Goal: Communication & Community: Answer question/provide support

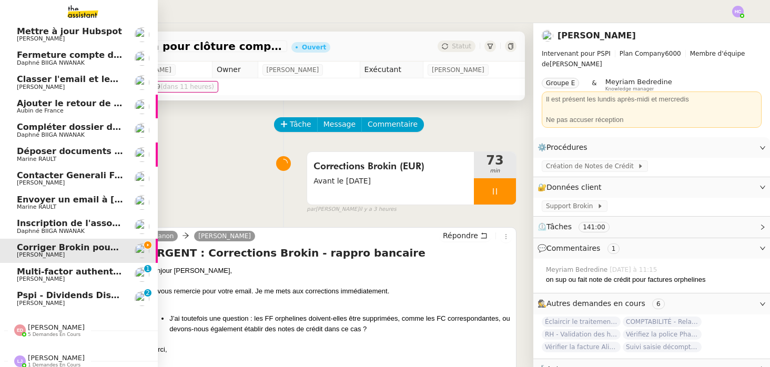
scroll to position [51, 0]
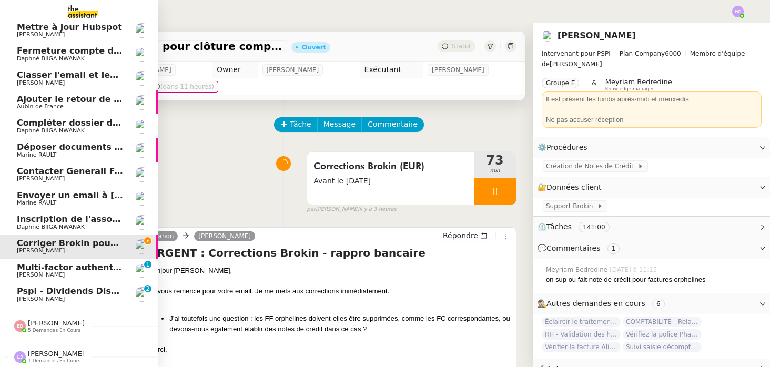
click at [52, 270] on span "Multi-factor authentication expires [DATE] 9/11/20250588dce9498f385d8e1be13c99c…" at bounding box center [255, 268] width 476 height 10
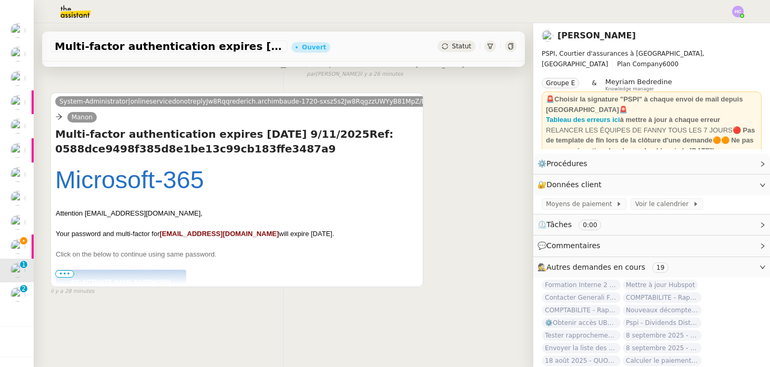
scroll to position [134, 0]
click at [69, 272] on span "•••" at bounding box center [64, 273] width 19 height 7
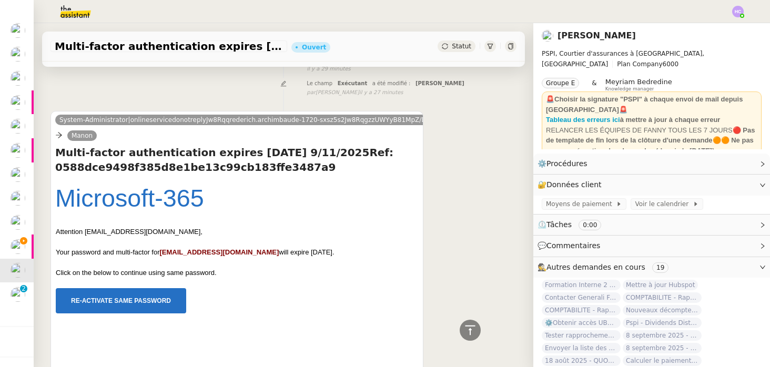
scroll to position [114, 0]
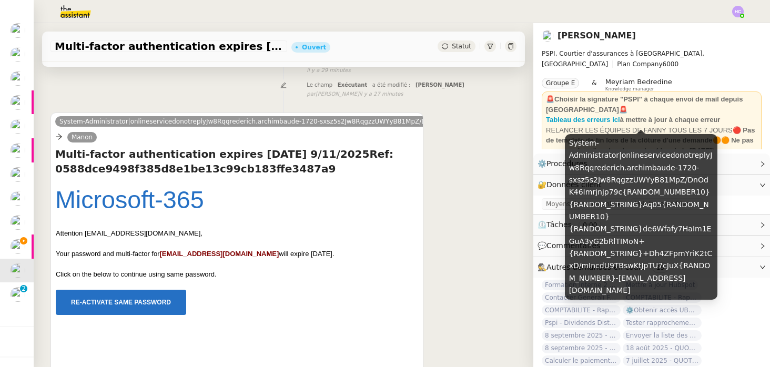
click at [79, 122] on span "System-Administrator|onlineservicedonotreplyJw8Rqqrederich.archimbaude-1720-sxs…" at bounding box center [678, 121] width 1239 height 7
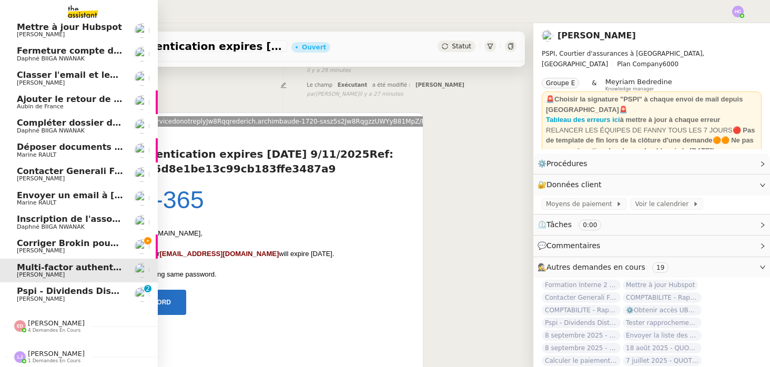
click at [63, 288] on span "Pspi - Dividends Distrubution Certificate Remittance copy: Sign and Return [DAT…" at bounding box center [340, 291] width 646 height 10
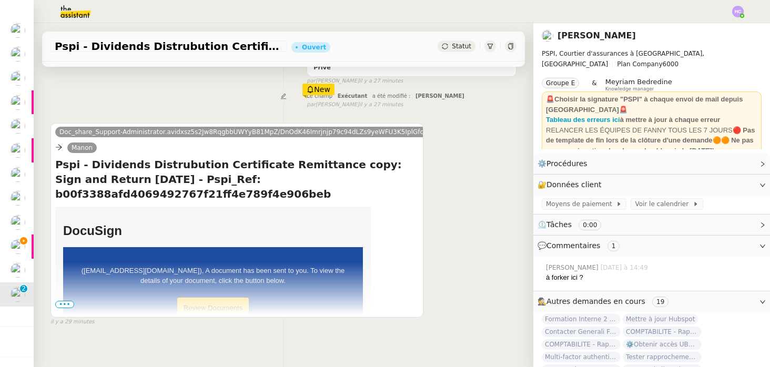
scroll to position [170, 0]
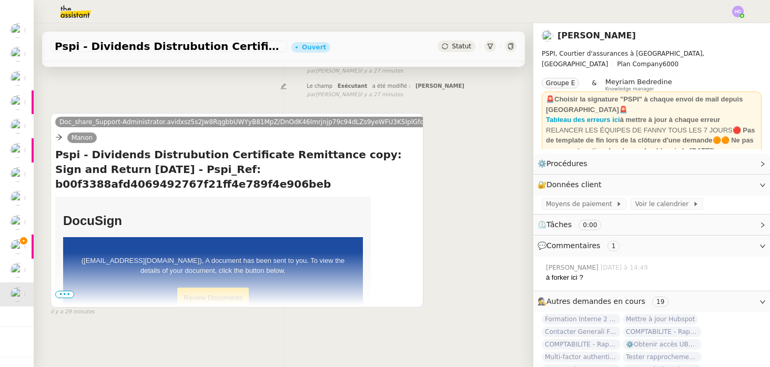
click at [67, 292] on span "•••" at bounding box center [64, 294] width 19 height 7
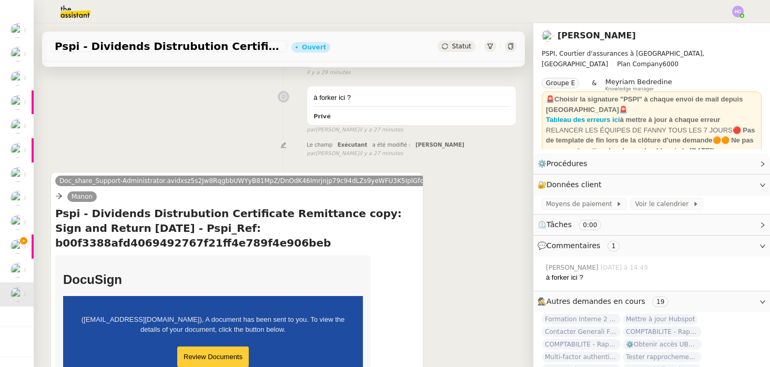
scroll to position [112, 0]
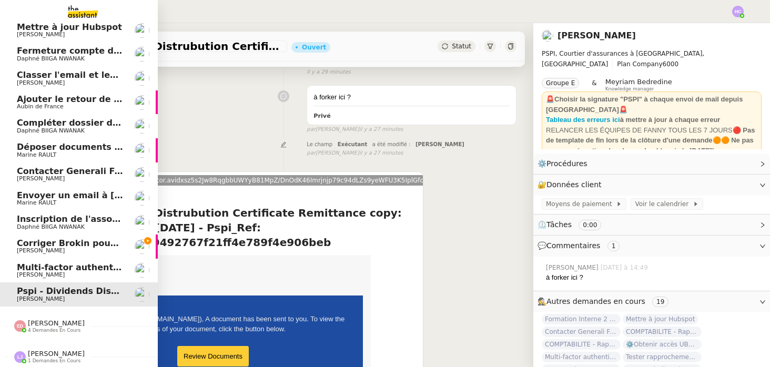
click at [77, 240] on span "Corriger Brokin pour clôture comptable" at bounding box center [110, 243] width 187 height 10
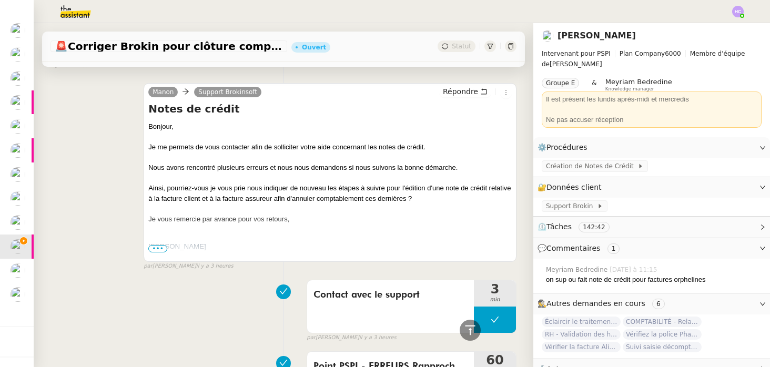
scroll to position [667, 0]
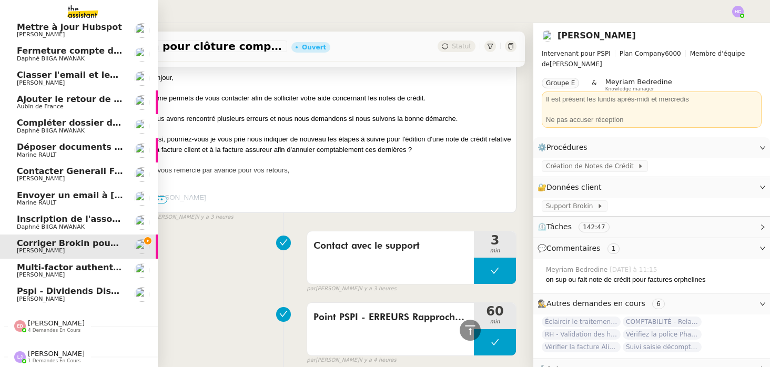
click at [42, 220] on span "Inscription de l'association à la [GEOGRAPHIC_DATA]" at bounding box center [141, 219] width 249 height 10
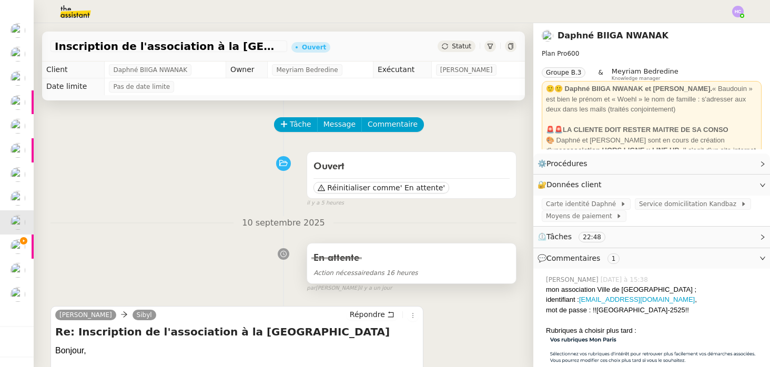
scroll to position [152, 0]
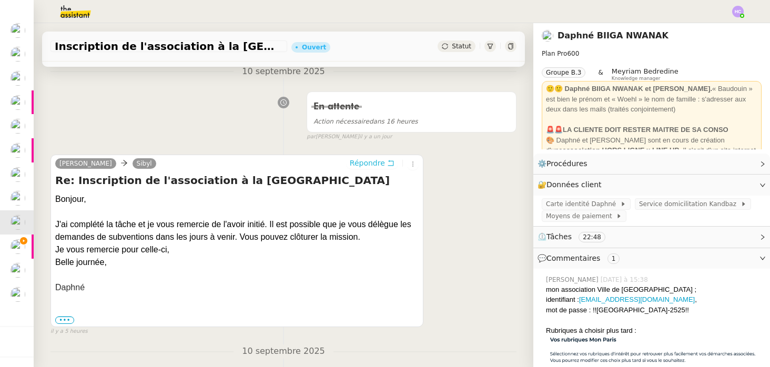
click at [380, 162] on span "Répondre" at bounding box center [367, 163] width 35 height 11
click at [461, 156] on div "Daphné Ingrid Sibyl Répondre Re: Inscription de l'association à la Ville de par…" at bounding box center [284, 240] width 466 height 191
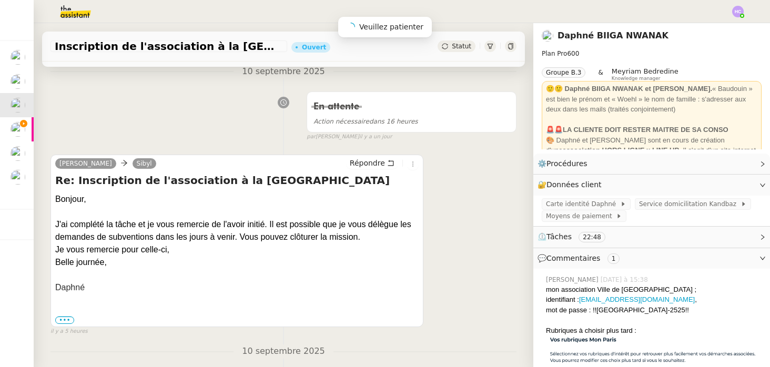
scroll to position [0, 0]
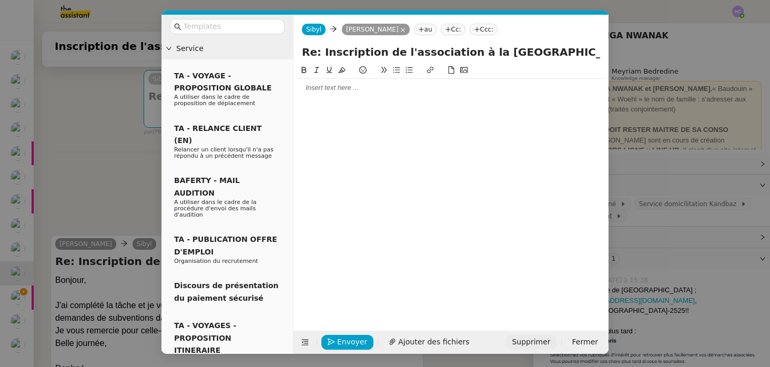
click at [536, 346] on span "Supprimer" at bounding box center [531, 342] width 38 height 12
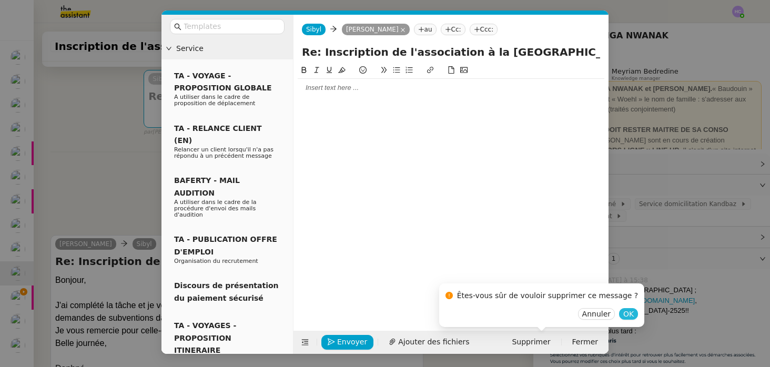
click at [623, 312] on span "OK" at bounding box center [628, 314] width 11 height 11
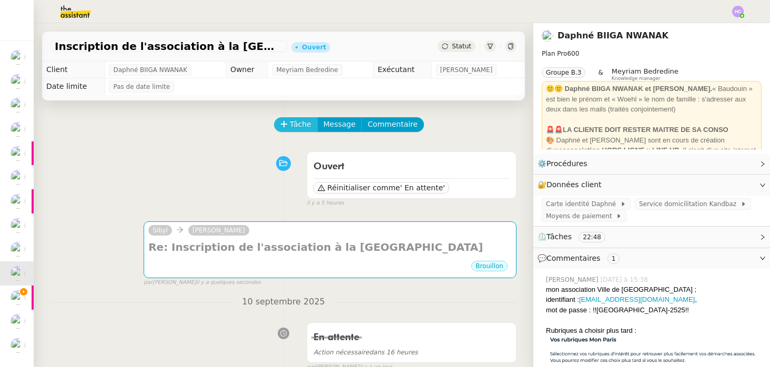
click at [296, 123] on span "Tâche" at bounding box center [301, 124] width 22 height 12
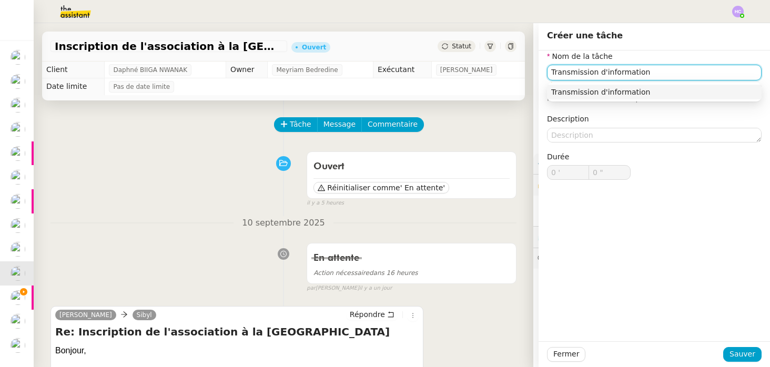
click at [688, 90] on div "Transmission d'information" at bounding box center [654, 91] width 206 height 9
type input "Transmission d'information"
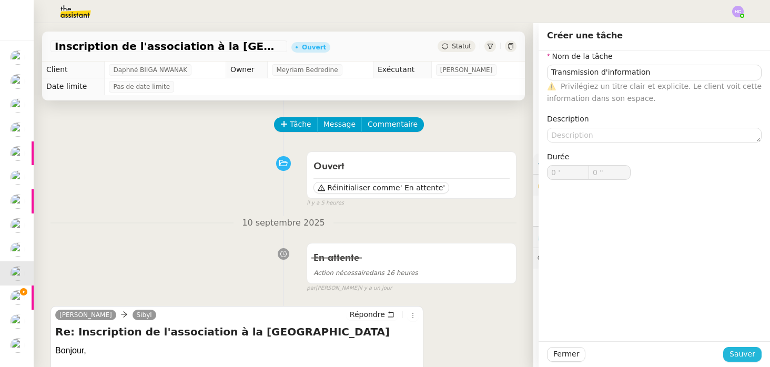
click at [742, 350] on span "Sauver" at bounding box center [743, 354] width 26 height 12
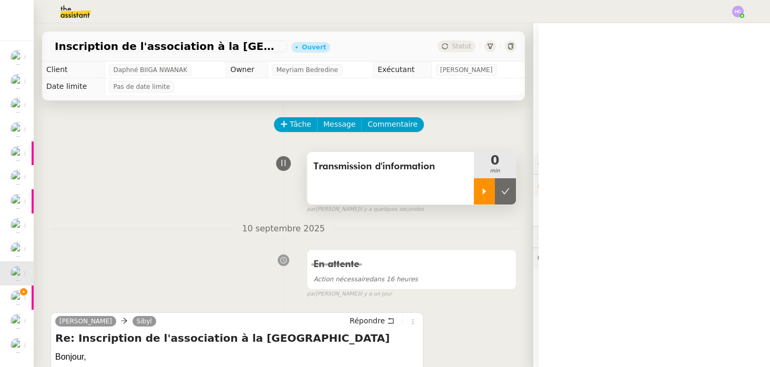
click at [483, 196] on div at bounding box center [484, 191] width 21 height 26
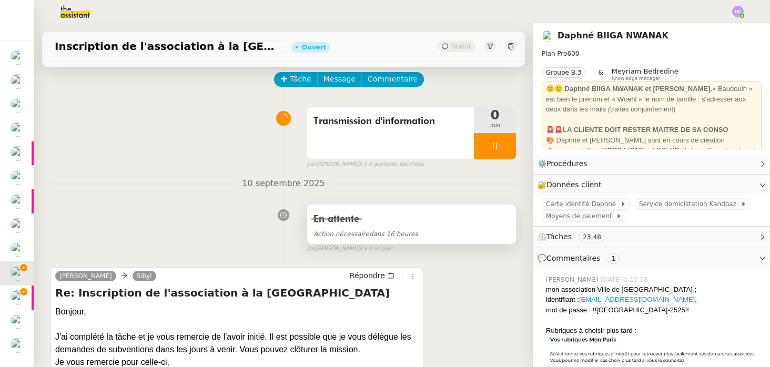
scroll to position [131, 0]
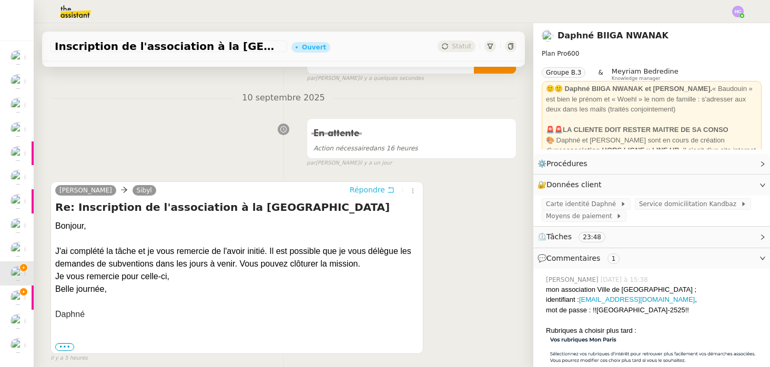
click at [379, 190] on span "Répondre" at bounding box center [367, 190] width 35 height 11
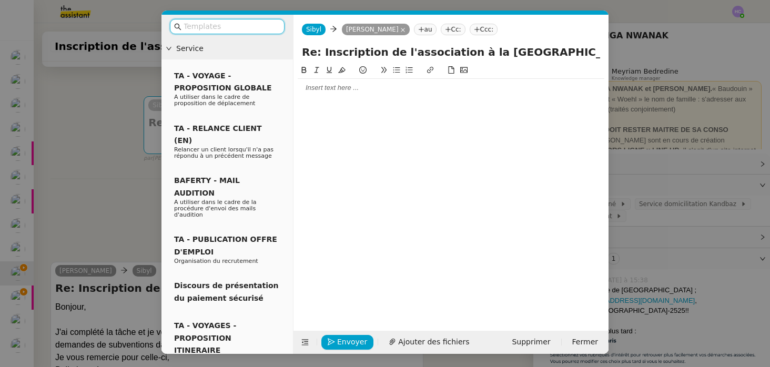
click at [226, 29] on input "text" at bounding box center [231, 27] width 95 height 12
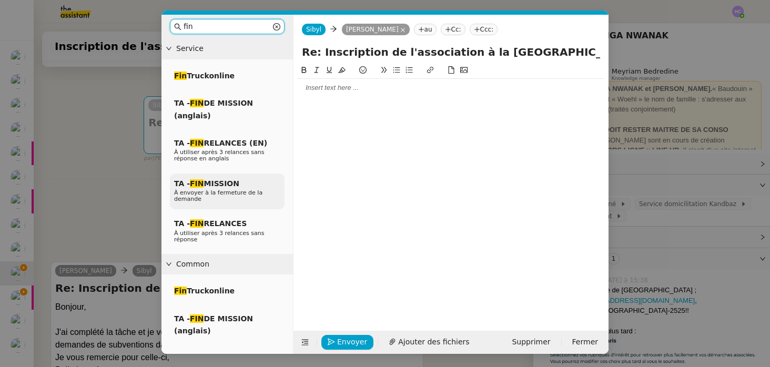
type input "fin"
click at [249, 189] on span "À envoyer à la fermeture de la demande" at bounding box center [218, 195] width 88 height 13
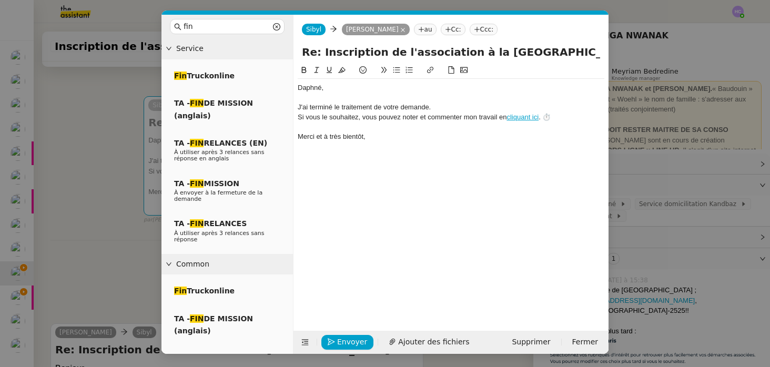
click at [346, 88] on div "﻿Daphné﻿," at bounding box center [451, 87] width 307 height 9
click at [299, 108] on div "J'ai terminé le traitement de votre demande." at bounding box center [451, 107] width 307 height 9
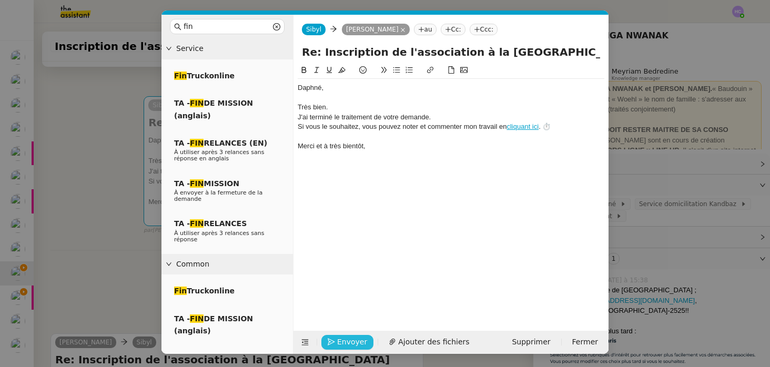
click at [351, 345] on span "Envoyer" at bounding box center [352, 342] width 30 height 12
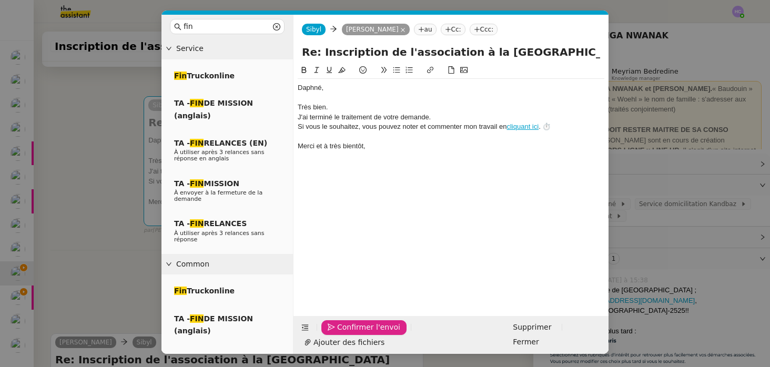
click at [351, 334] on span "Confirmer l'envoi" at bounding box center [368, 327] width 63 height 12
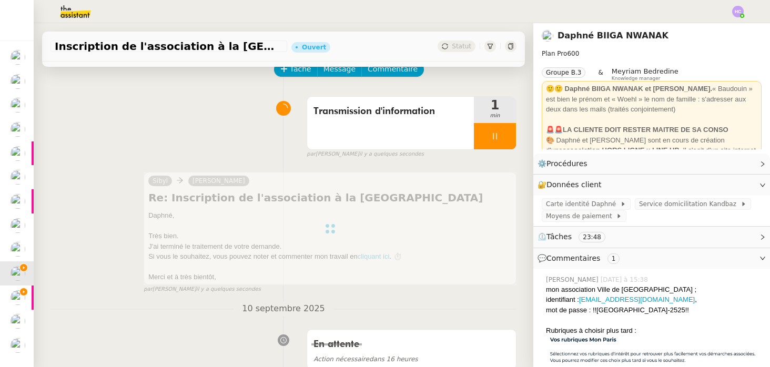
scroll to position [0, 0]
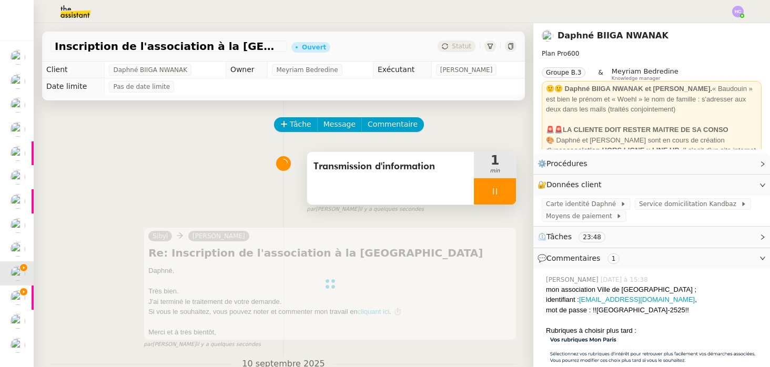
click at [492, 190] on icon at bounding box center [495, 191] width 8 height 8
click at [508, 184] on button at bounding box center [505, 191] width 21 height 26
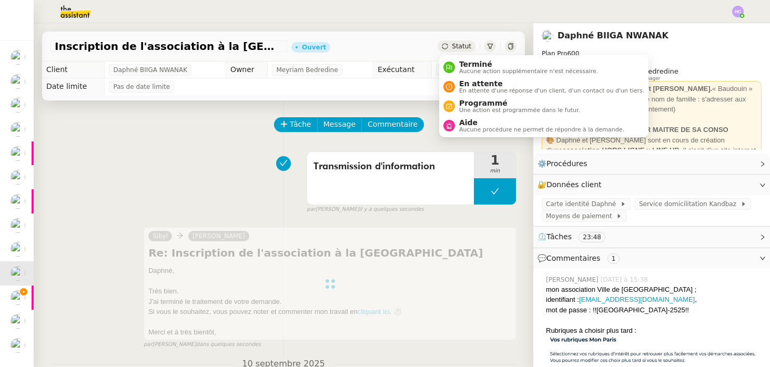
click at [459, 45] on span "Statut" at bounding box center [461, 46] width 19 height 7
click at [465, 64] on span "Terminé" at bounding box center [528, 64] width 139 height 8
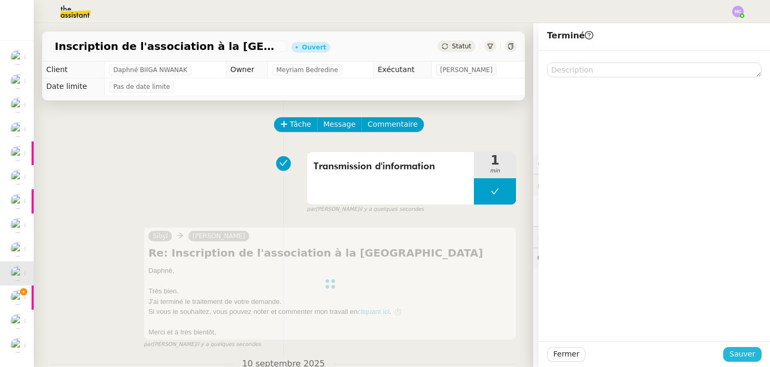
click at [745, 353] on span "Sauver" at bounding box center [743, 354] width 26 height 12
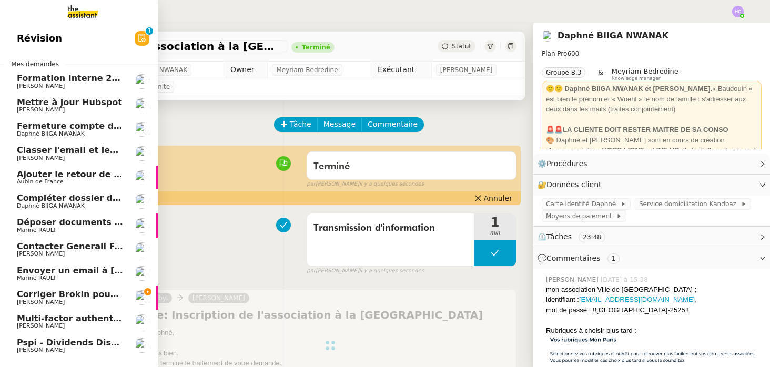
click at [37, 201] on span "Compléter dossier domiciliation asso sur Se Domicilier" at bounding box center [146, 198] width 259 height 10
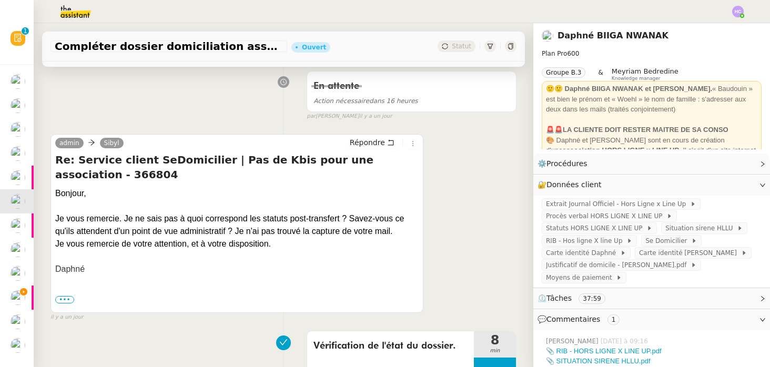
scroll to position [153, 0]
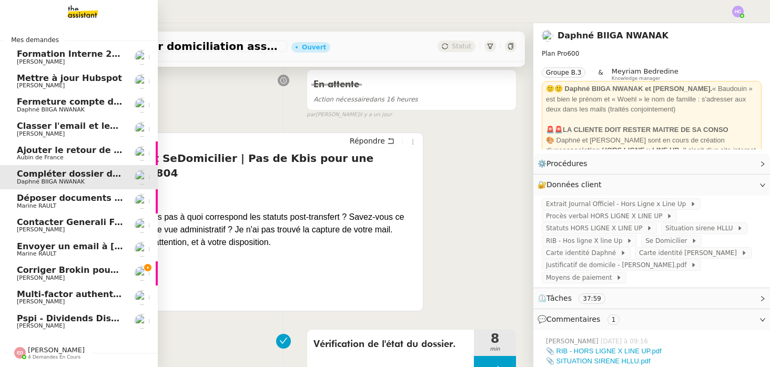
click at [31, 80] on span "Mettre à jour Hubspot" at bounding box center [69, 78] width 105 height 10
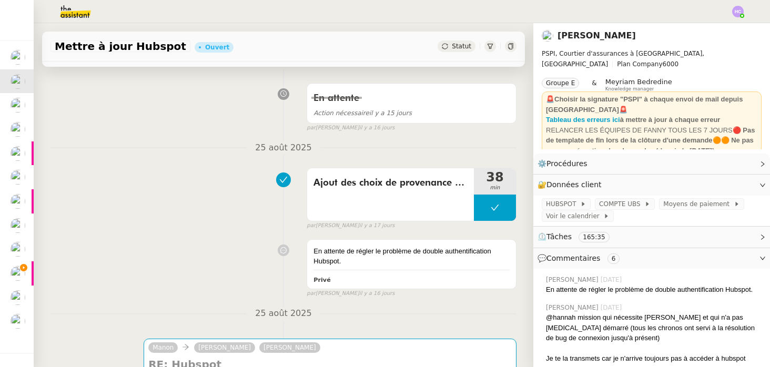
scroll to position [362, 0]
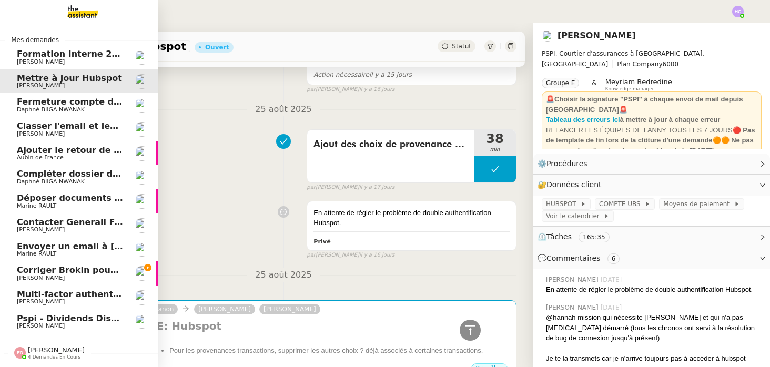
click at [44, 107] on span "Daphné BIIGA NWANAK" at bounding box center [51, 109] width 68 height 7
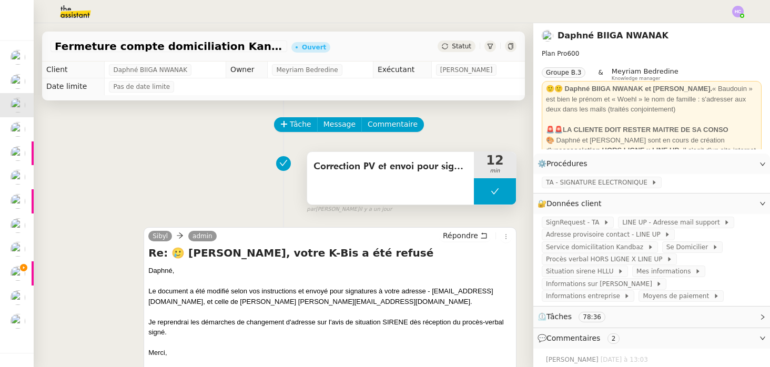
click at [497, 189] on icon at bounding box center [495, 191] width 8 height 6
click at [485, 190] on icon at bounding box center [484, 191] width 8 height 8
click at [485, 200] on div at bounding box center [495, 191] width 42 height 26
click at [497, 195] on button at bounding box center [505, 191] width 21 height 26
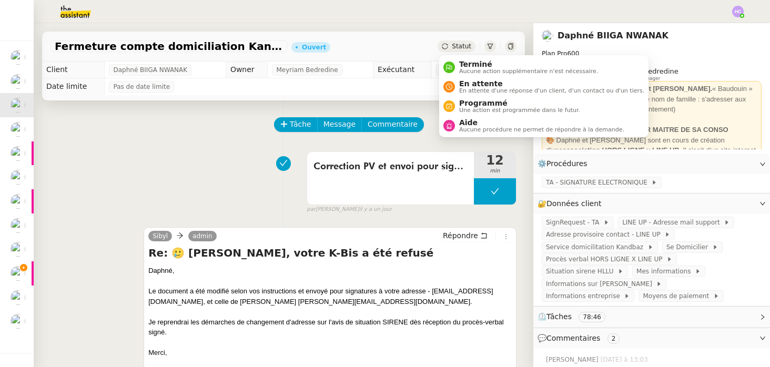
click at [455, 45] on span "Statut" at bounding box center [461, 46] width 19 height 7
click at [463, 104] on span "Programmé" at bounding box center [519, 103] width 121 height 8
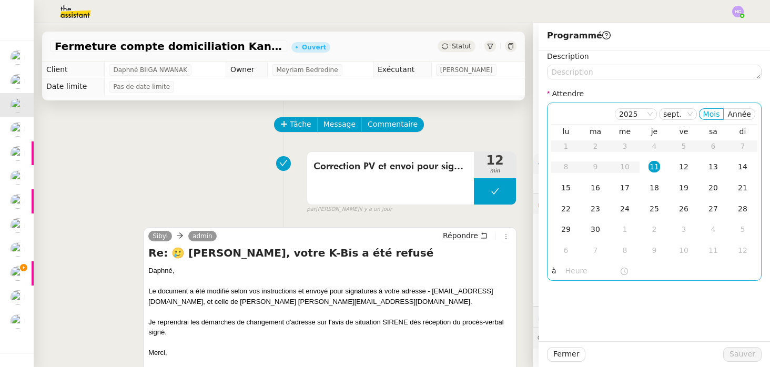
click at [655, 167] on div "11" at bounding box center [655, 167] width 12 height 12
click at [574, 270] on input "text" at bounding box center [593, 271] width 54 height 12
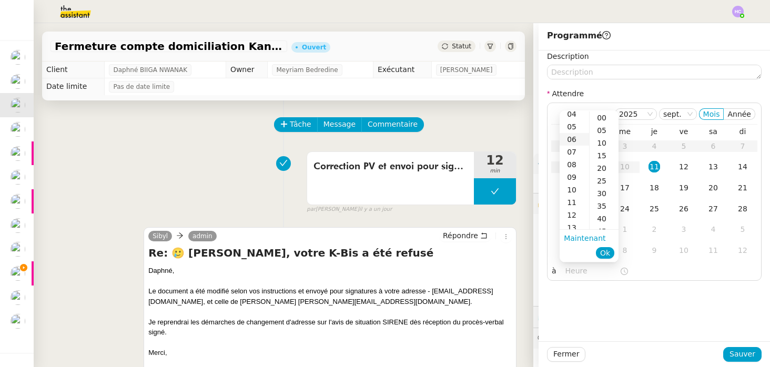
scroll to position [55, 0]
click at [574, 268] on input "text" at bounding box center [593, 271] width 54 height 12
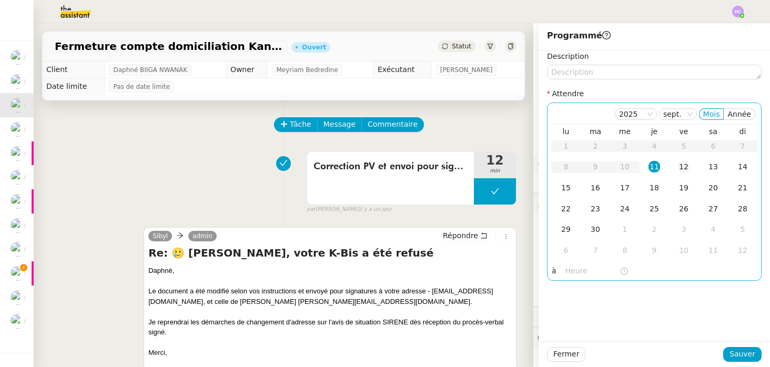
click at [677, 163] on td "12" at bounding box center [683, 167] width 29 height 21
click at [577, 273] on input "text" at bounding box center [593, 271] width 54 height 12
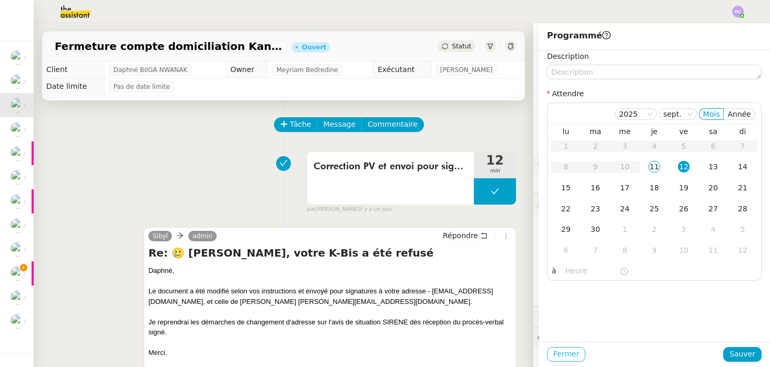
click at [567, 349] on span "Fermer" at bounding box center [566, 354] width 26 height 12
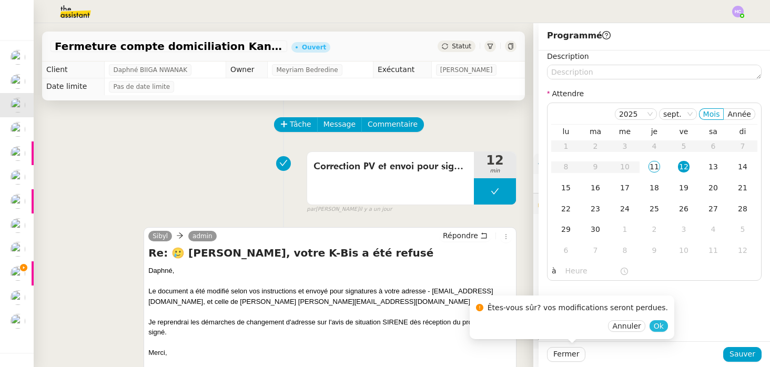
click at [654, 326] on span "Ok" at bounding box center [659, 326] width 10 height 11
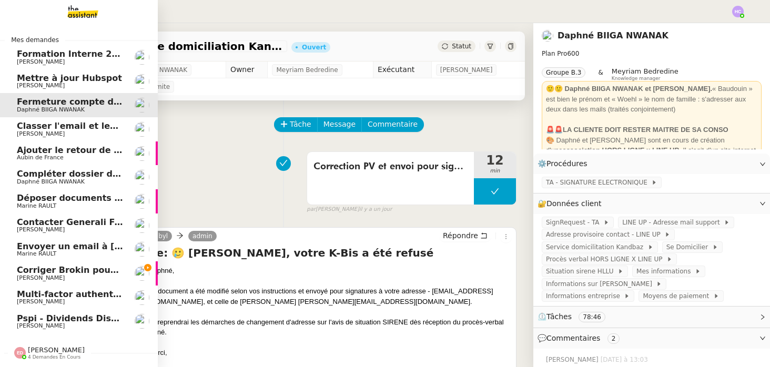
click at [74, 129] on span "Classer l'email et les fichiers" at bounding box center [85, 126] width 136 height 10
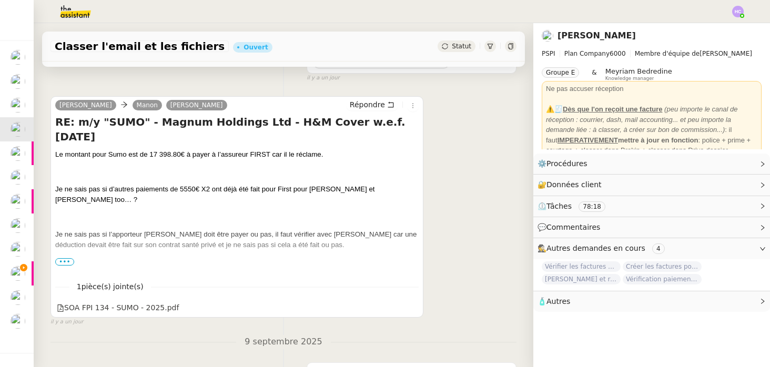
scroll to position [137, 0]
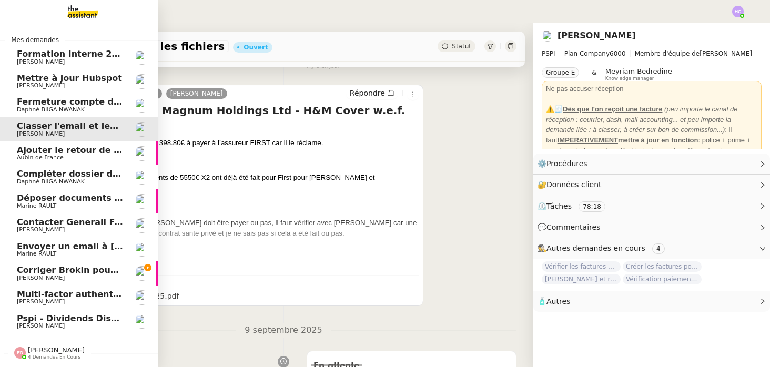
click at [34, 156] on span "Aubin de France" at bounding box center [40, 157] width 47 height 7
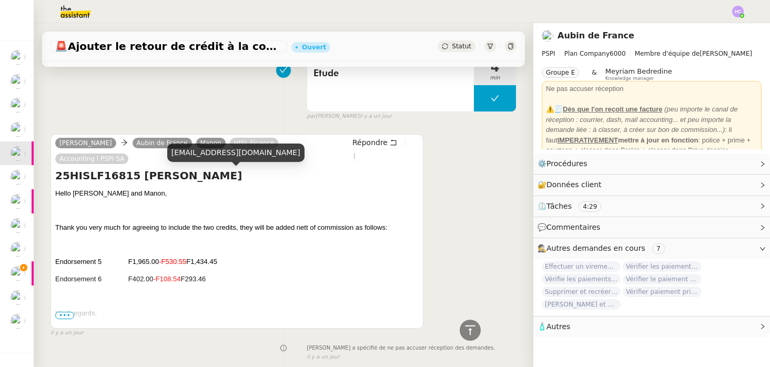
scroll to position [90, 0]
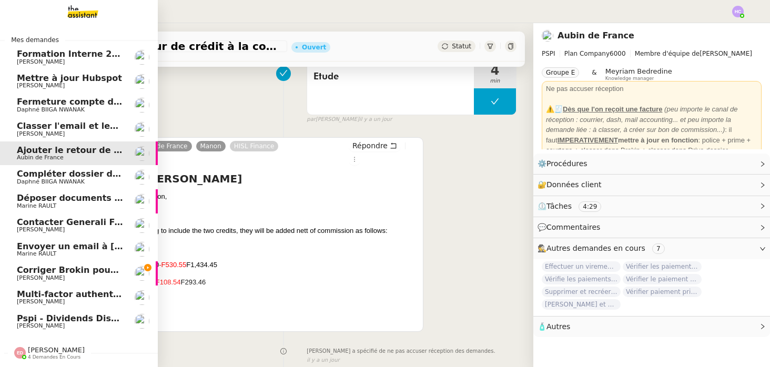
click at [46, 177] on span "Compléter dossier domiciliation asso sur Se Domicilier" at bounding box center [146, 174] width 259 height 10
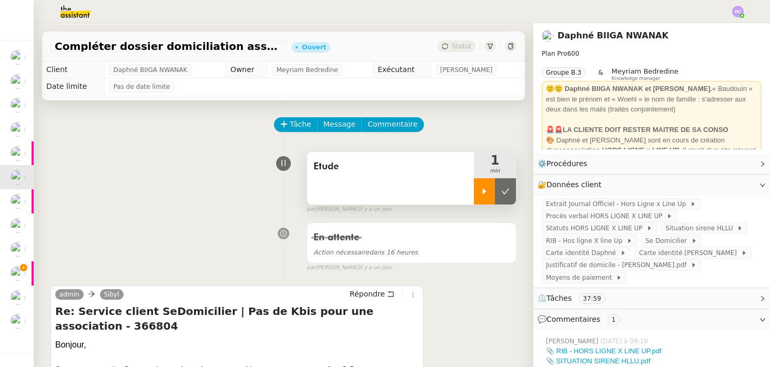
click at [481, 194] on icon at bounding box center [484, 191] width 8 height 8
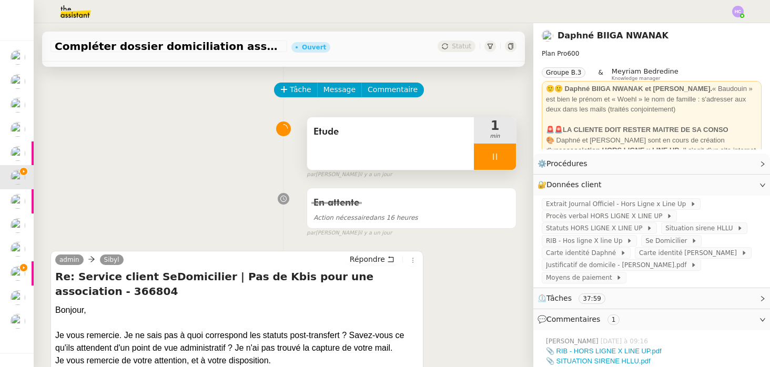
scroll to position [37, 0]
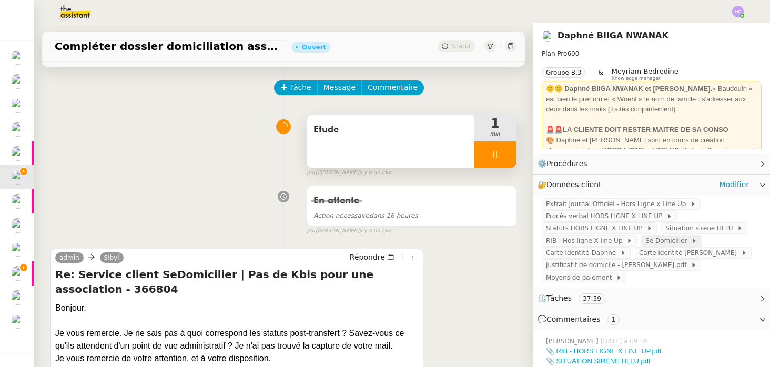
click at [668, 242] on span "Se Domicilier" at bounding box center [668, 241] width 46 height 11
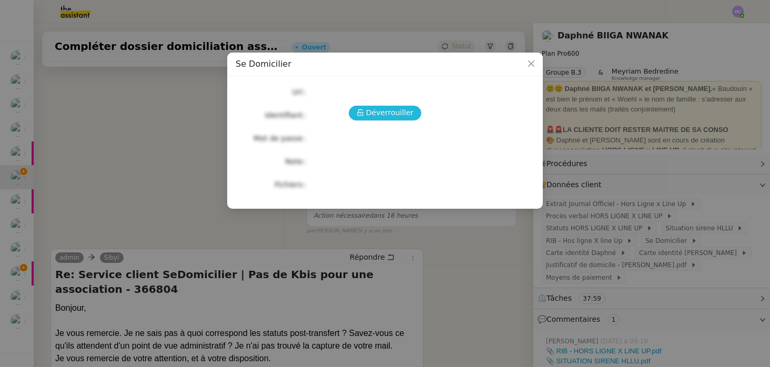
click at [376, 110] on span "Déverrouiller" at bounding box center [390, 113] width 48 height 12
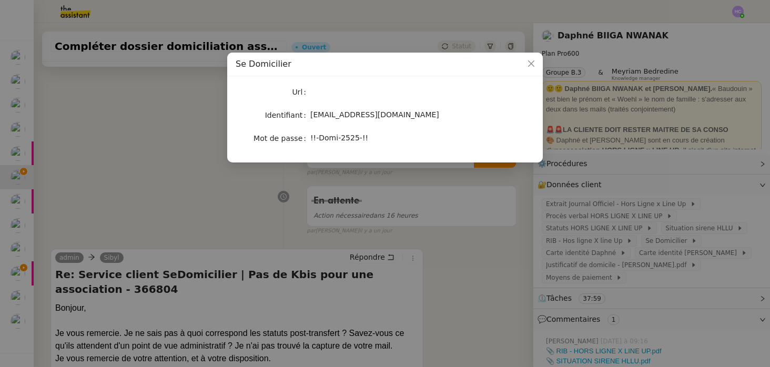
click at [375, 116] on span "admin@wearelineup.com" at bounding box center [374, 114] width 129 height 8
click at [209, 143] on nz-modal-container "Se Domicilier Url Identifiant admin@wearelineup.com Mot de passe !!-Domi-2525-!!" at bounding box center [385, 183] width 770 height 367
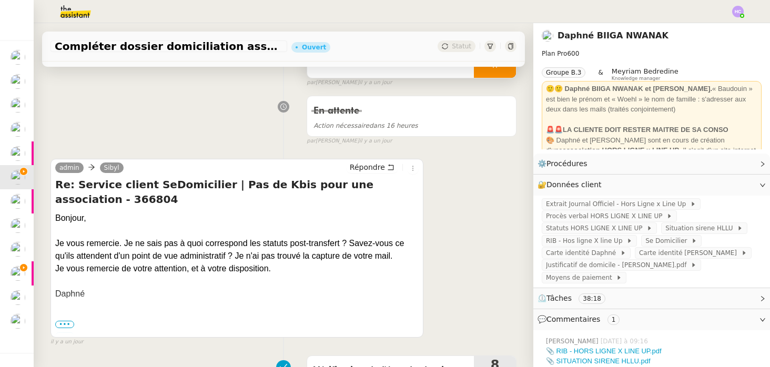
scroll to position [161, 0]
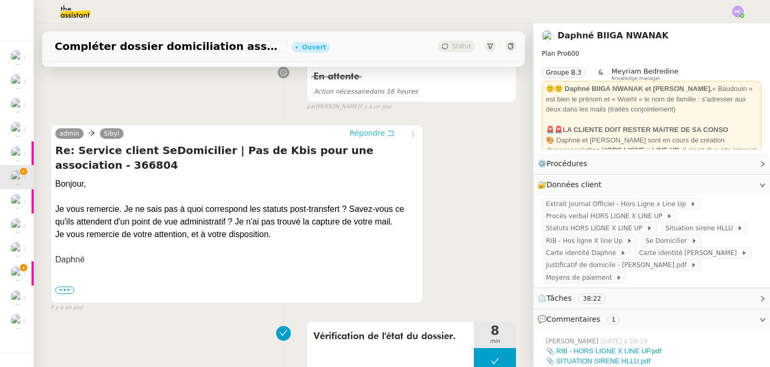
click at [365, 133] on span "Répondre" at bounding box center [367, 133] width 35 height 11
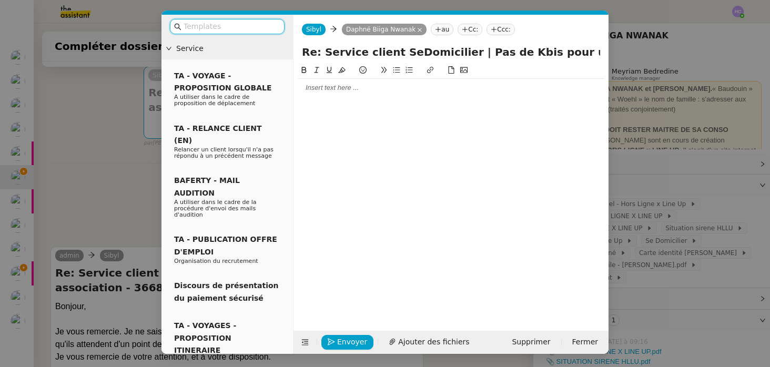
click at [331, 92] on div at bounding box center [451, 87] width 307 height 9
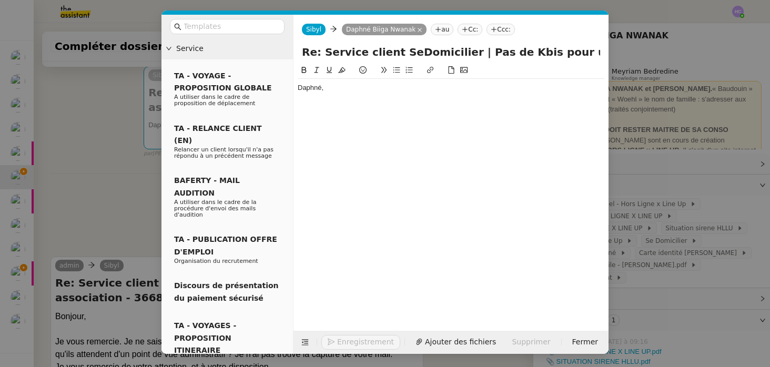
click at [342, 84] on div "Daphné," at bounding box center [451, 87] width 307 height 9
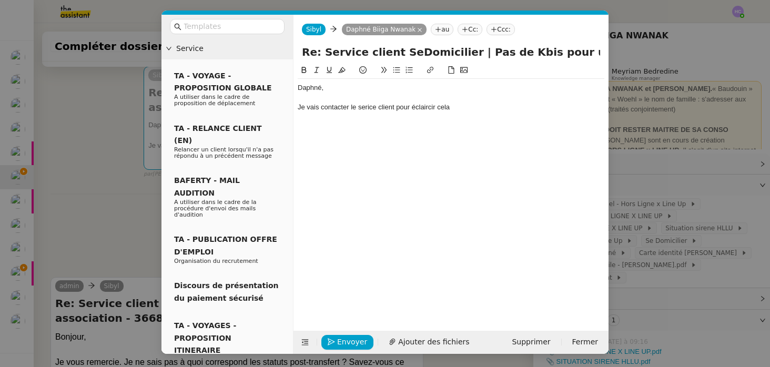
click at [368, 113] on div "Daphné, Je vais contacter le serice client pour éclaircir cela" at bounding box center [451, 97] width 307 height 37
click at [366, 107] on div "Je vais contacter le serice client pour éclaircir cela" at bounding box center [451, 107] width 307 height 9
click at [467, 109] on div "Je vais contacter le service client pour éclaircir cela" at bounding box center [451, 107] width 307 height 9
click at [98, 198] on nz-modal-container "Service TA - VOYAGE - PROPOSITION GLOBALE A utiliser dans le cadre de propositi…" at bounding box center [385, 183] width 770 height 367
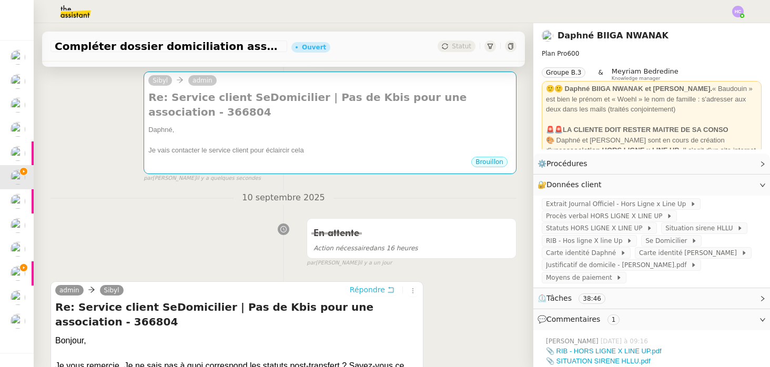
scroll to position [158, 0]
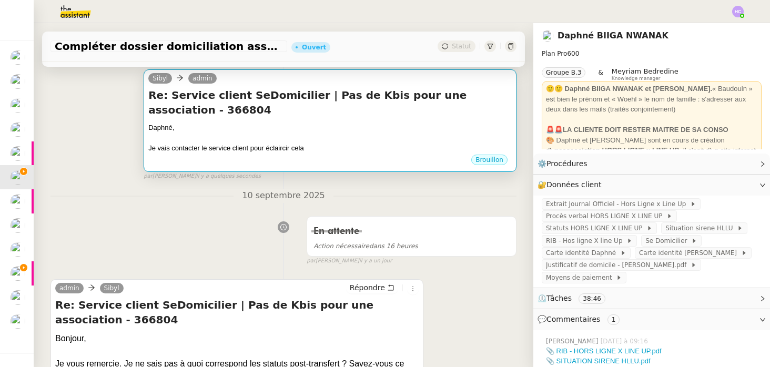
click at [287, 123] on div "Daphné," at bounding box center [330, 128] width 364 height 11
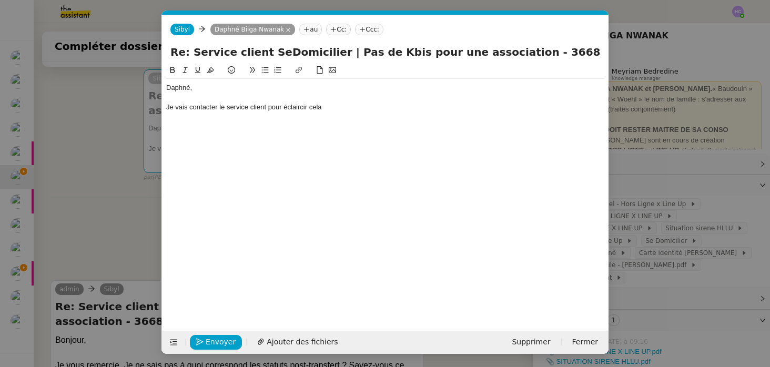
scroll to position [0, 22]
click at [326, 108] on div "Je vais contacter le service client pour éclaircir cela" at bounding box center [385, 107] width 438 height 9
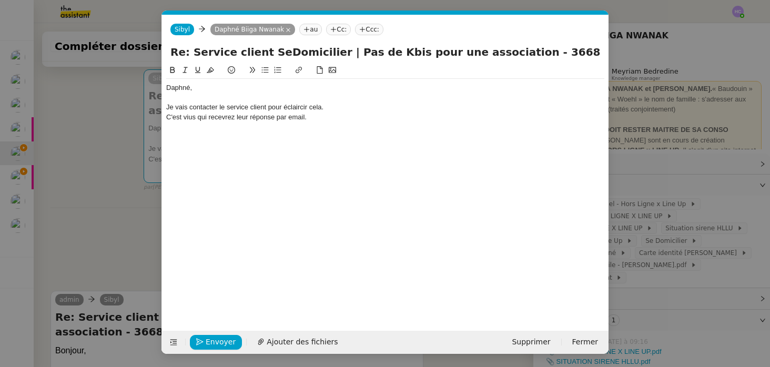
click at [189, 119] on div "C'est vius qui recevrez leur réponse par email." at bounding box center [385, 117] width 438 height 9
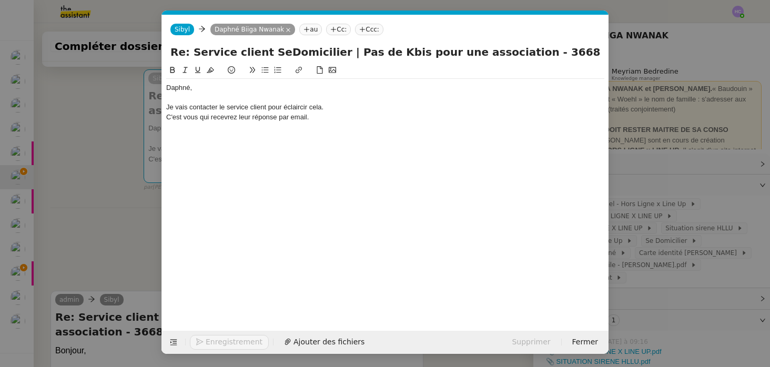
click at [319, 117] on div "C'est vous qui recevrez leur réponse par email." at bounding box center [385, 117] width 438 height 9
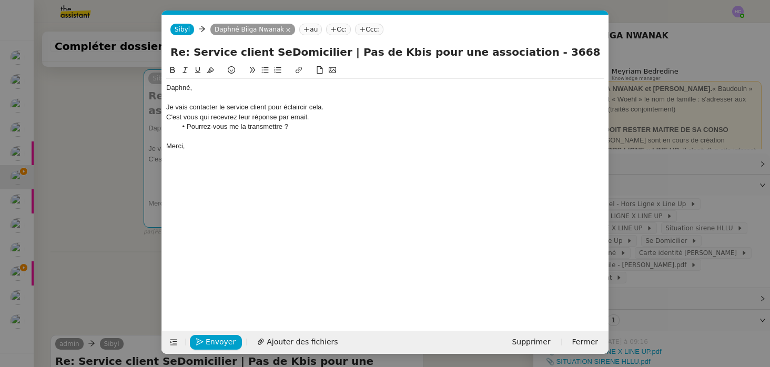
click at [126, 147] on nz-modal-container "Service TA - VOYAGE - PROPOSITION GLOBALE A utiliser dans le cadre de propositi…" at bounding box center [385, 183] width 770 height 367
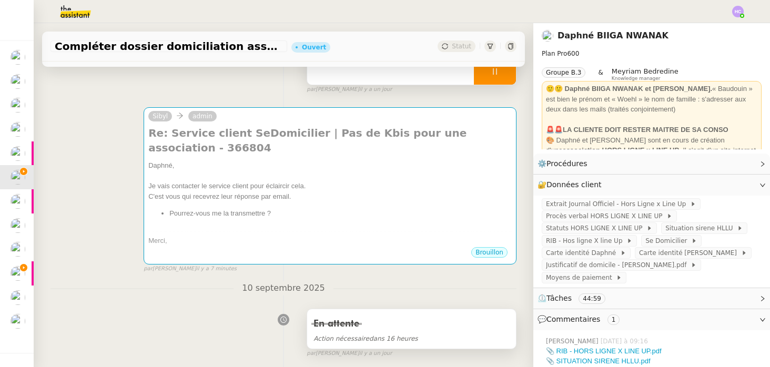
scroll to position [0, 0]
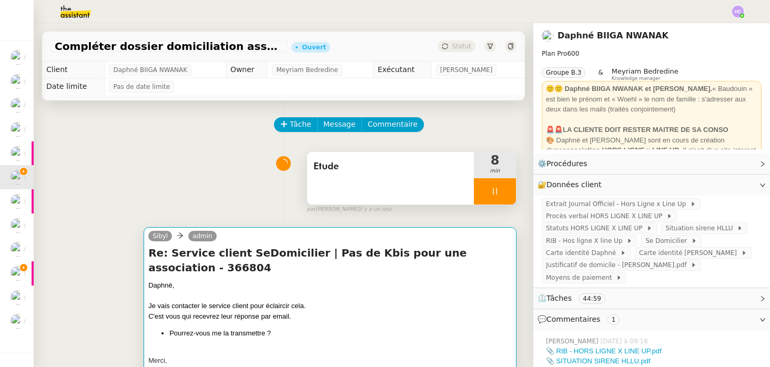
click at [308, 291] on div at bounding box center [330, 296] width 364 height 11
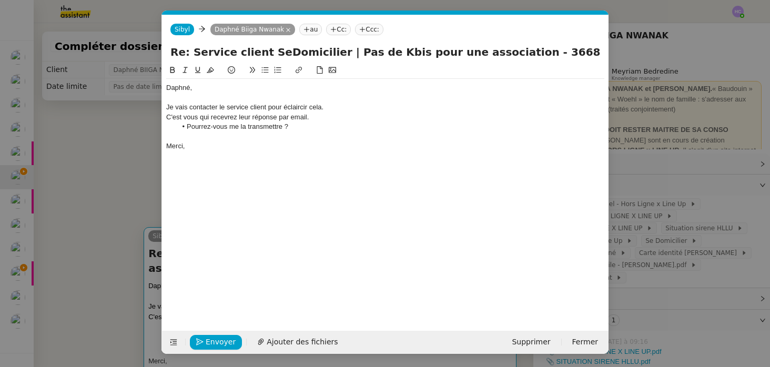
scroll to position [0, 22]
click at [217, 344] on span "Envoyer" at bounding box center [221, 342] width 30 height 12
click at [217, 344] on span "Confirmer l'envoi" at bounding box center [237, 342] width 63 height 12
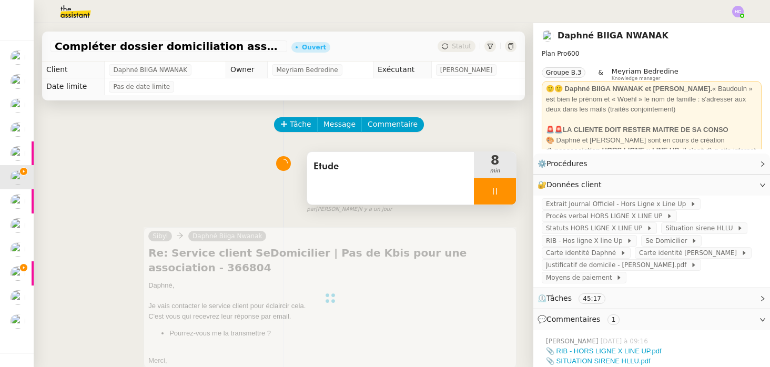
click at [503, 189] on div at bounding box center [495, 191] width 42 height 26
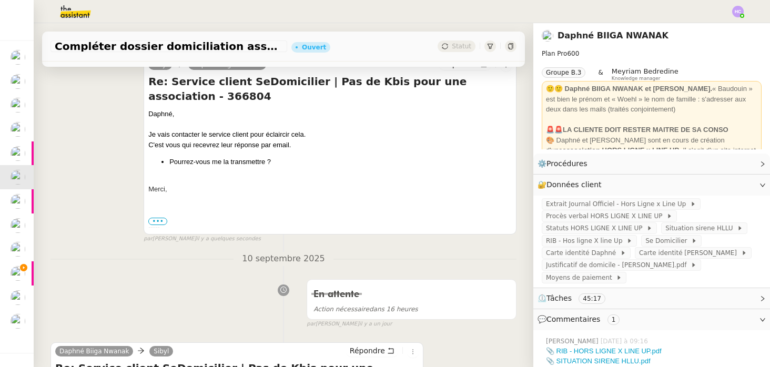
scroll to position [0, 0]
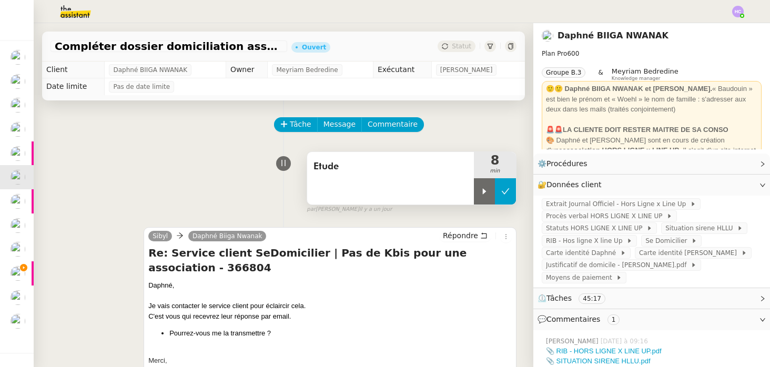
click at [504, 188] on icon at bounding box center [505, 191] width 8 height 8
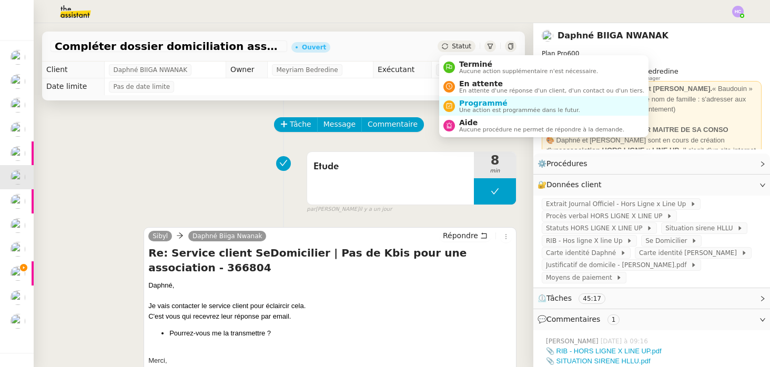
click at [463, 48] on span "Statut" at bounding box center [461, 46] width 19 height 7
click at [472, 82] on span "En attente" at bounding box center [551, 83] width 185 height 8
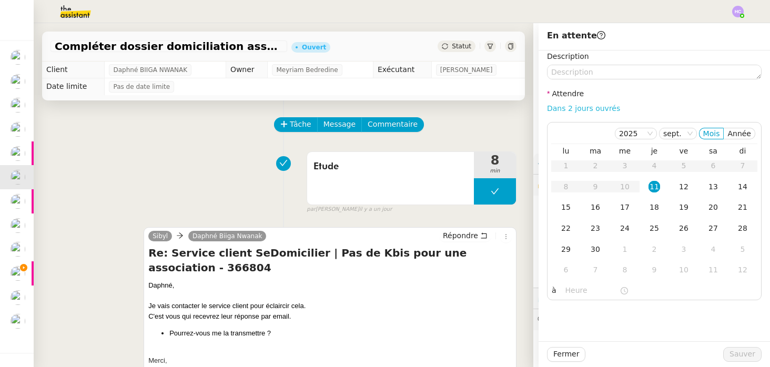
click at [581, 108] on link "Dans 2 jours ouvrés" at bounding box center [583, 108] width 73 height 8
type input "07:00"
click at [735, 352] on span "Sauver" at bounding box center [743, 354] width 26 height 12
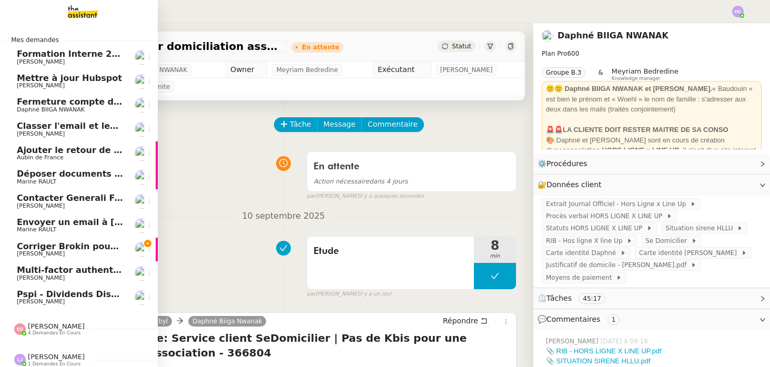
click at [83, 151] on span "Ajouter le retour de crédit à la commission" at bounding box center [119, 150] width 204 height 10
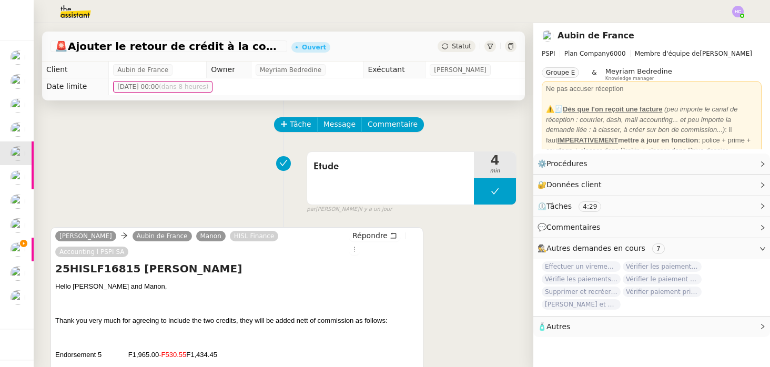
scroll to position [19, 0]
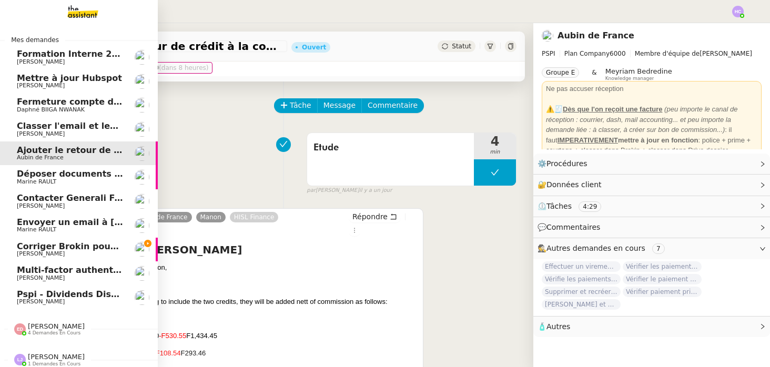
click at [42, 178] on span "Déposer documents sur espace OPCO" at bounding box center [106, 174] width 178 height 10
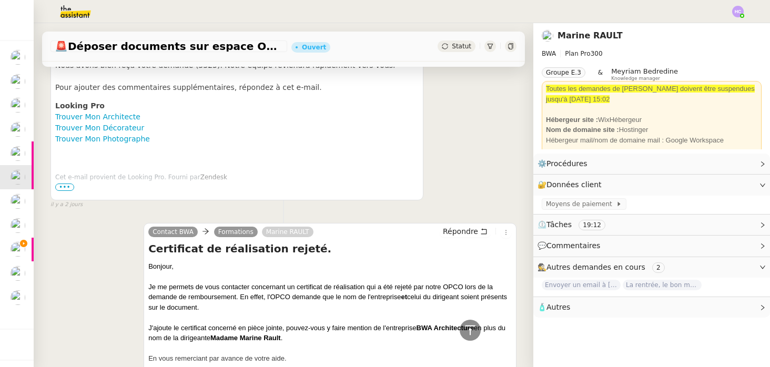
scroll to position [119, 0]
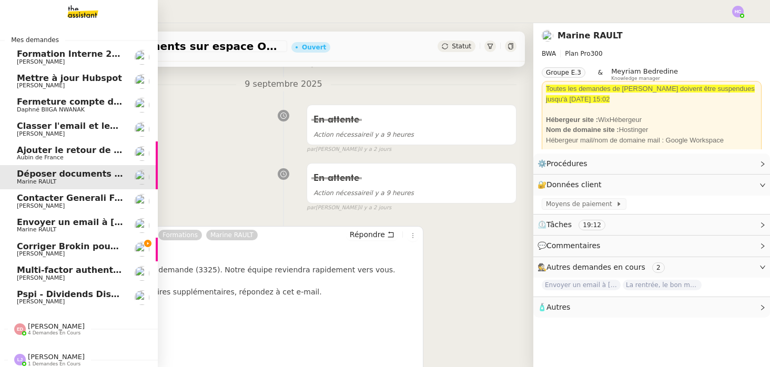
click at [47, 200] on span "Contacter Generali France pour demande AU094424" at bounding box center [140, 198] width 247 height 10
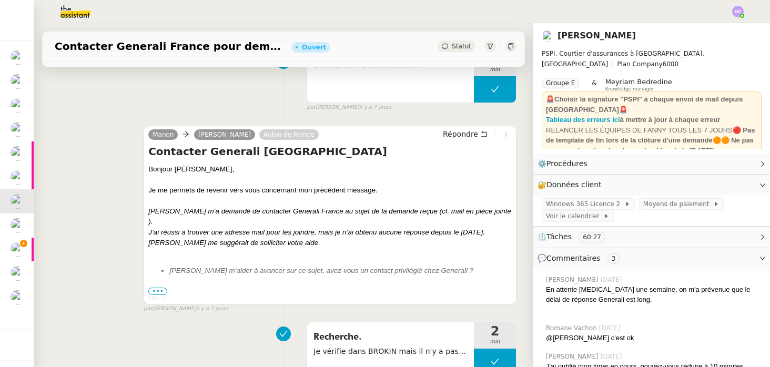
scroll to position [237, 0]
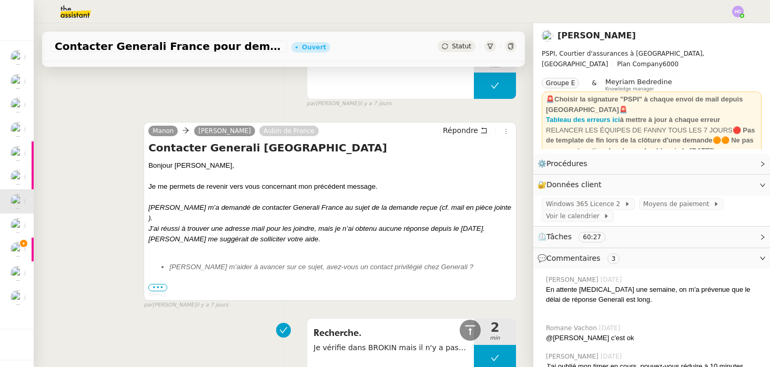
click at [156, 287] on span "•••" at bounding box center [157, 287] width 19 height 7
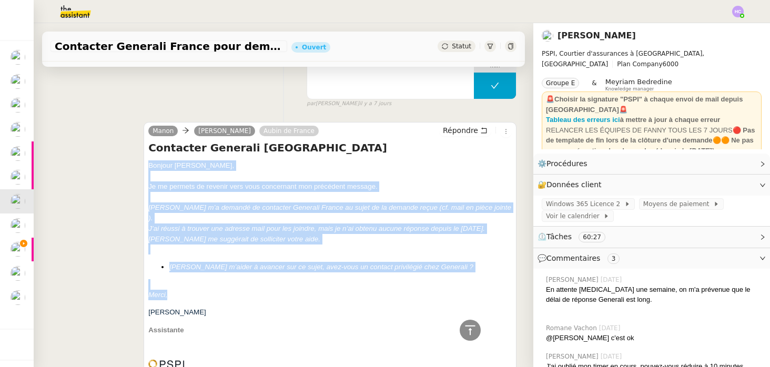
drag, startPoint x: 168, startPoint y: 287, endPoint x: 148, endPoint y: 166, distance: 122.6
copy span "Bonjour Sharlen, Je me permets de revenir vers vous concernant mon précédent me…"
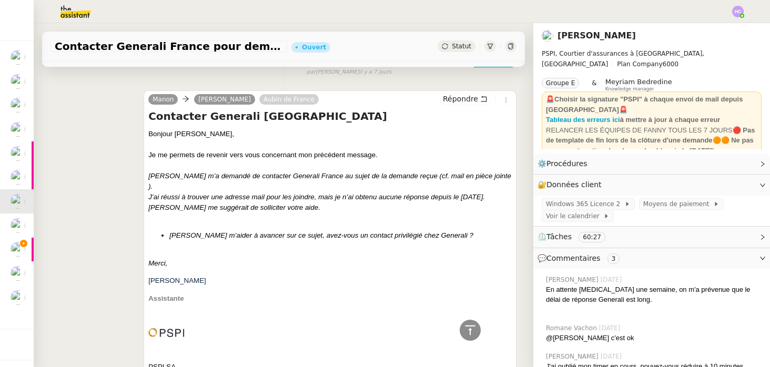
scroll to position [196, 0]
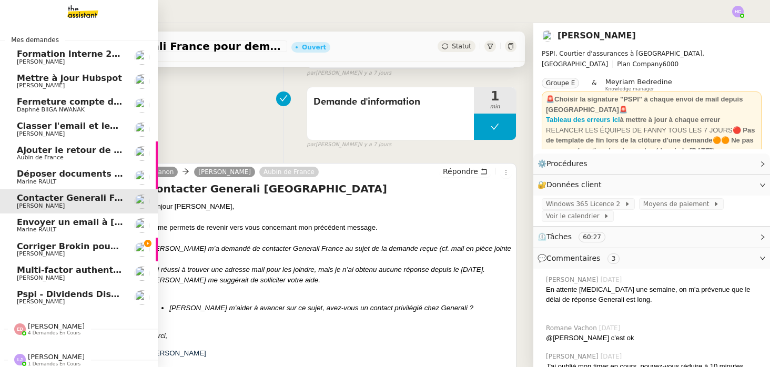
click at [54, 222] on span "Envoyer un email à [EMAIL_ADDRESS][DOMAIN_NAME]" at bounding box center [146, 222] width 258 height 10
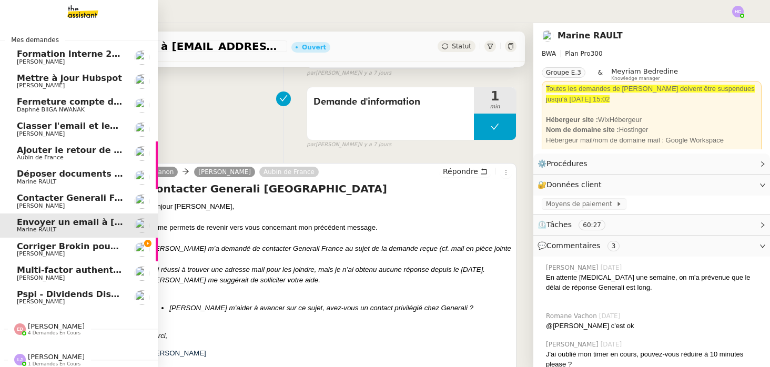
click at [59, 202] on span "Contacter Generali France pour demande AU094424" at bounding box center [140, 198] width 247 height 10
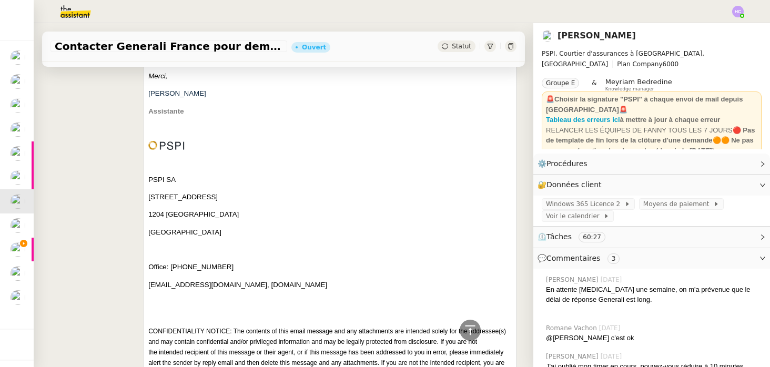
scroll to position [490, 0]
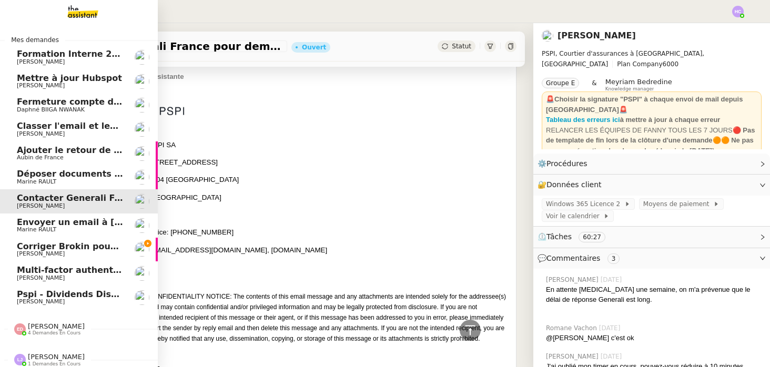
click at [48, 225] on span "Envoyer un email à [EMAIL_ADDRESS][DOMAIN_NAME]" at bounding box center [146, 222] width 258 height 10
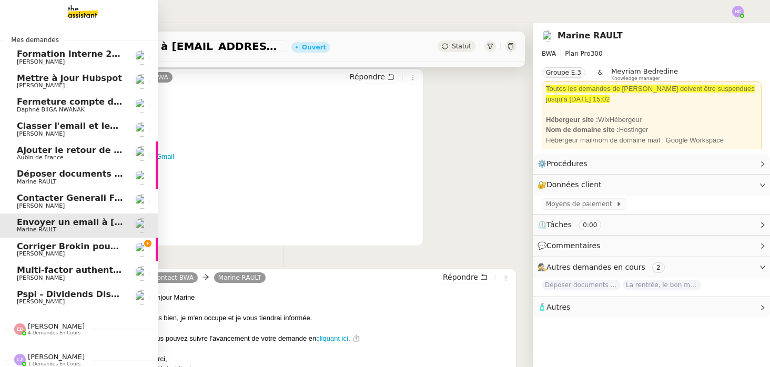
scroll to position [490, 0]
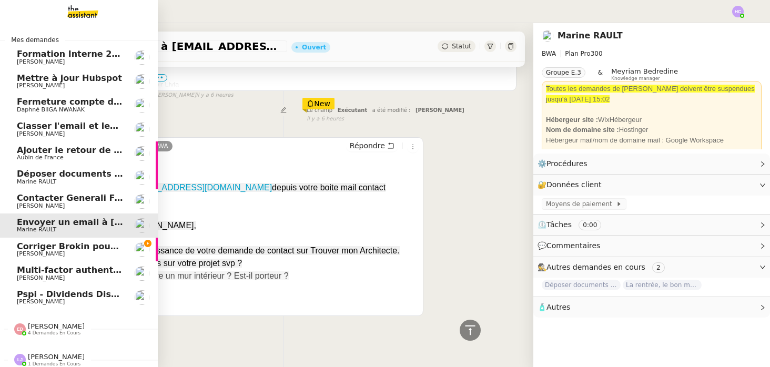
click at [55, 201] on span "Contacter Generali France pour demande AU094424" at bounding box center [140, 198] width 247 height 10
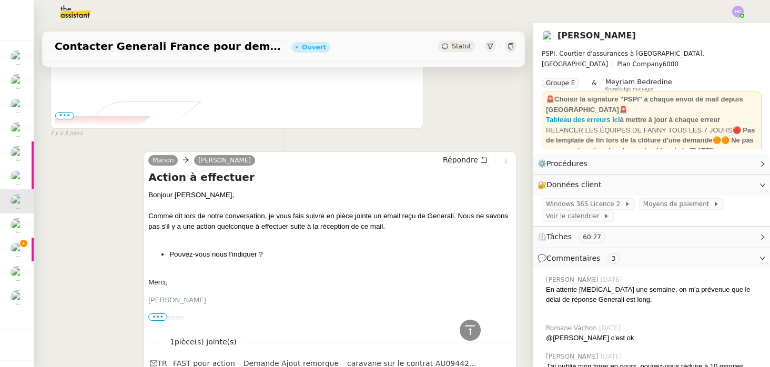
scroll to position [916, 0]
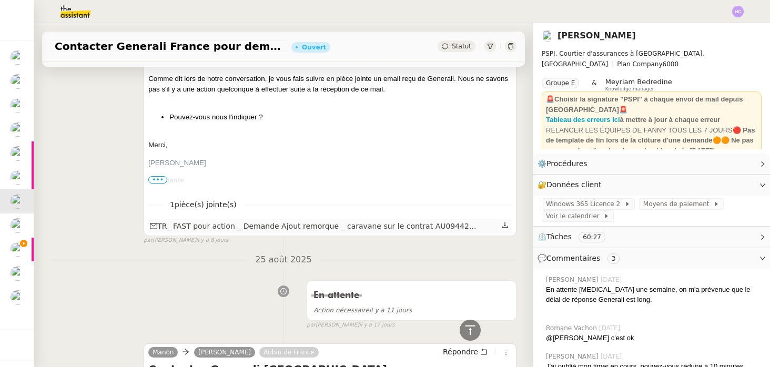
click at [507, 226] on icon at bounding box center [504, 224] width 7 height 7
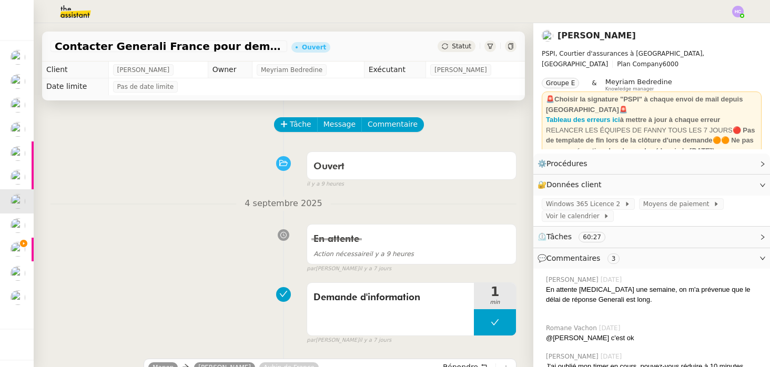
scroll to position [247, 0]
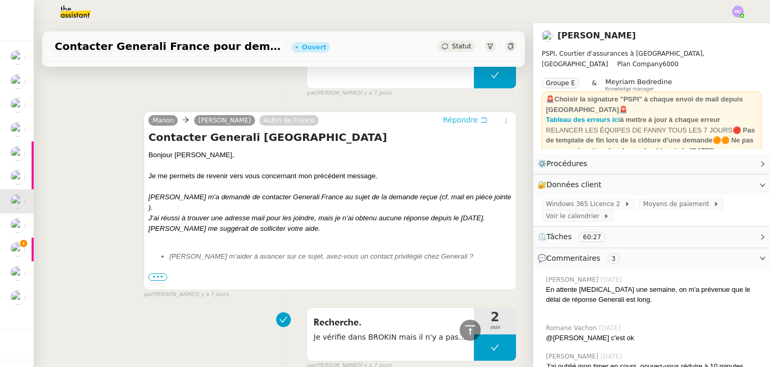
click at [463, 118] on span "Répondre" at bounding box center [460, 120] width 35 height 11
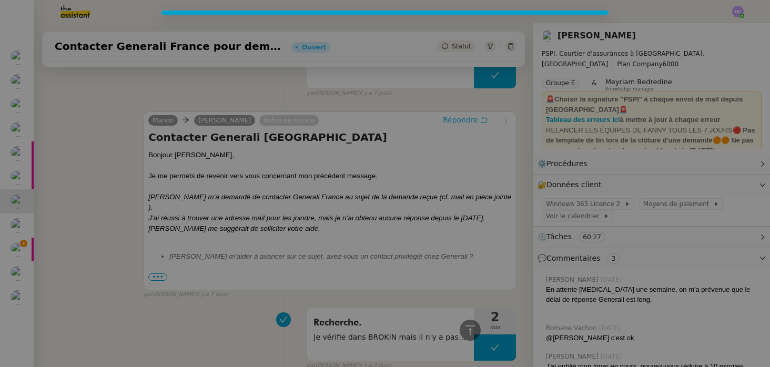
scroll to position [327, 0]
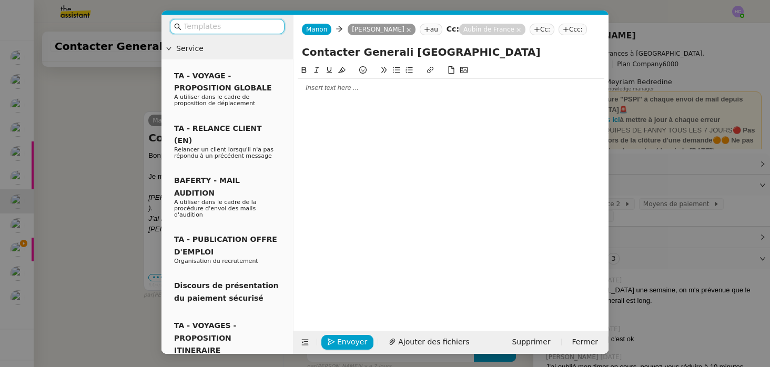
click at [336, 93] on div at bounding box center [451, 88] width 307 height 18
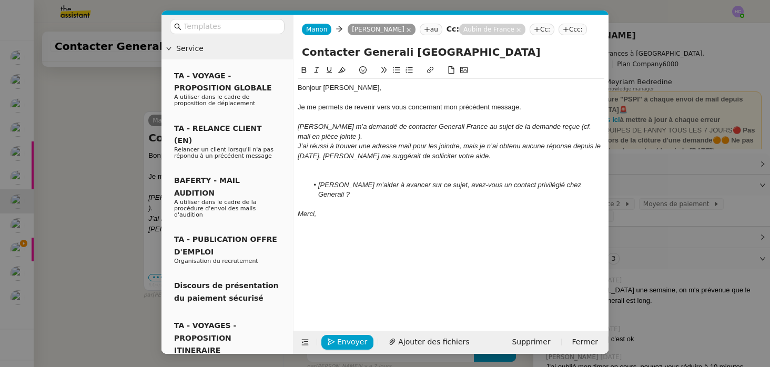
scroll to position [464, 0]
click at [340, 171] on div at bounding box center [451, 174] width 307 height 9
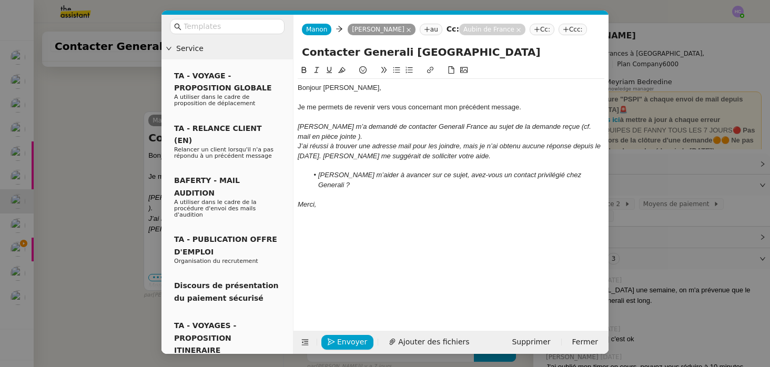
scroll to position [454, 0]
click at [438, 342] on span "Ajouter des fichiers" at bounding box center [433, 342] width 71 height 12
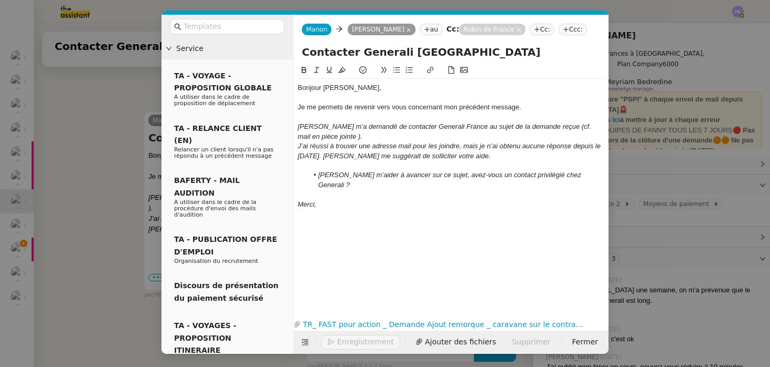
click at [107, 276] on nz-modal-container "Service TA - VOYAGE - PROPOSITION GLOBALE A utiliser dans le cadre de propositi…" at bounding box center [385, 183] width 770 height 367
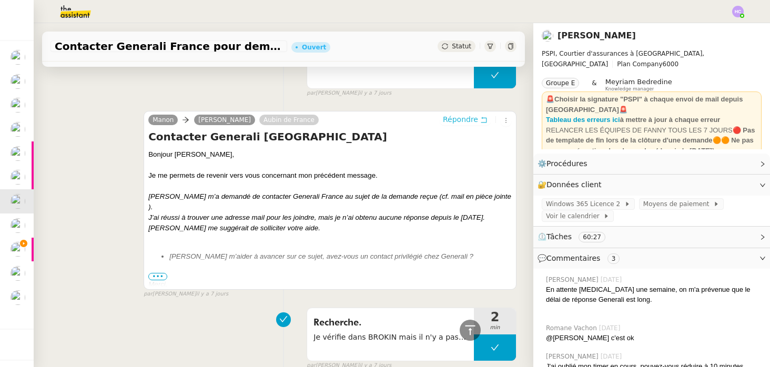
scroll to position [0, 0]
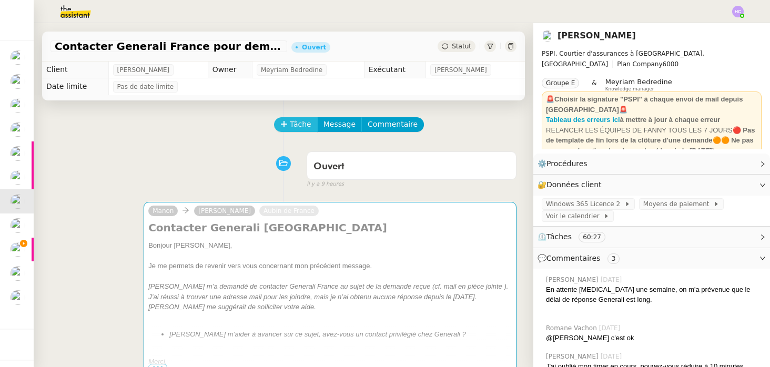
click at [289, 123] on button "Tâche" at bounding box center [296, 124] width 44 height 15
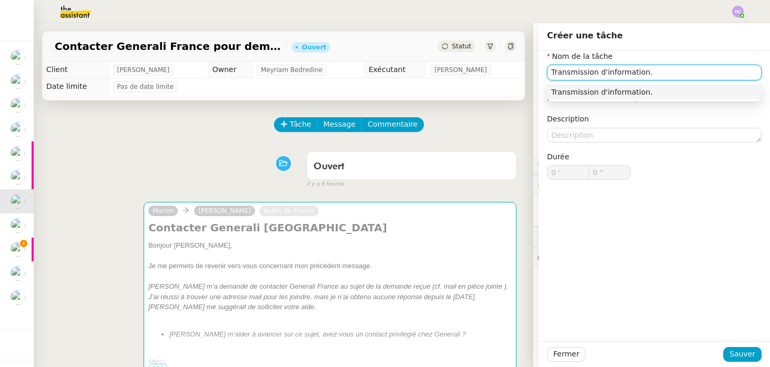
click at [645, 92] on div "Transmission d'information." at bounding box center [654, 91] width 206 height 9
type input "Transmission d'information."
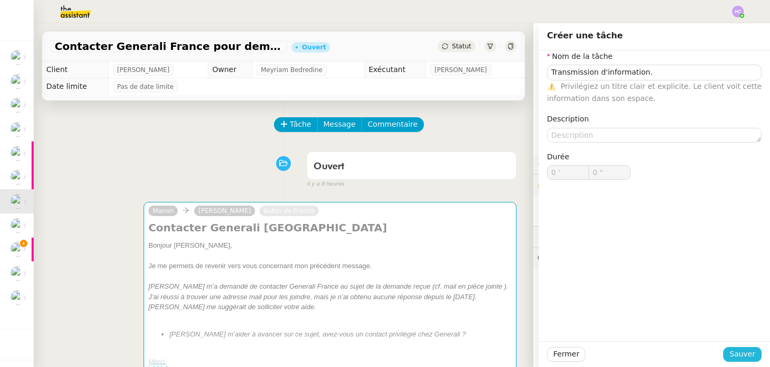
click at [738, 353] on span "Sauver" at bounding box center [743, 354] width 26 height 12
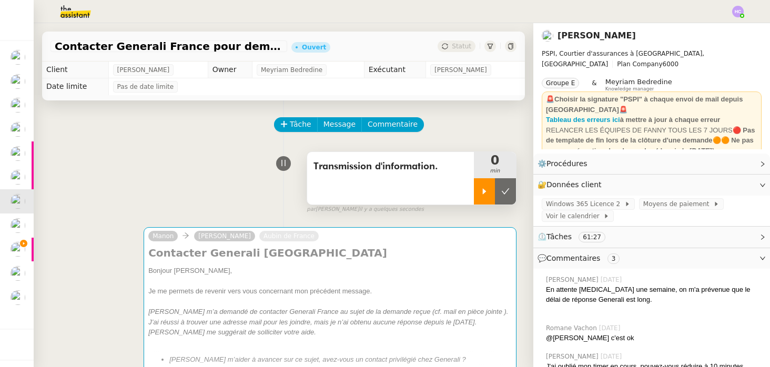
click at [485, 193] on icon at bounding box center [484, 191] width 8 height 8
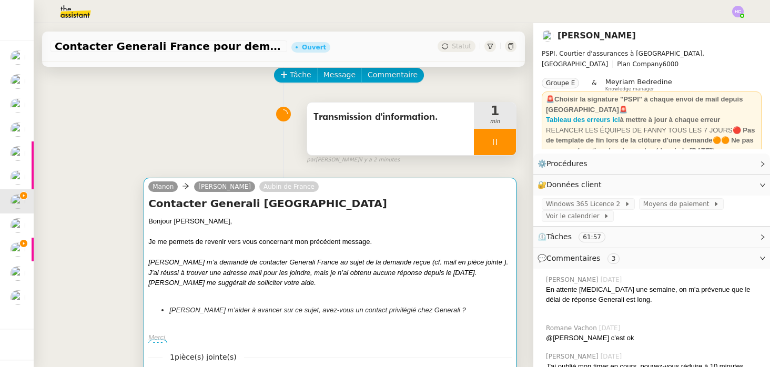
scroll to position [114, 0]
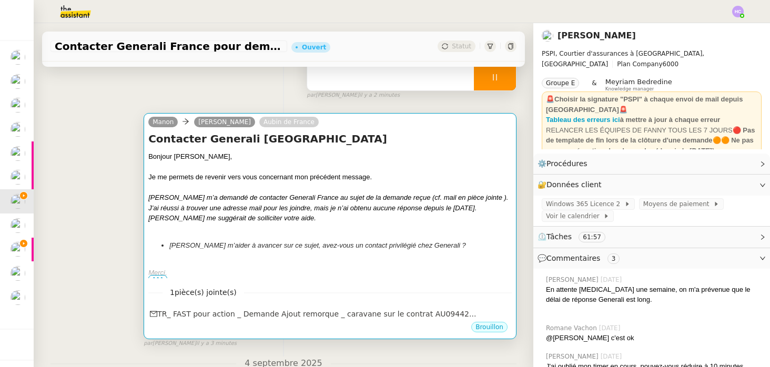
click at [387, 167] on div at bounding box center [330, 167] width 364 height 11
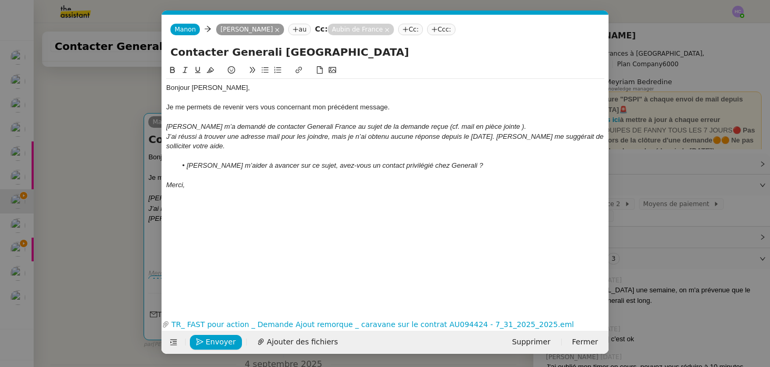
scroll to position [0, 22]
click at [220, 344] on span "Envoyer" at bounding box center [221, 342] width 30 height 12
click at [220, 344] on span "Confirmer l'envoi" at bounding box center [237, 342] width 63 height 12
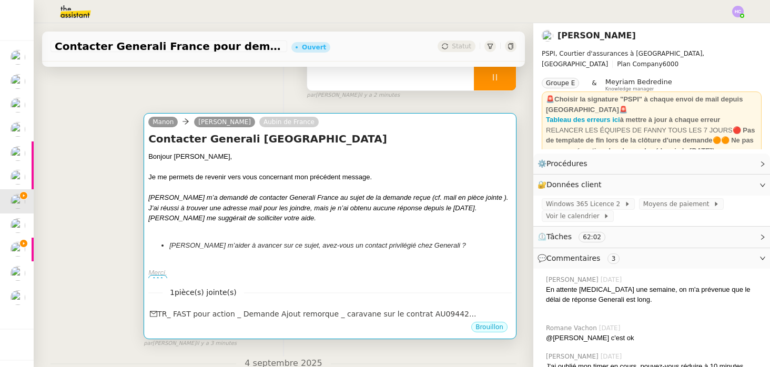
scroll to position [0, 0]
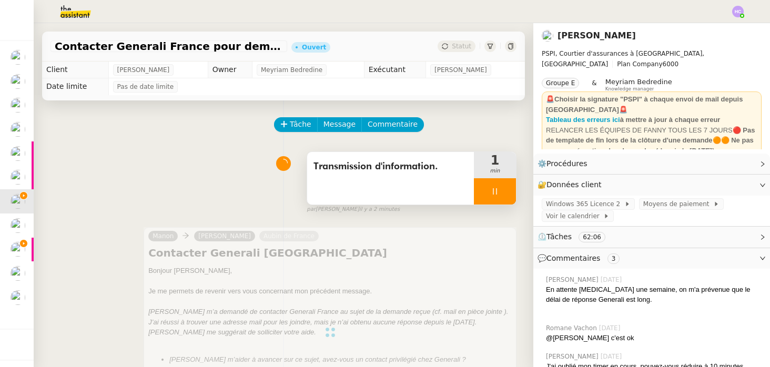
click at [494, 191] on icon at bounding box center [495, 191] width 8 height 8
click at [509, 193] on icon at bounding box center [505, 191] width 8 height 8
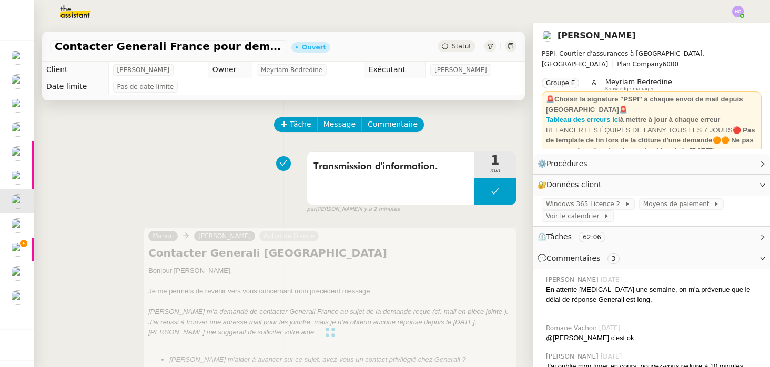
click at [466, 46] on span "Statut" at bounding box center [461, 46] width 19 height 7
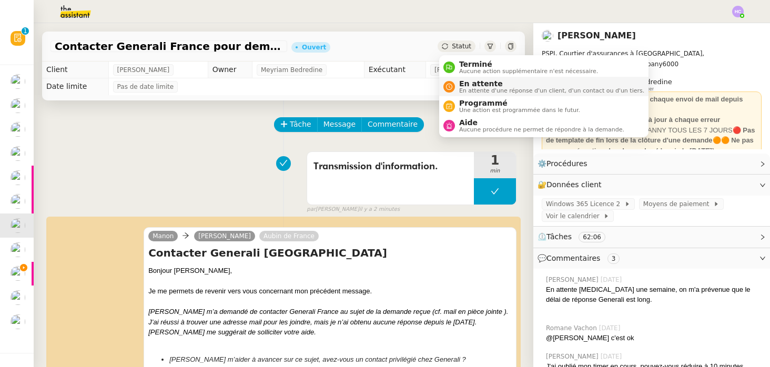
click at [476, 84] on span "En attente" at bounding box center [551, 83] width 185 height 8
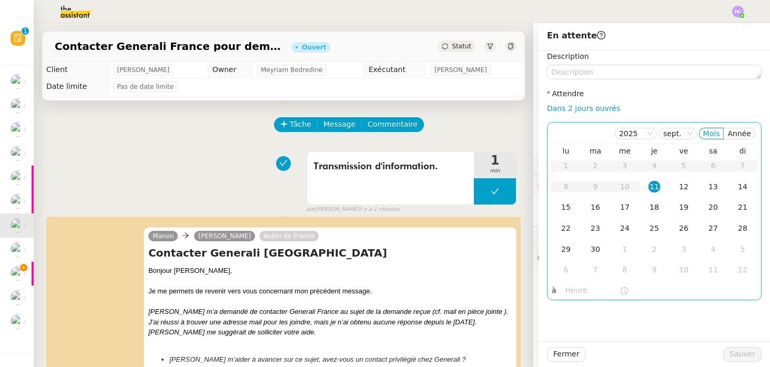
click at [652, 207] on div "18" at bounding box center [655, 207] width 12 height 12
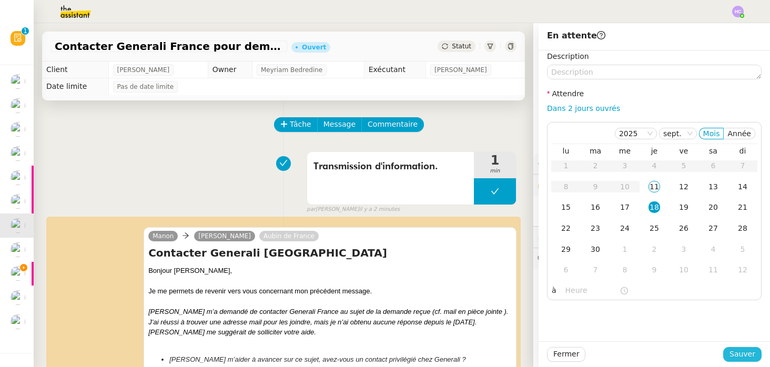
click at [738, 355] on span "Sauver" at bounding box center [743, 354] width 26 height 12
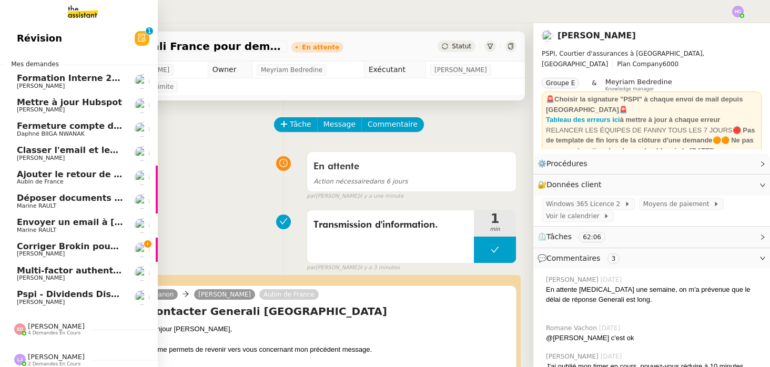
click at [48, 174] on span "Ajouter le retour de crédit à la commission" at bounding box center [119, 174] width 204 height 10
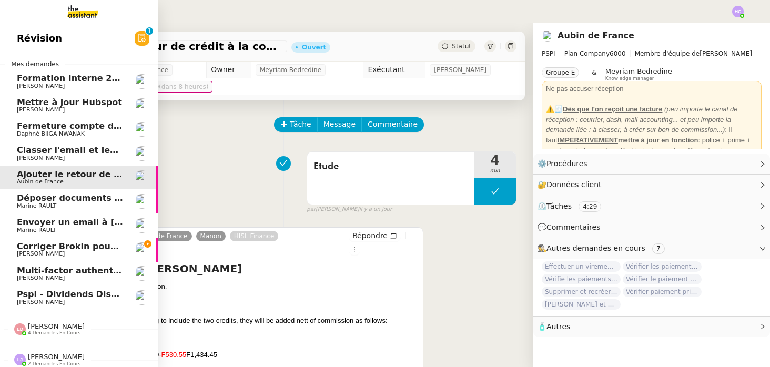
click at [91, 207] on span "Marine RAULT" at bounding box center [70, 206] width 106 height 6
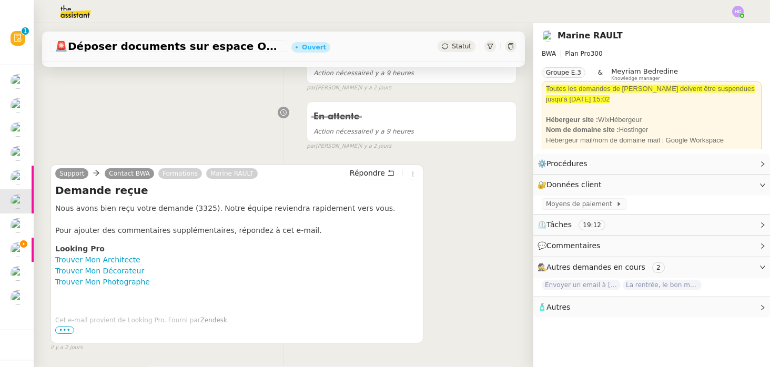
scroll to position [227, 0]
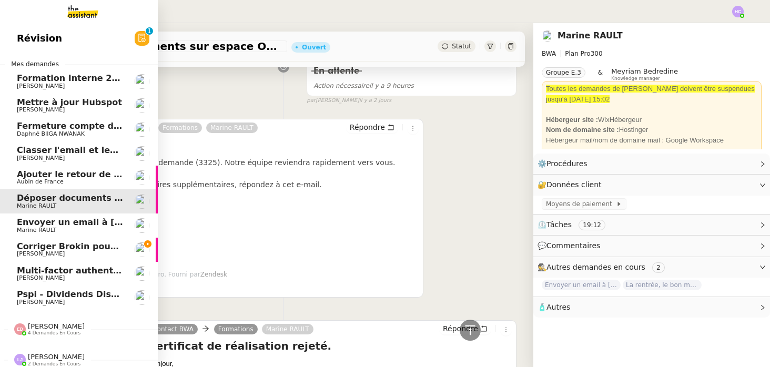
click at [58, 152] on span "Classer l'email et les fichiers" at bounding box center [85, 150] width 136 height 10
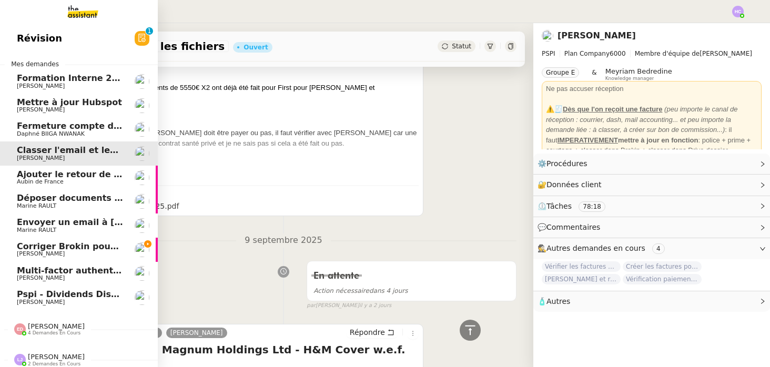
click at [72, 201] on span "Déposer documents sur espace OPCO" at bounding box center [106, 198] width 178 height 10
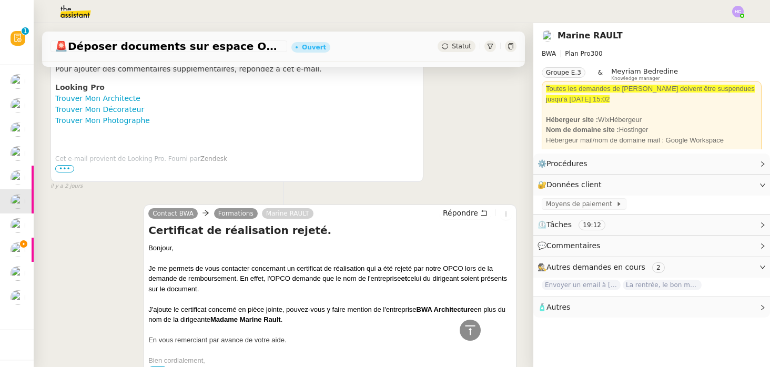
scroll to position [369, 0]
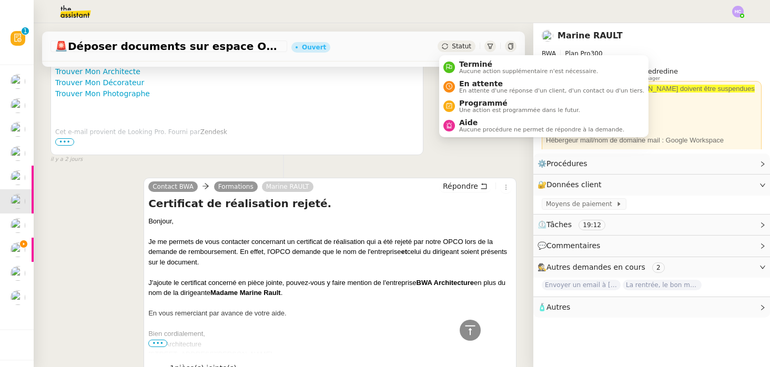
click at [460, 47] on span "Statut" at bounding box center [461, 46] width 19 height 7
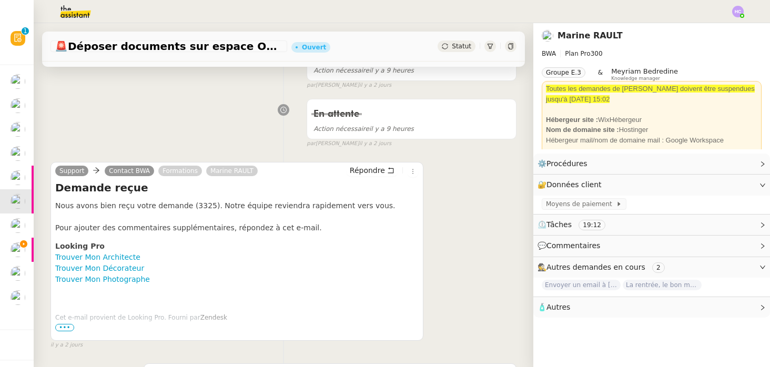
scroll to position [186, 0]
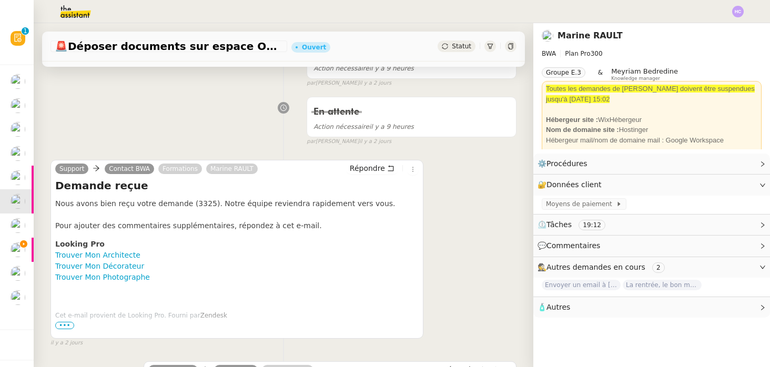
click at [455, 47] on span "Statut" at bounding box center [461, 46] width 19 height 7
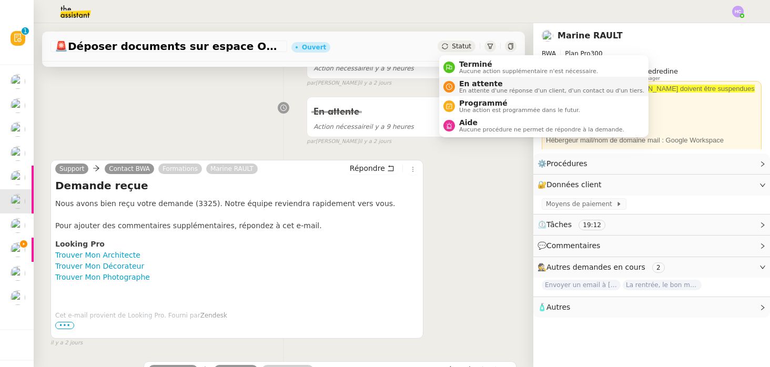
click at [465, 88] on span "En attente d'une réponse d'un client, d'un contact ou d'un tiers." at bounding box center [551, 91] width 185 height 6
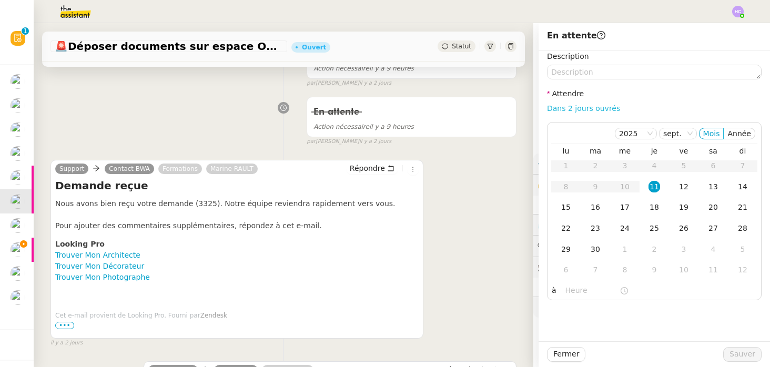
click at [590, 111] on link "Dans 2 jours ouvrés" at bounding box center [583, 108] width 73 height 8
type input "07:00"
click at [744, 353] on span "Sauver" at bounding box center [743, 354] width 26 height 12
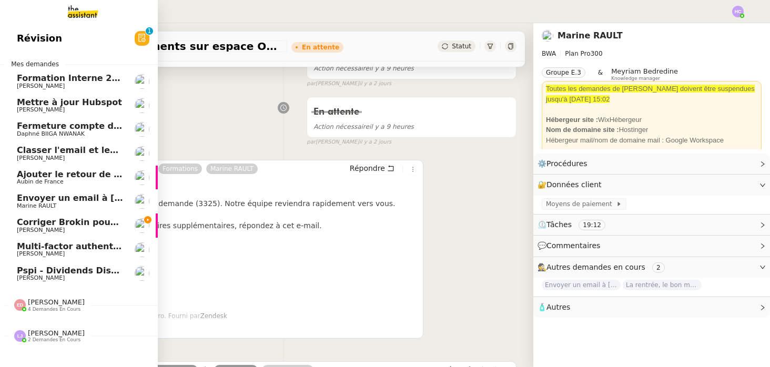
click at [77, 196] on span "Envoyer un email à [EMAIL_ADDRESS][DOMAIN_NAME]" at bounding box center [146, 198] width 258 height 10
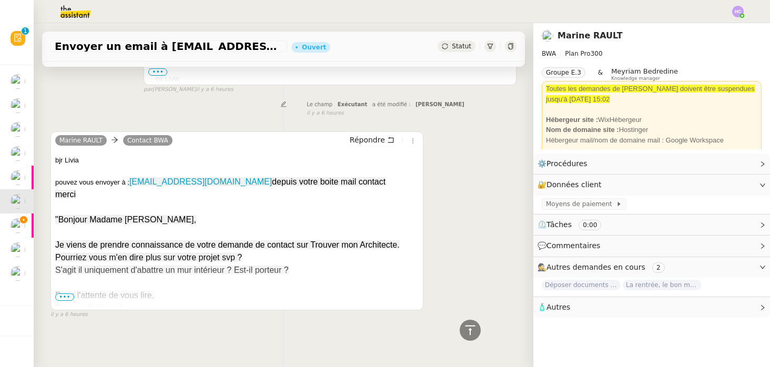
scroll to position [497, 0]
click at [65, 294] on span "•••" at bounding box center [64, 296] width 19 height 7
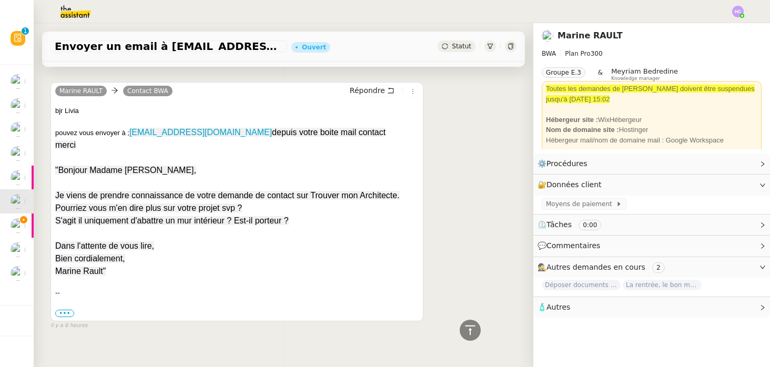
scroll to position [551, 0]
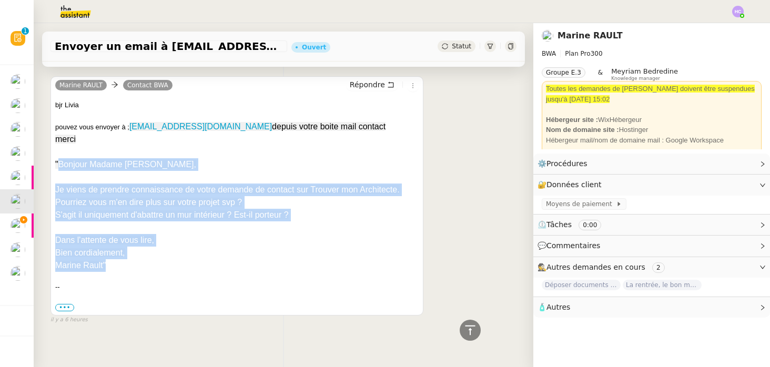
drag, startPoint x: 114, startPoint y: 269, endPoint x: 59, endPoint y: 167, distance: 115.8
click at [59, 167] on div "bjr Livia pouvez vous envoyer à ; bruni.1911@outlook.com depuis votre boite mai…" at bounding box center [237, 206] width 364 height 213
copy div "Bonjour Madame Bruni, Je viens de prendre connaissance de votre demande de cont…"
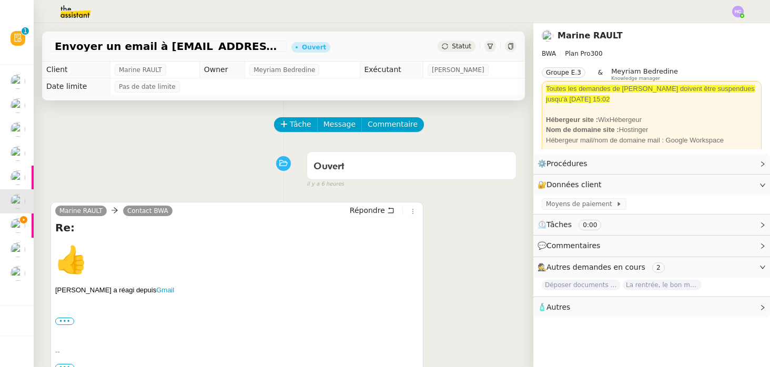
scroll to position [37, 0]
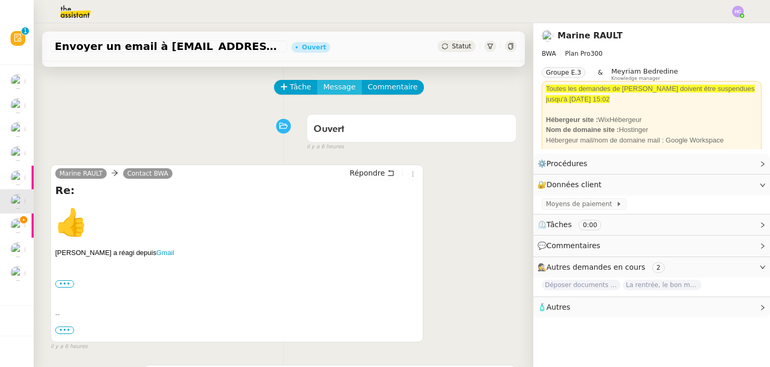
click at [338, 83] on span "Message" at bounding box center [340, 87] width 32 height 12
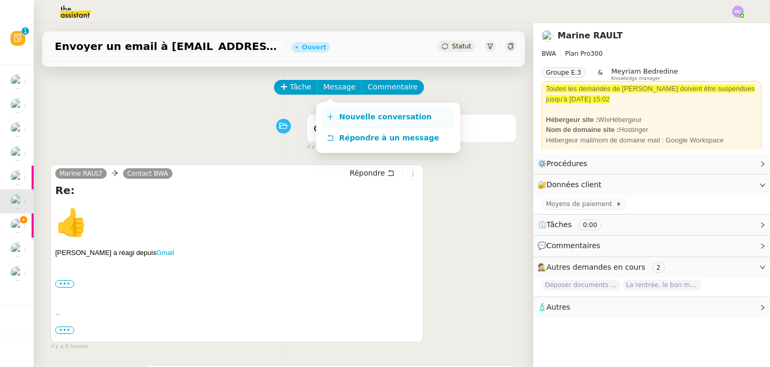
click at [343, 112] on link "Nouvelle conversation" at bounding box center [388, 117] width 132 height 21
click at [343, 114] on span "Nouvelle conversation" at bounding box center [385, 117] width 93 height 8
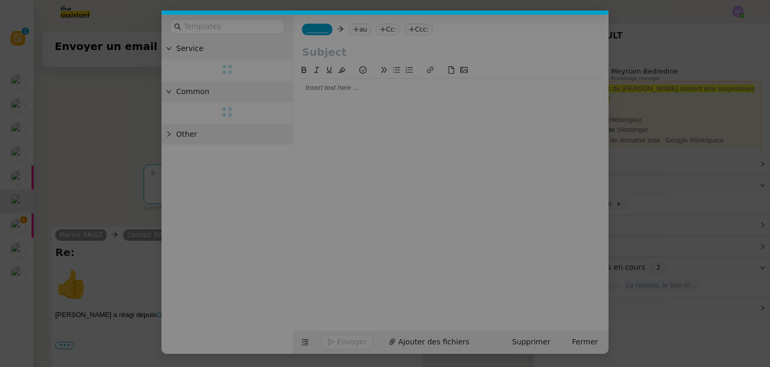
click at [329, 87] on nz-modal-container at bounding box center [385, 183] width 770 height 367
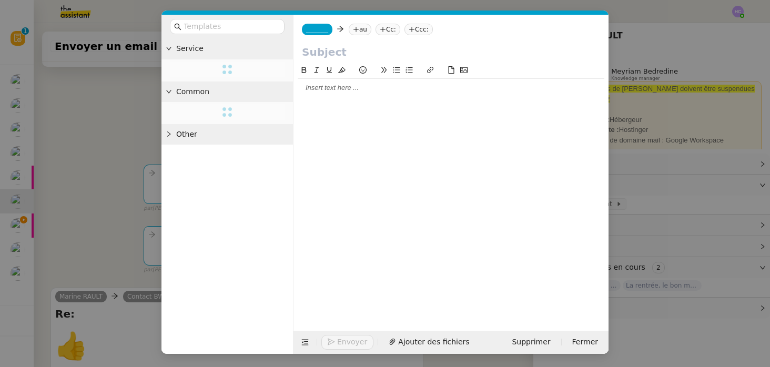
click at [329, 88] on div at bounding box center [451, 87] width 307 height 9
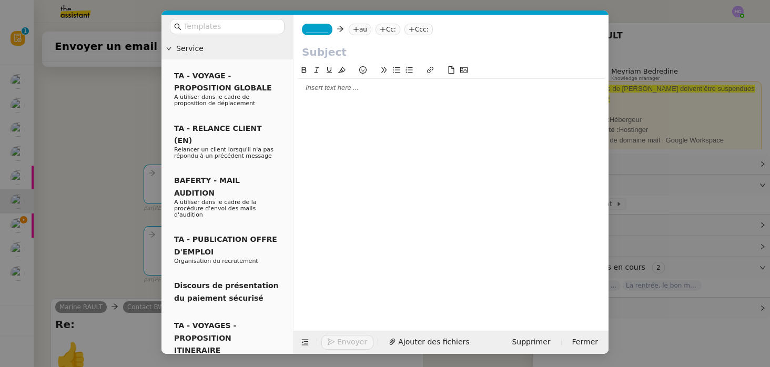
scroll to position [0, 0]
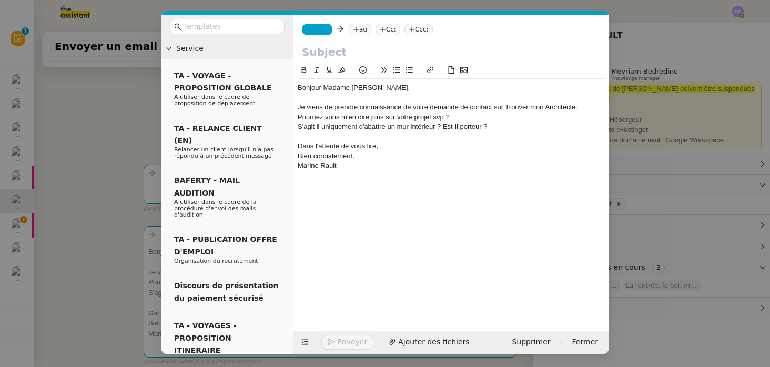
click at [329, 116] on div "Pourriez vous m'en dire plus sur votre projet svp ?" at bounding box center [451, 117] width 307 height 9
click at [0, 0] on lt-em "Pourriez-vous" at bounding box center [0, 0] width 0 height 0
click at [311, 130] on div "S'agit il uniquement d'abattre un mur intérieur ? Est-il porteur ?" at bounding box center [451, 126] width 307 height 9
click at [0, 0] on lt-em "agit-il" at bounding box center [0, 0] width 0 height 0
click at [360, 166] on div "Marine Rault" at bounding box center [451, 165] width 307 height 9
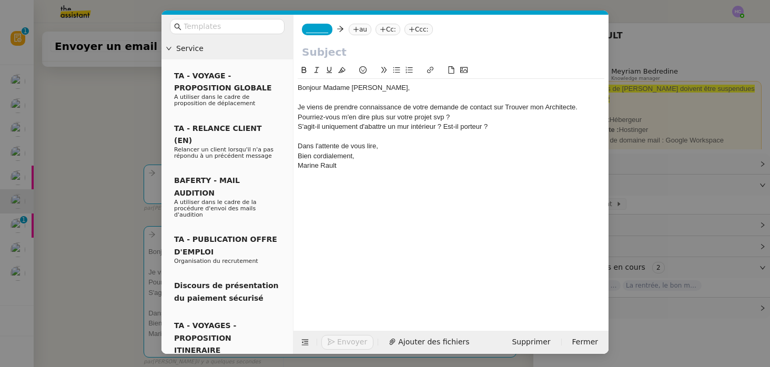
click at [120, 215] on nz-modal-container "Service TA - VOYAGE - PROPOSITION GLOBALE A utiliser dans le cadre de propositi…" at bounding box center [385, 183] width 770 height 367
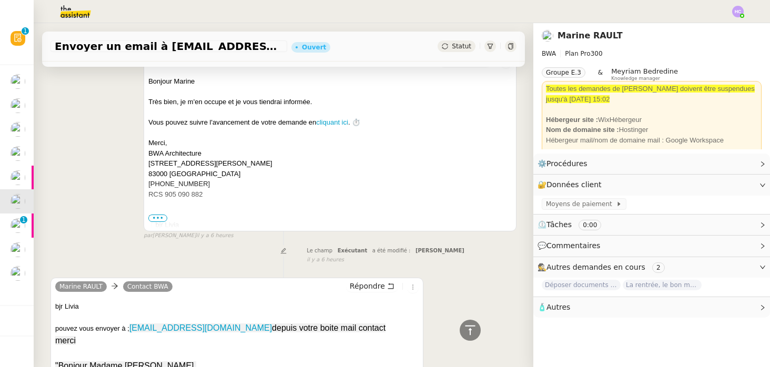
scroll to position [689, 0]
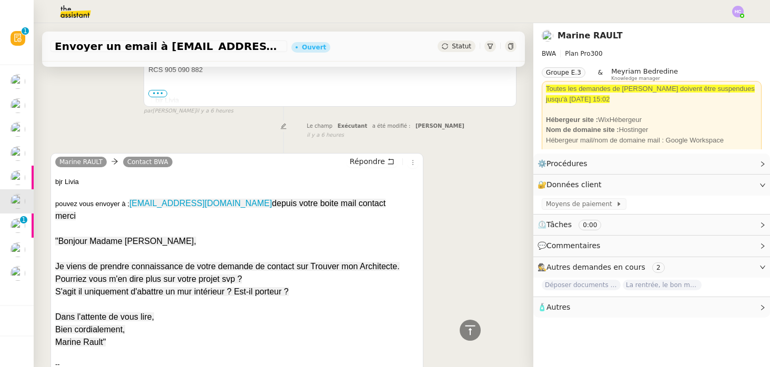
click at [128, 225] on div at bounding box center [237, 229] width 364 height 13
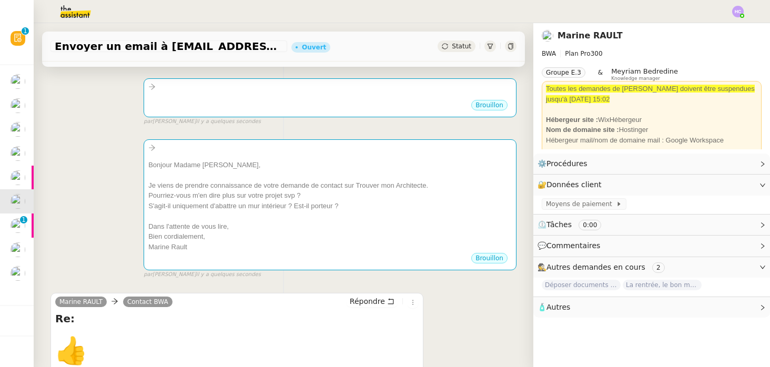
scroll to position [0, 0]
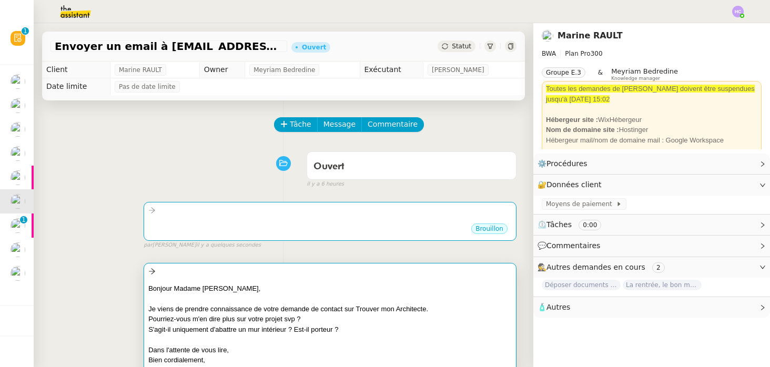
click at [251, 285] on div "Bonjour Madame Bruni," at bounding box center [330, 289] width 364 height 11
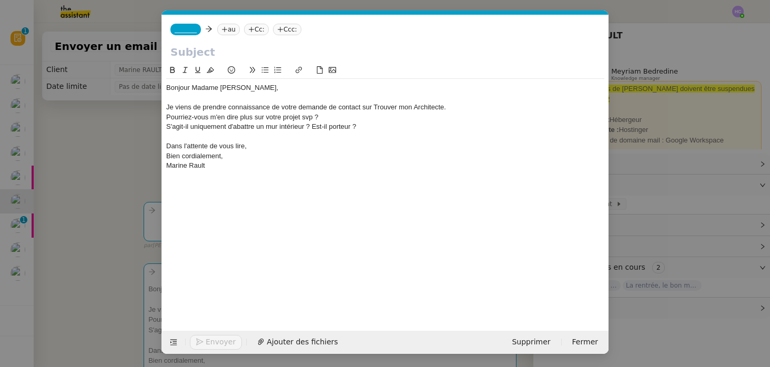
scroll to position [0, 22]
click at [197, 28] on span "_______" at bounding box center [186, 29] width 22 height 7
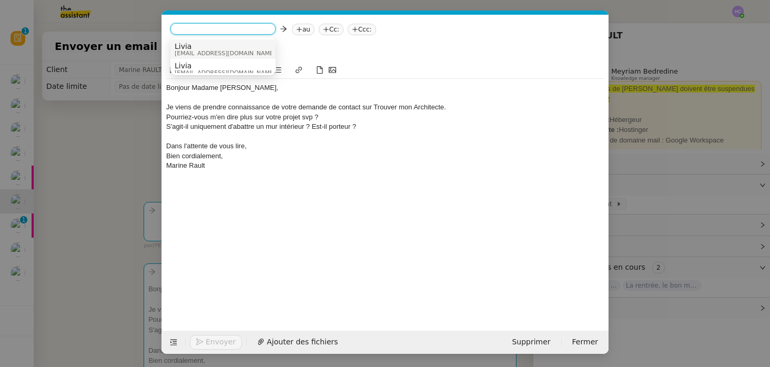
click at [202, 53] on span "[EMAIL_ADDRESS][DOMAIN_NAME]" at bounding box center [225, 54] width 101 height 6
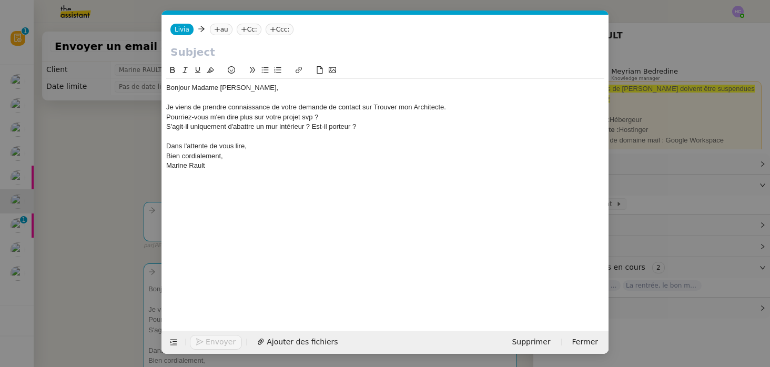
click at [222, 29] on nz-tag "au" at bounding box center [221, 30] width 23 height 12
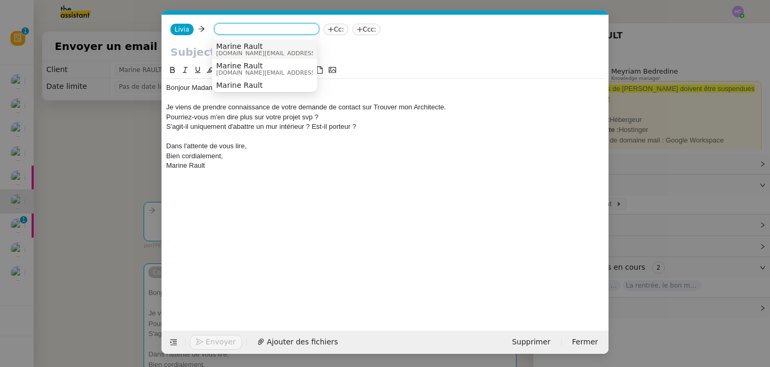
paste input "bruni.1911@outlook.com"
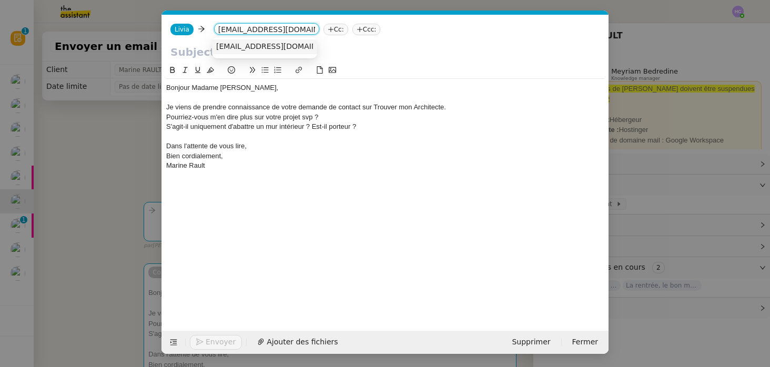
type input "bruni.1911@outlook.com"
click at [276, 46] on span "bruni.1911@outlook.com" at bounding box center [280, 46] width 129 height 8
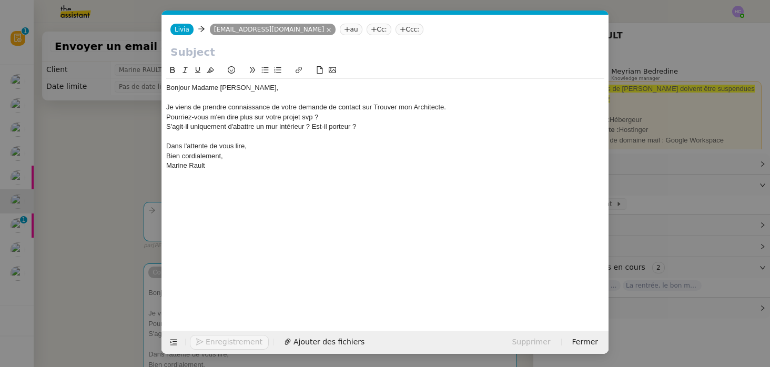
click at [177, 53] on input "text" at bounding box center [385, 52] width 430 height 16
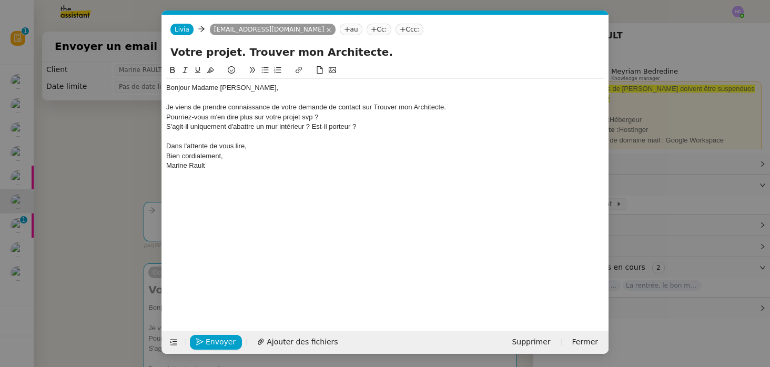
click at [234, 53] on input "Votre projet. Trouver mon Architecte." at bounding box center [385, 52] width 430 height 16
type input "Votre projet. Trouver mon Architecte."
click at [223, 168] on div "Marine Rault" at bounding box center [385, 165] width 438 height 9
click at [80, 284] on nz-modal-container "Service TA - VOYAGE - PROPOSITION GLOBALE A utiliser dans le cadre de propositi…" at bounding box center [385, 183] width 770 height 367
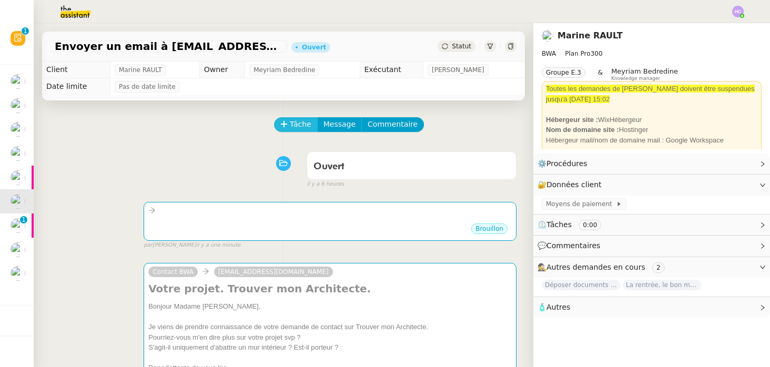
click at [309, 122] on span "Tâche" at bounding box center [301, 124] width 22 height 12
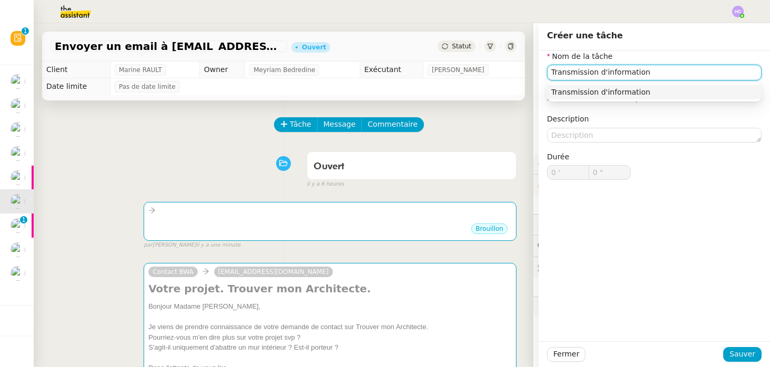
click at [662, 96] on div "Transmission d'information" at bounding box center [654, 91] width 206 height 9
type input "Transmission d'information"
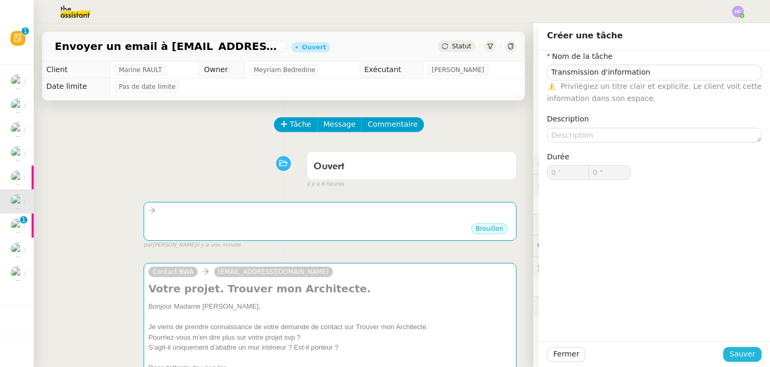
click at [749, 357] on span "Sauver" at bounding box center [743, 354] width 26 height 12
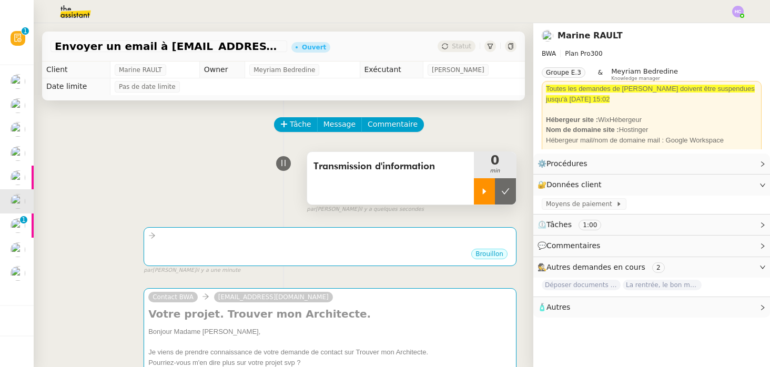
click at [481, 199] on div at bounding box center [484, 191] width 21 height 26
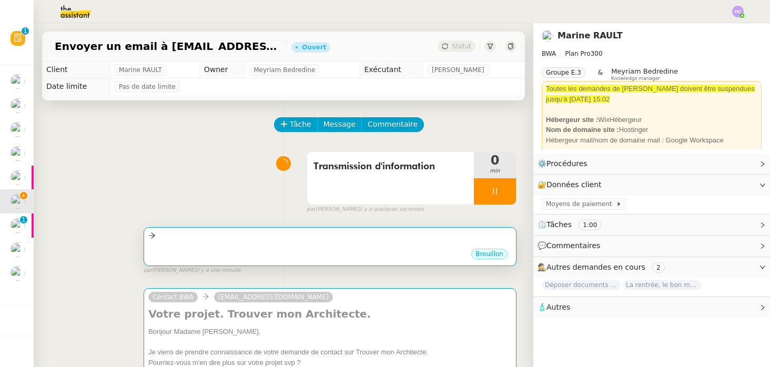
click at [362, 252] on div "Brouillon" at bounding box center [330, 256] width 364 height 16
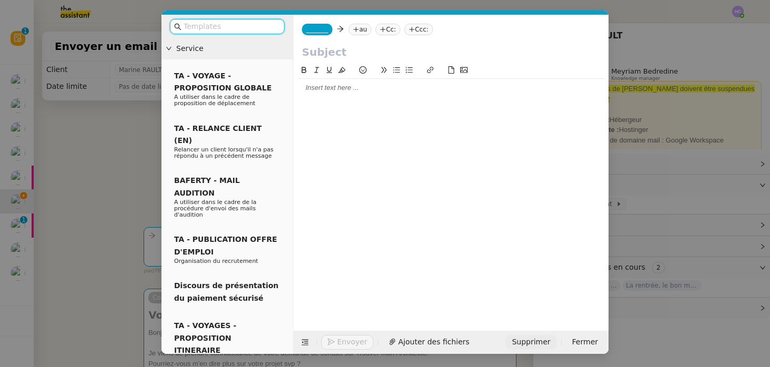
click at [540, 342] on span "Supprimer" at bounding box center [531, 342] width 38 height 12
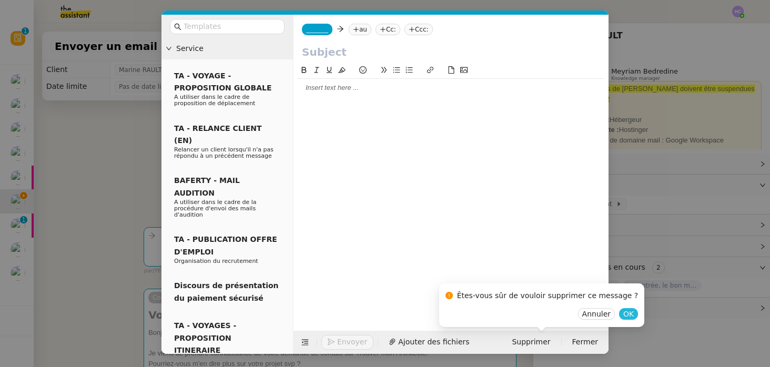
click at [623, 311] on span "OK" at bounding box center [628, 314] width 11 height 11
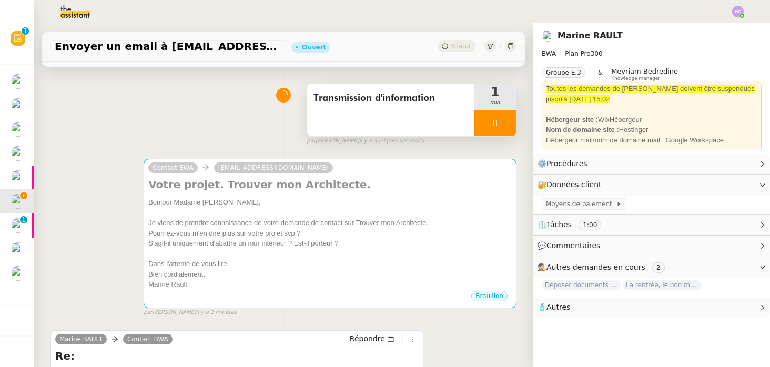
scroll to position [64, 0]
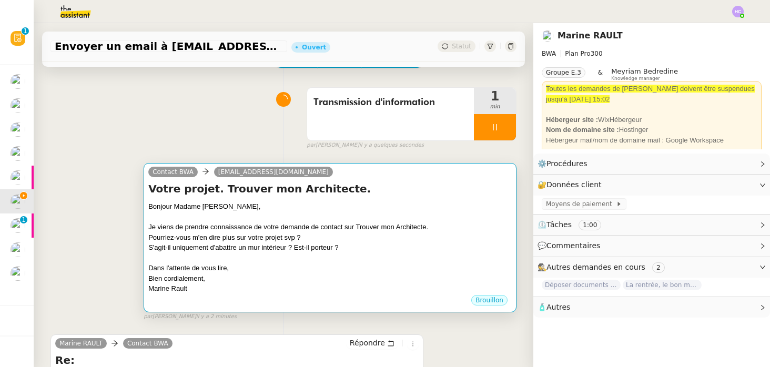
click at [274, 214] on div at bounding box center [330, 217] width 364 height 11
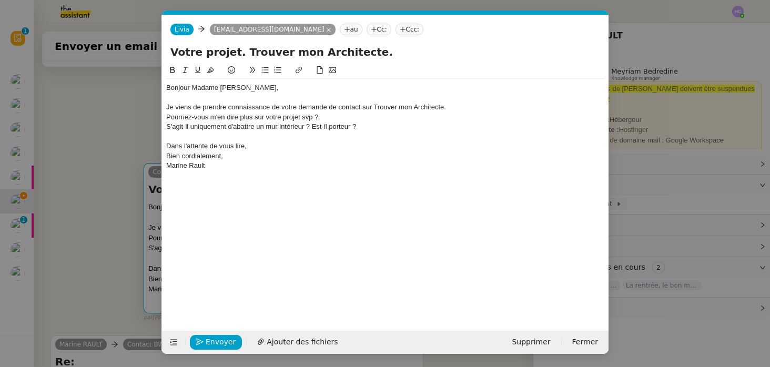
scroll to position [0, 22]
click at [306, 117] on div "Pourriez-vous m'en dire plus sur votre projet svp ?" at bounding box center [385, 117] width 438 height 9
click at [378, 125] on div "S'agit-il uniquement d'abattre un mur intérieur ? Est-il porteur ?" at bounding box center [385, 126] width 438 height 9
click at [330, 118] on div "Pourriez-vous m'en dire plus sur votre projet s'il vous plait ?" at bounding box center [385, 117] width 438 height 9
click at [337, 115] on div "Pourriez-vous m'en dire plus sur votre projet s'il vous plait ?" at bounding box center [385, 117] width 438 height 9
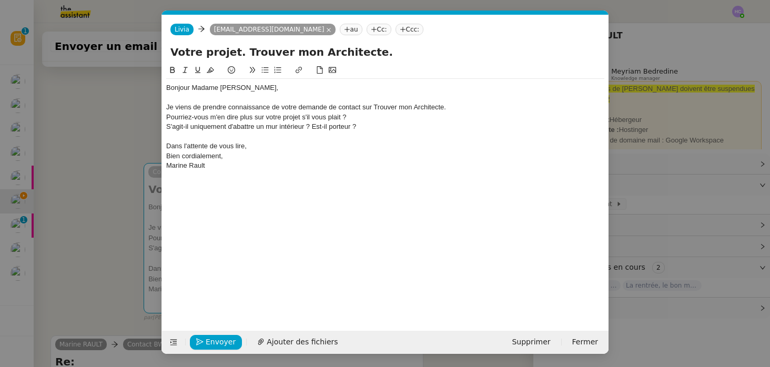
click at [241, 137] on div at bounding box center [385, 136] width 438 height 9
click at [210, 340] on span "Envoyer" at bounding box center [221, 342] width 30 height 12
click at [210, 340] on span "Confirmer l'envoi" at bounding box center [237, 342] width 63 height 12
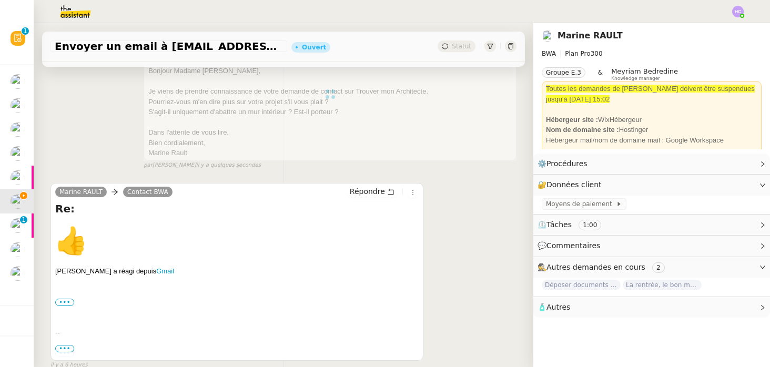
scroll to position [227, 0]
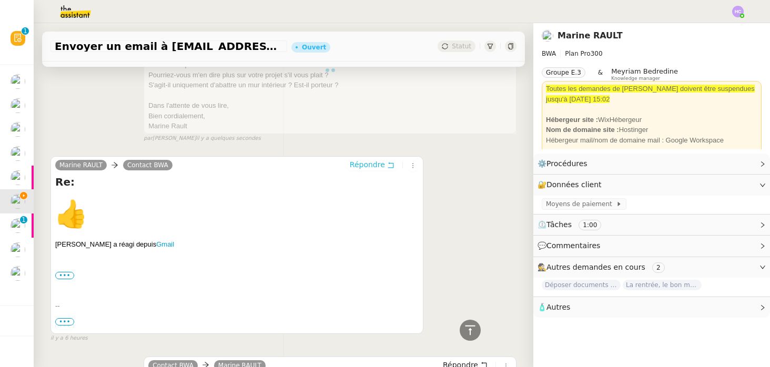
click at [377, 166] on span "Répondre" at bounding box center [367, 164] width 35 height 11
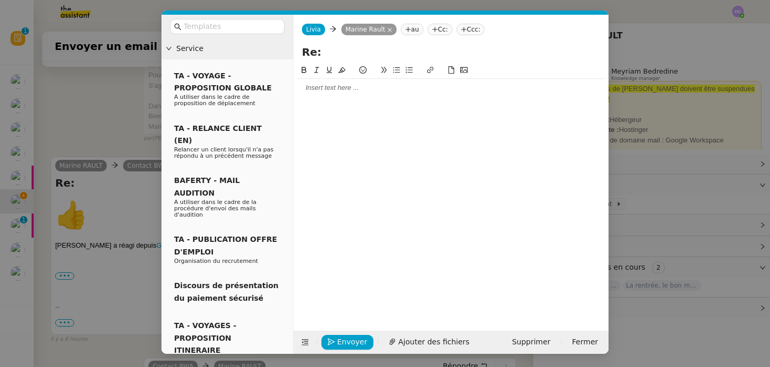
scroll to position [307, 0]
click at [343, 88] on div at bounding box center [451, 87] width 307 height 9
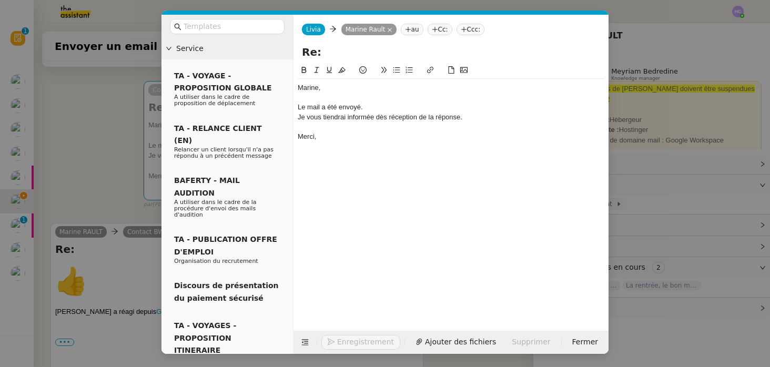
scroll to position [369, 0]
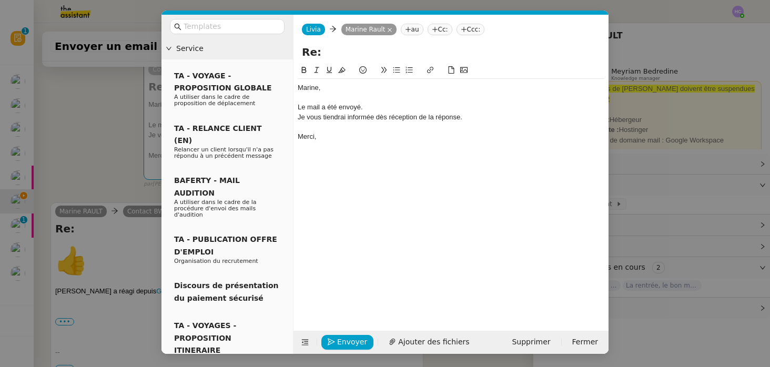
click at [327, 106] on div "Le mail a été envoyé." at bounding box center [451, 107] width 307 height 9
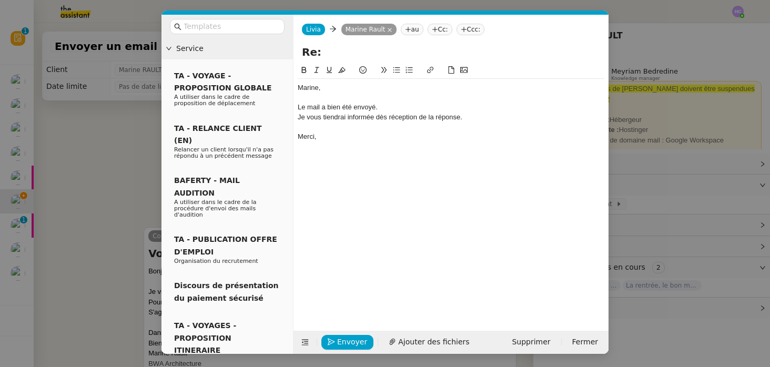
scroll to position [369, 0]
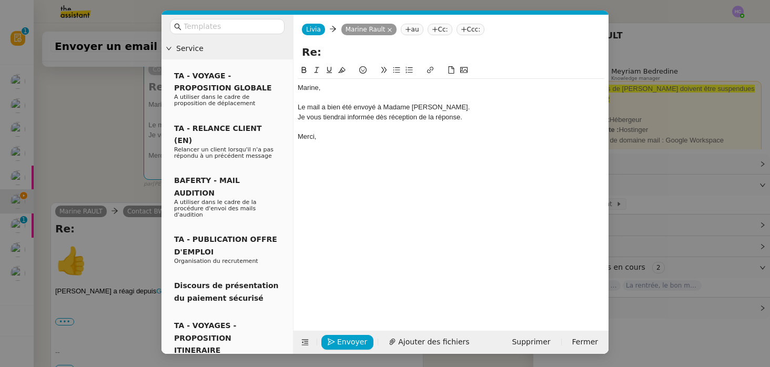
click at [407, 129] on div at bounding box center [451, 126] width 307 height 9
click at [351, 341] on span "Envoyer" at bounding box center [352, 342] width 30 height 12
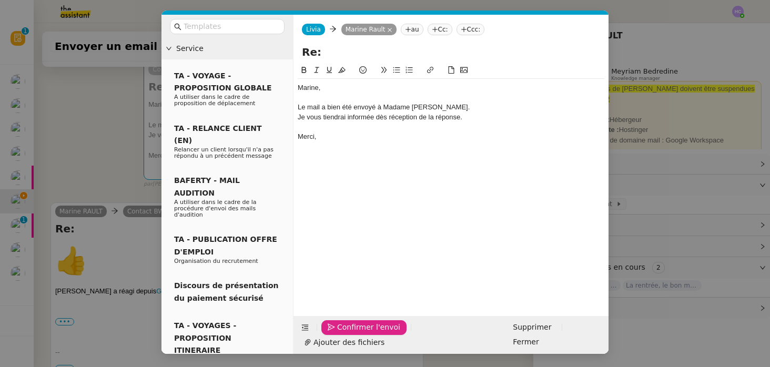
click at [127, 162] on nz-modal-container "Service TA - VOYAGE - PROPOSITION GLOBALE A utiliser dans le cadre de propositi…" at bounding box center [385, 183] width 770 height 367
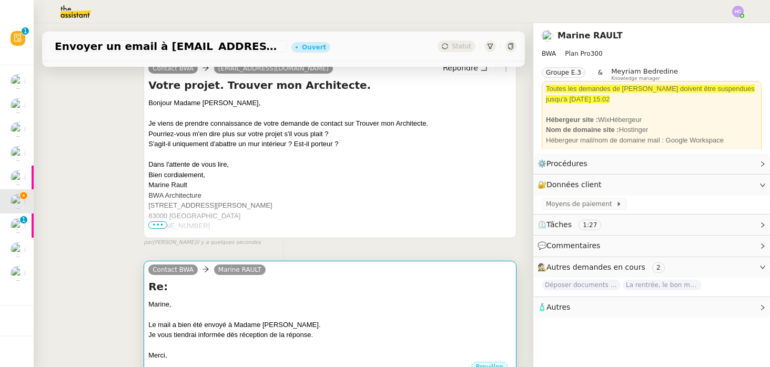
scroll to position [240, 0]
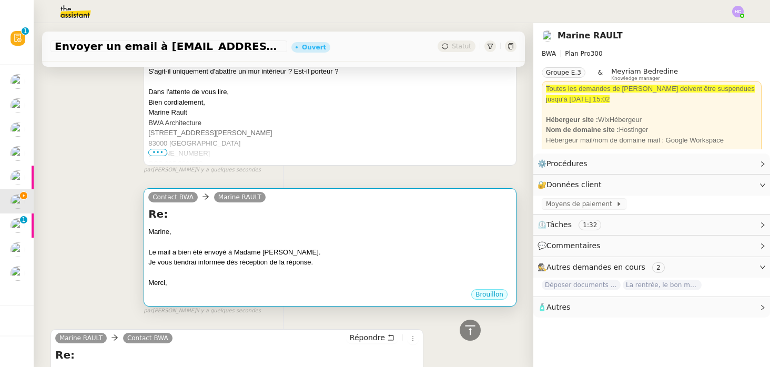
click at [240, 241] on div at bounding box center [330, 242] width 364 height 11
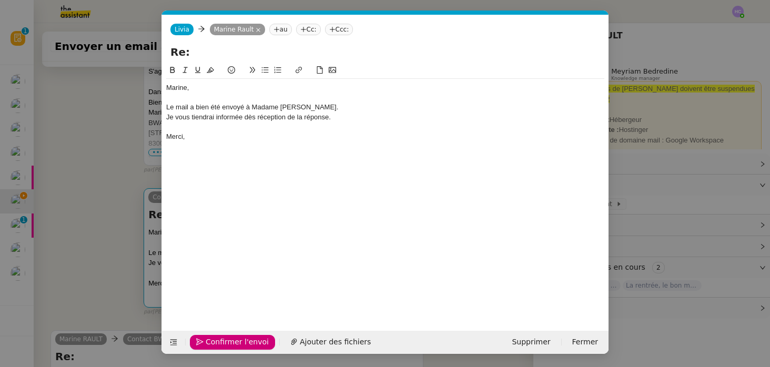
scroll to position [0, 22]
click at [228, 342] on span "Confirmer l'envoi" at bounding box center [237, 342] width 63 height 12
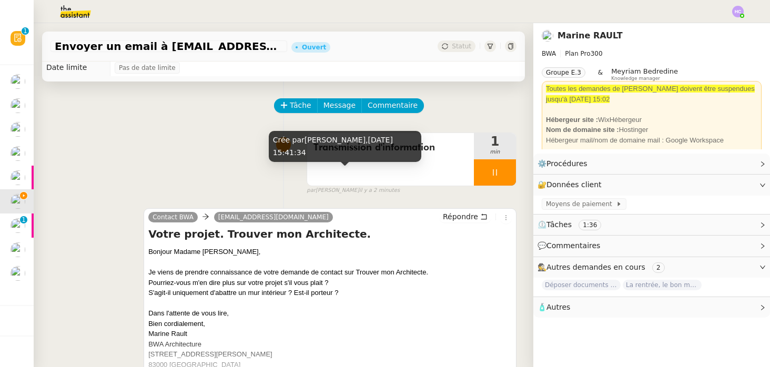
scroll to position [0, 0]
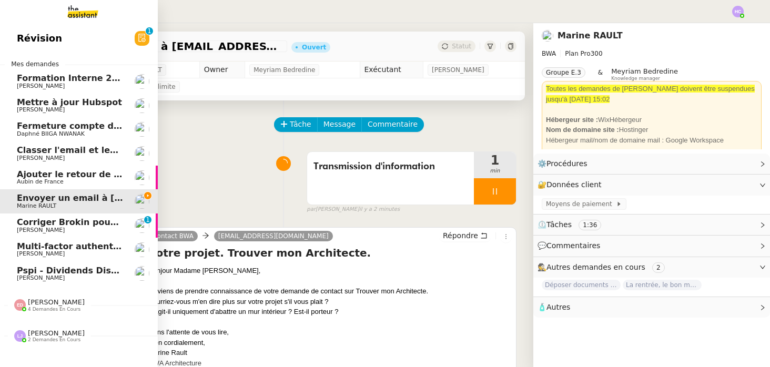
click at [32, 224] on span "Corriger Brokin pour clôture comptable" at bounding box center [110, 222] width 187 height 10
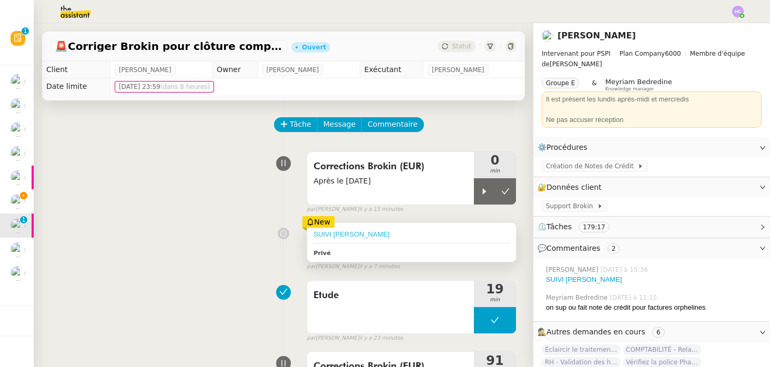
click at [330, 237] on link "SUIVI LEA" at bounding box center [352, 234] width 76 height 8
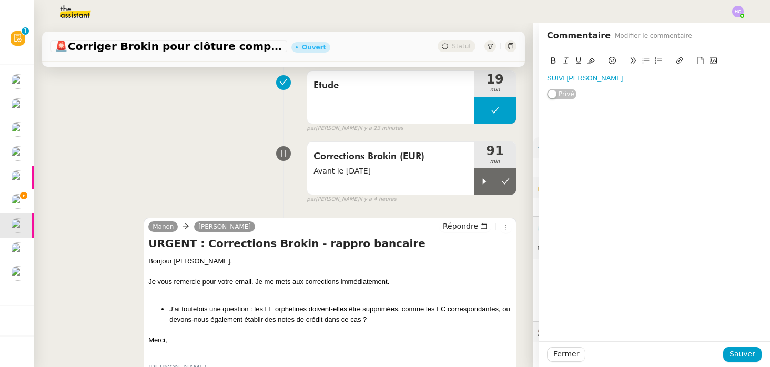
scroll to position [210, 0]
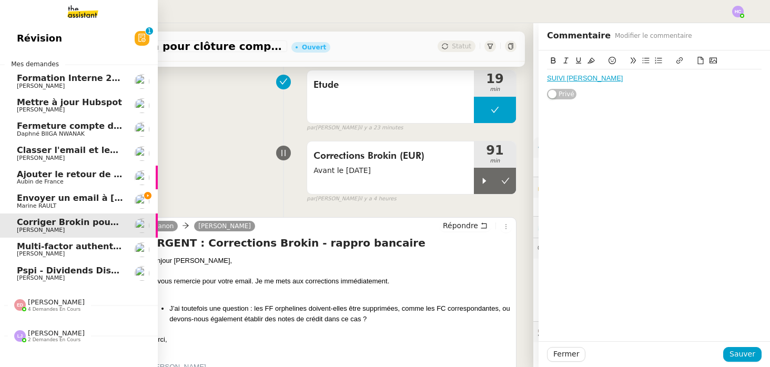
click at [50, 197] on span "Envoyer un email à [EMAIL_ADDRESS][DOMAIN_NAME]" at bounding box center [146, 198] width 258 height 10
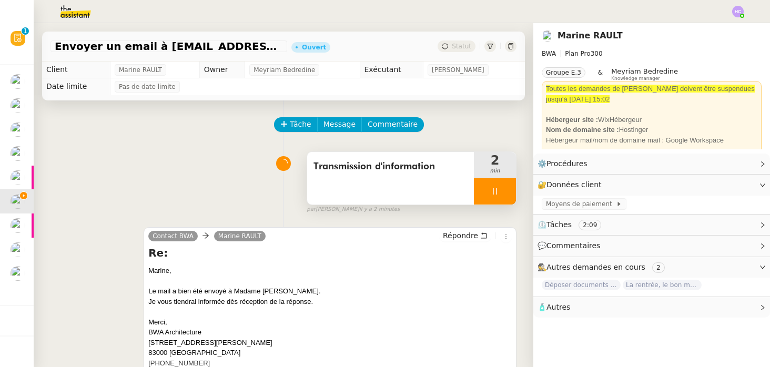
click at [497, 194] on icon at bounding box center [495, 191] width 8 height 8
click at [509, 195] on icon at bounding box center [505, 191] width 8 height 8
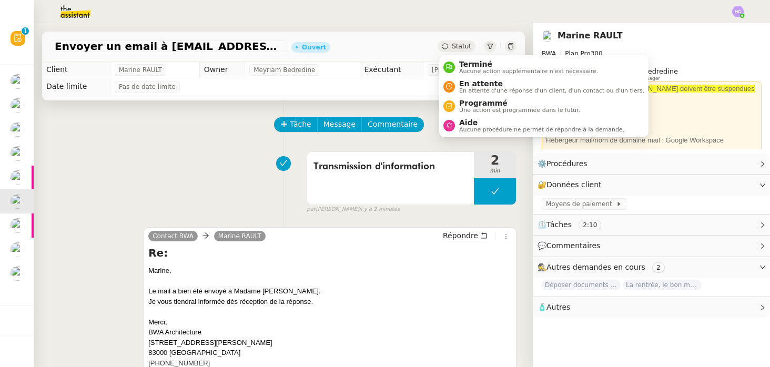
click at [457, 45] on span "Statut" at bounding box center [461, 46] width 19 height 7
click at [468, 83] on span "En attente" at bounding box center [551, 83] width 185 height 8
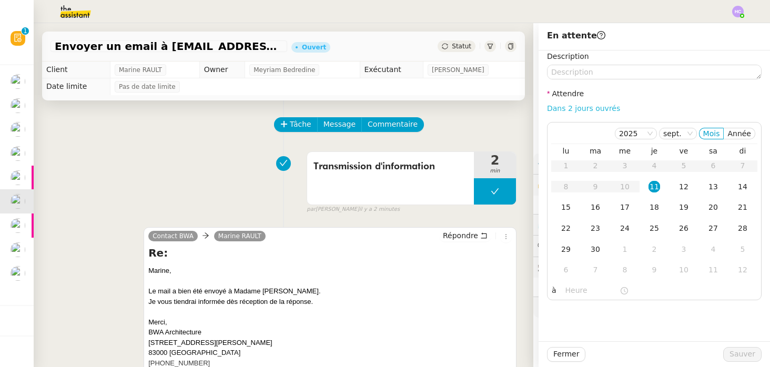
click at [577, 104] on link "Dans 2 jours ouvrés" at bounding box center [583, 108] width 73 height 8
type input "07:00"
click at [741, 357] on span "Sauver" at bounding box center [743, 354] width 26 height 12
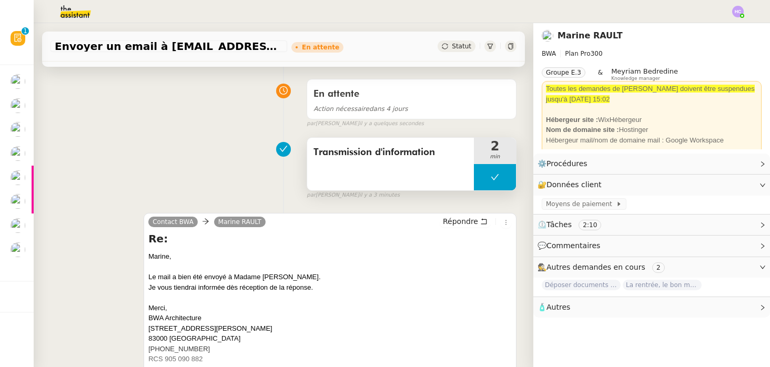
scroll to position [76, 0]
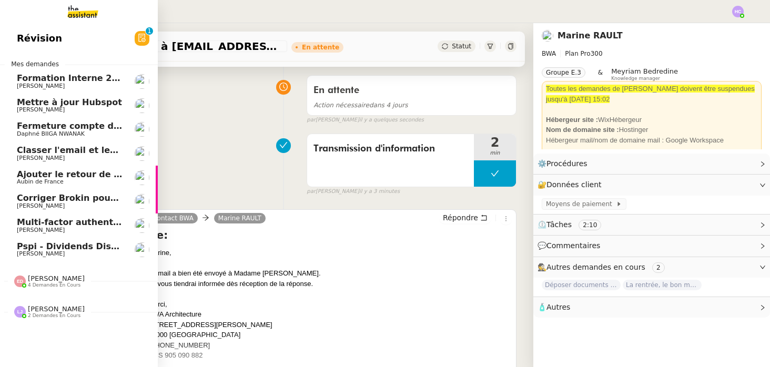
click at [41, 174] on span "Ajouter le retour de crédit à la commission" at bounding box center [119, 174] width 204 height 10
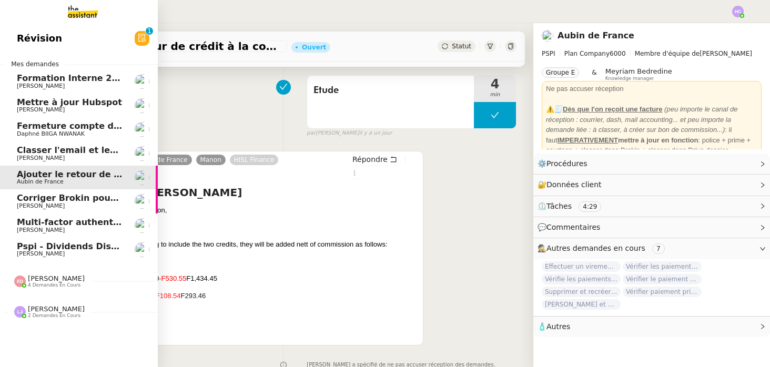
click at [54, 105] on span "Mettre à jour Hubspot" at bounding box center [69, 102] width 105 height 10
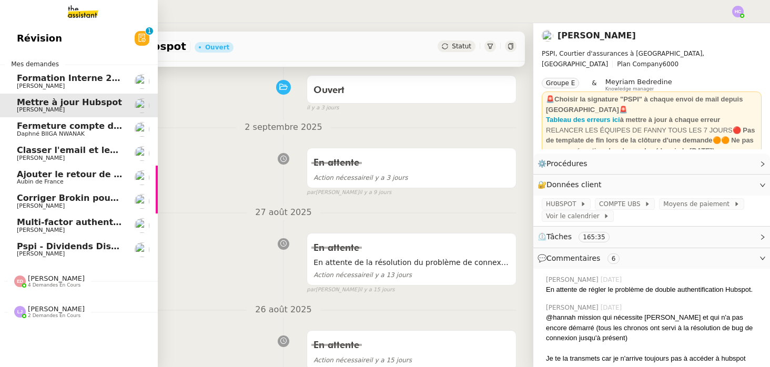
click at [52, 201] on span "Corriger Brokin pour clôture comptable" at bounding box center [110, 198] width 187 height 10
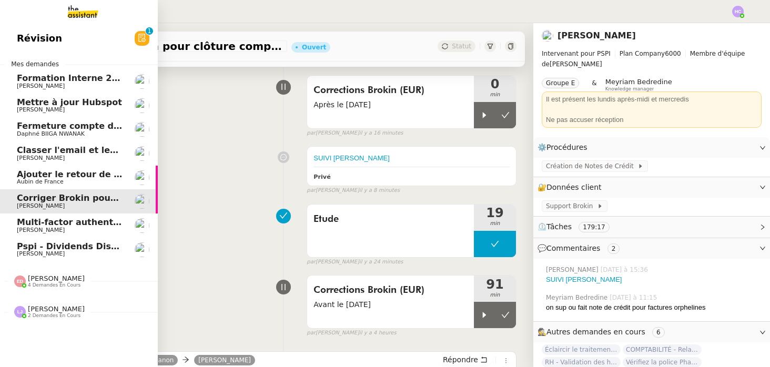
click at [43, 229] on span "[PERSON_NAME]" at bounding box center [41, 230] width 48 height 7
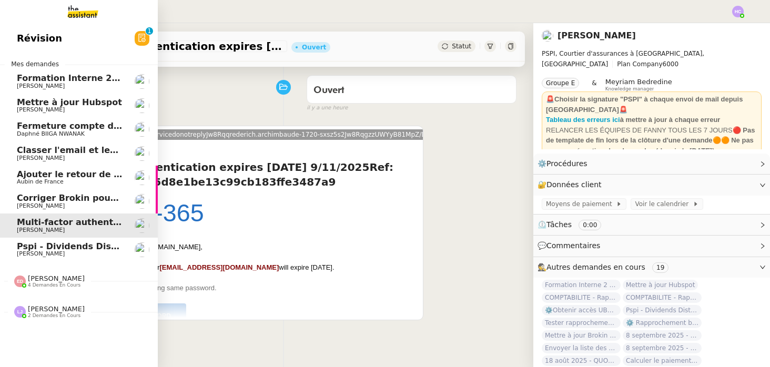
click at [60, 245] on span "Pspi - Dividends Distrubution Certificate Remittance copy: Sign and Return [DAT…" at bounding box center [340, 246] width 646 height 10
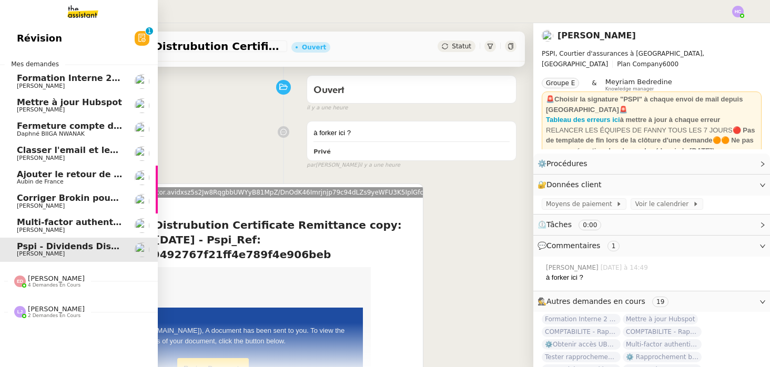
click at [86, 194] on span "Corriger Brokin pour clôture comptable" at bounding box center [110, 198] width 187 height 10
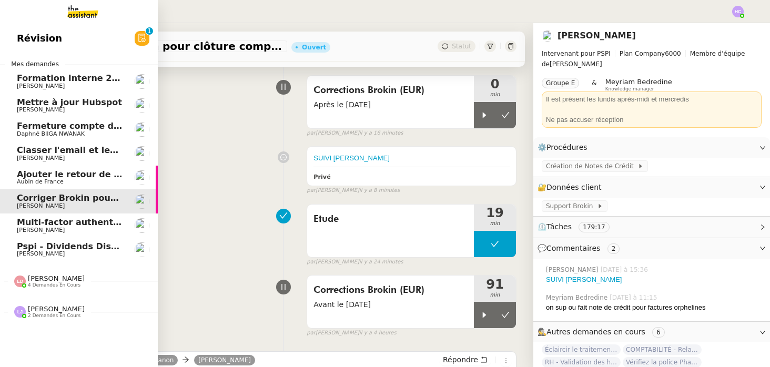
click at [83, 130] on span "Fermeture compte domiciliation Kandbaz" at bounding box center [115, 126] width 196 height 10
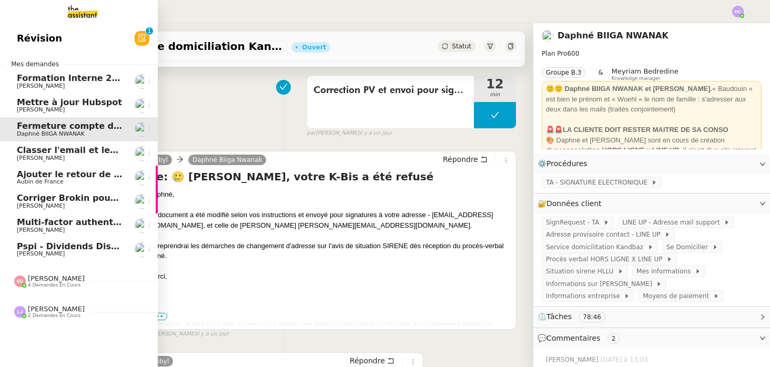
click at [78, 106] on span "Mettre à jour Hubspot" at bounding box center [69, 102] width 105 height 10
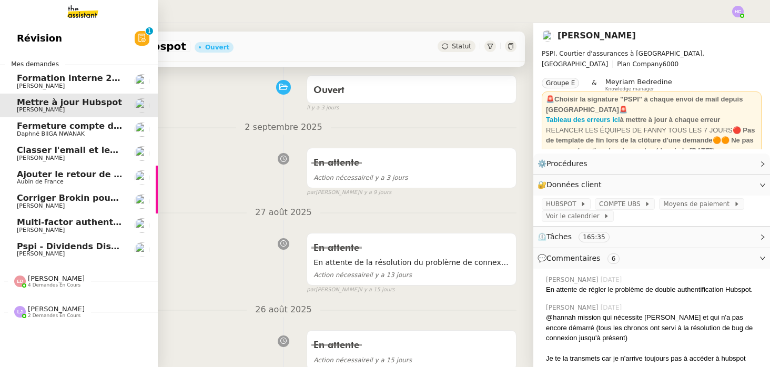
click at [79, 128] on span "Fermeture compte domiciliation Kandbaz" at bounding box center [115, 126] width 196 height 10
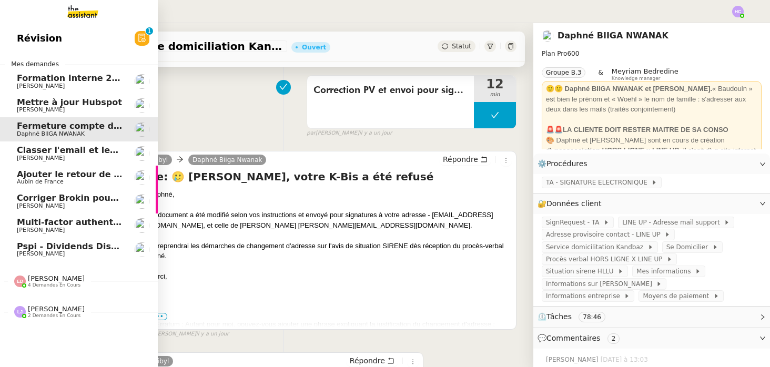
click at [49, 282] on span "4 demandes en cours" at bounding box center [54, 285] width 53 height 6
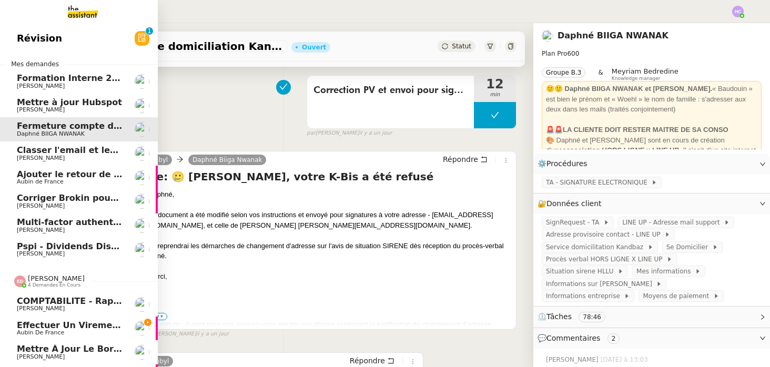
scroll to position [52, 0]
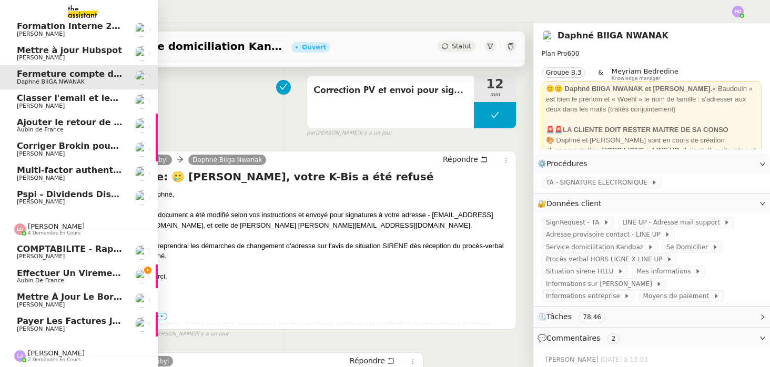
click at [57, 226] on span "[PERSON_NAME]" at bounding box center [56, 227] width 57 height 8
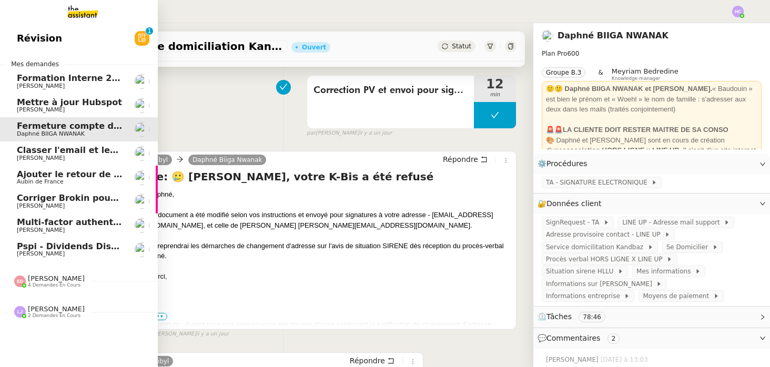
scroll to position [0, 0]
click at [94, 100] on span "Mettre à jour Hubspot" at bounding box center [69, 102] width 105 height 10
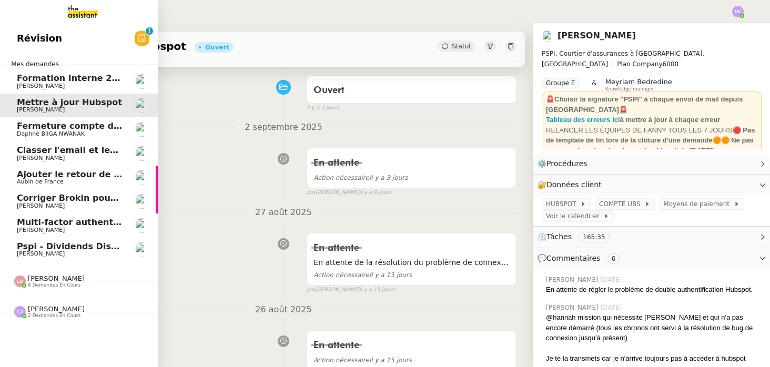
click at [93, 123] on span "Fermeture compte domiciliation Kandbaz" at bounding box center [115, 126] width 196 height 10
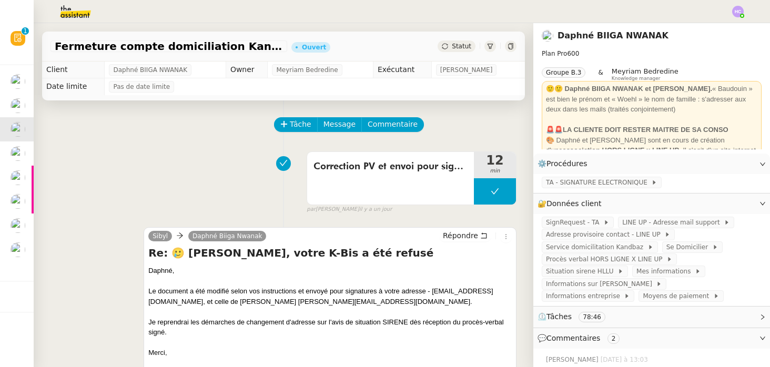
click at [464, 46] on span "Statut" at bounding box center [461, 46] width 19 height 7
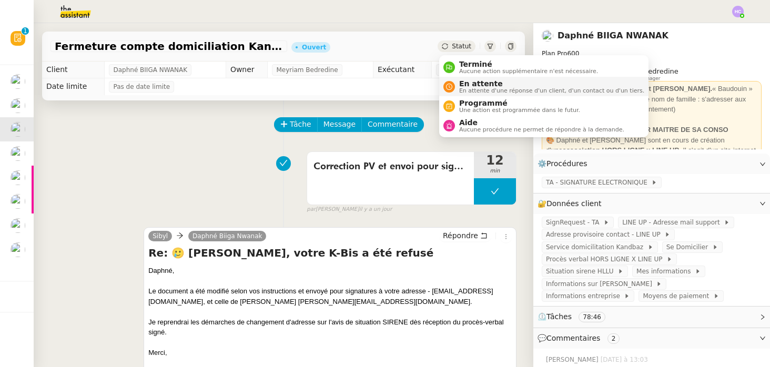
click at [473, 87] on span "En attente" at bounding box center [551, 83] width 185 height 8
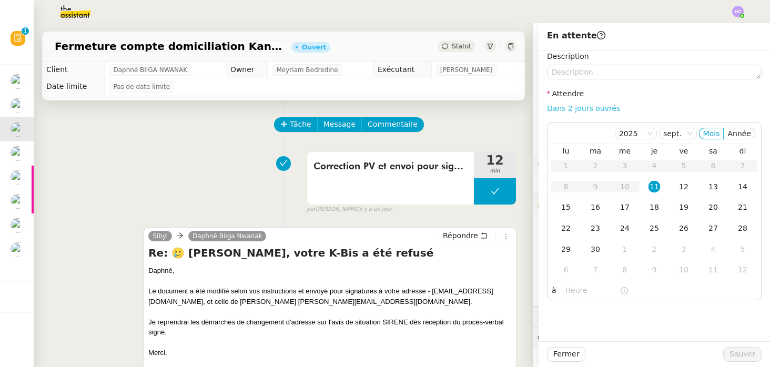
click at [585, 109] on link "Dans 2 jours ouvrés" at bounding box center [583, 108] width 73 height 8
type input "07:00"
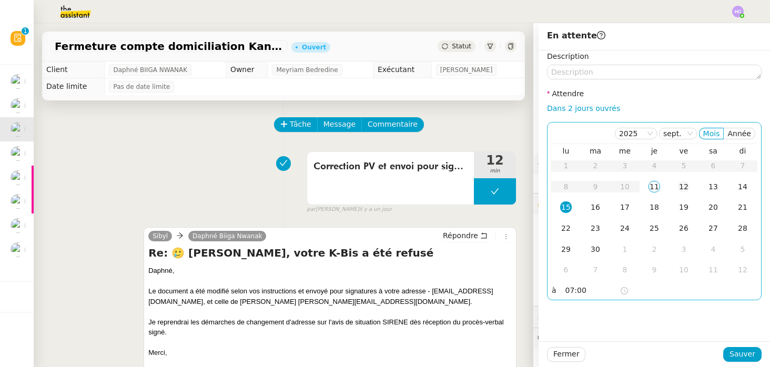
click at [684, 190] on div "12" at bounding box center [684, 187] width 12 height 12
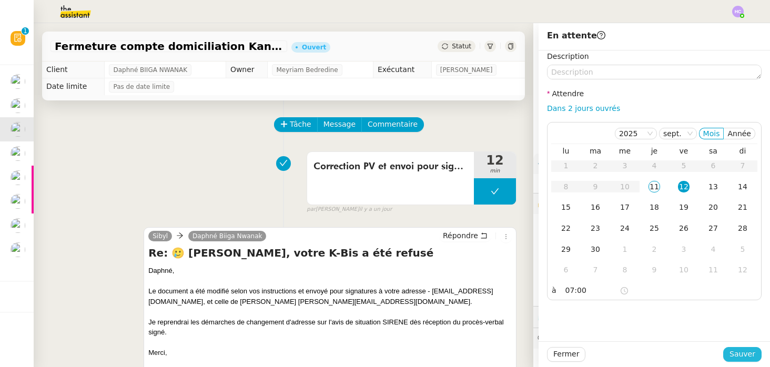
click at [736, 353] on span "Sauver" at bounding box center [743, 354] width 26 height 12
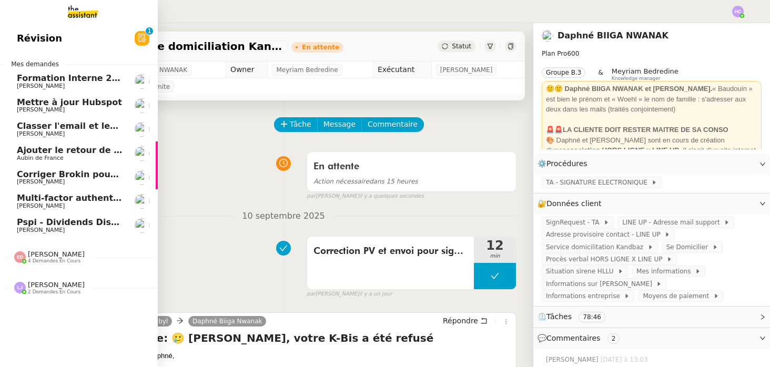
click at [69, 128] on span "Classer l'email et les fichiers" at bounding box center [85, 126] width 136 height 10
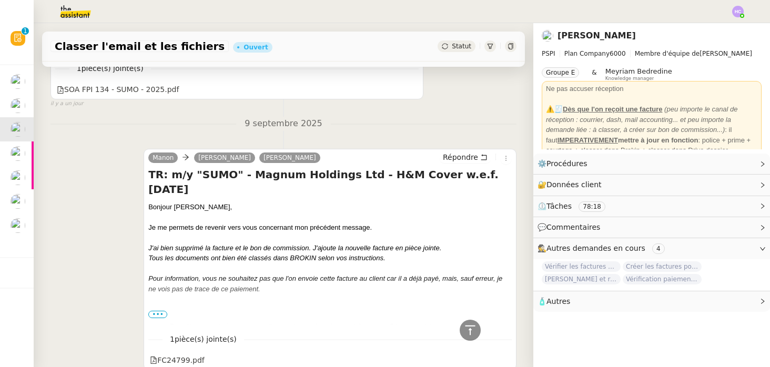
scroll to position [681, 0]
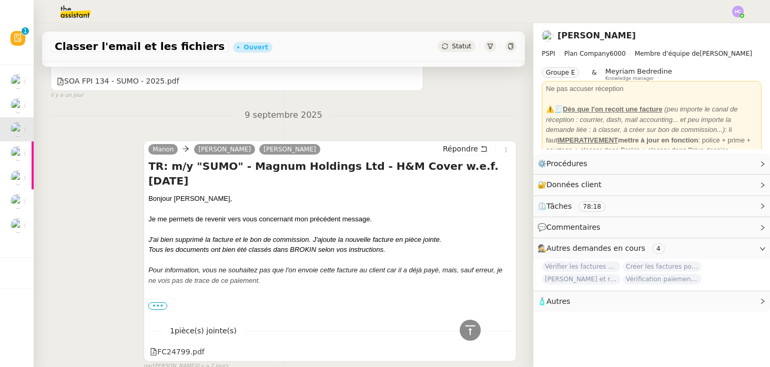
click at [156, 307] on span "•••" at bounding box center [157, 305] width 19 height 7
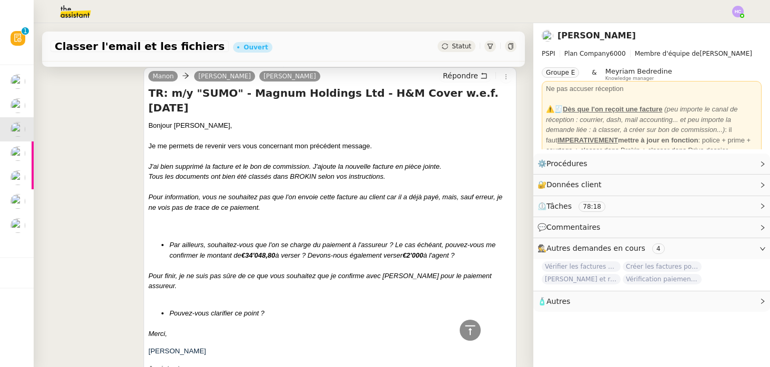
scroll to position [755, 0]
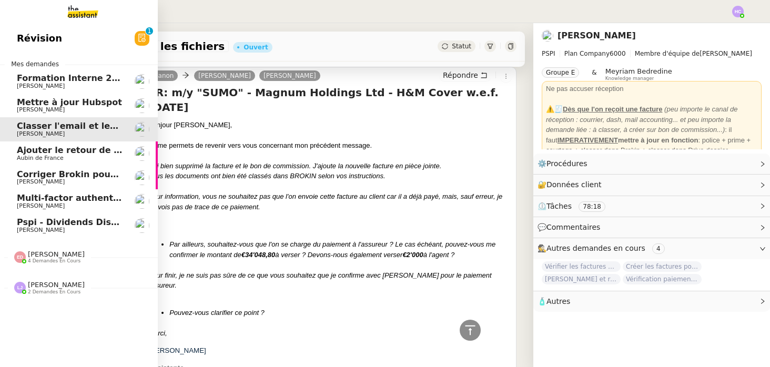
click at [48, 288] on span "[PERSON_NAME]" at bounding box center [56, 285] width 57 height 8
click at [50, 255] on span "[PERSON_NAME]" at bounding box center [56, 254] width 57 height 8
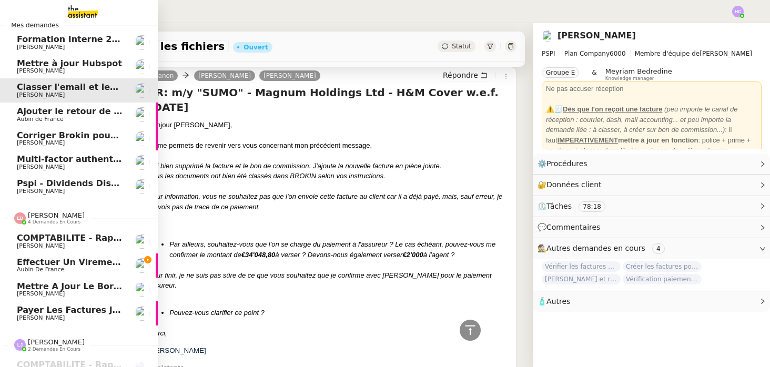
scroll to position [39, 0]
click at [66, 266] on span "Effectuer un virement urgent" at bounding box center [87, 262] width 141 height 10
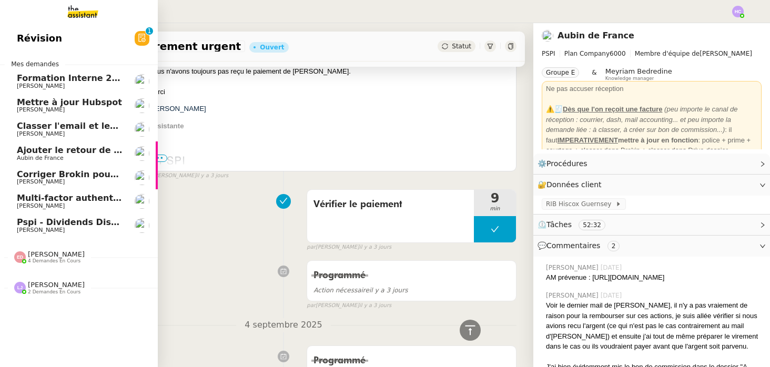
scroll to position [495, 0]
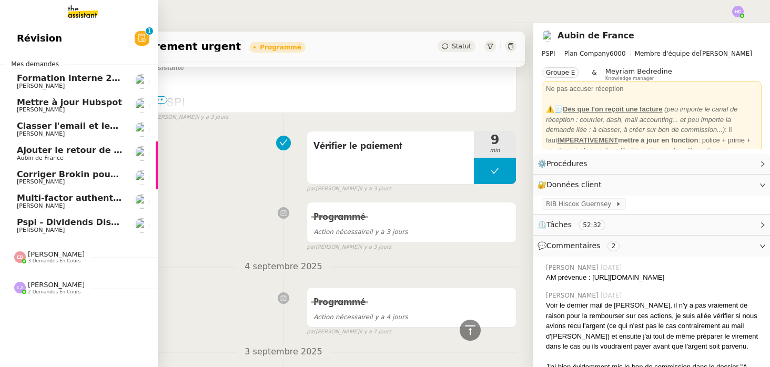
click at [48, 261] on span "3 demandes en cours" at bounding box center [54, 261] width 53 height 6
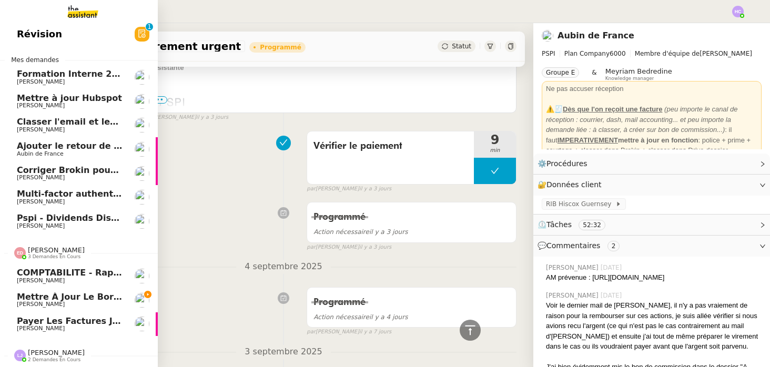
scroll to position [4, 1]
click at [62, 293] on span "Mettre à jour le bordereau de juin" at bounding box center [99, 297] width 167 height 10
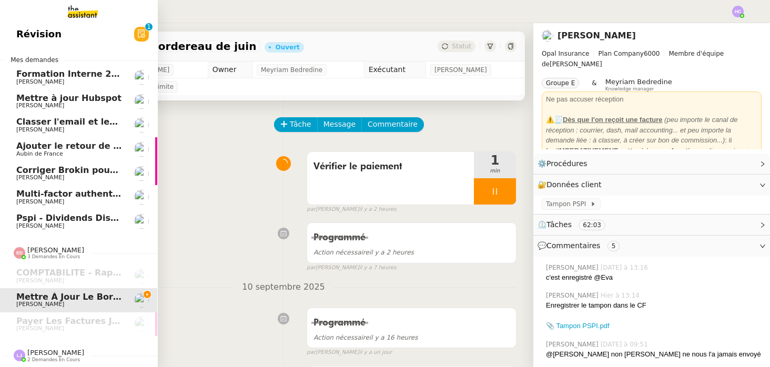
click at [73, 101] on span "Mettre à jour Hubspot" at bounding box center [68, 98] width 105 height 10
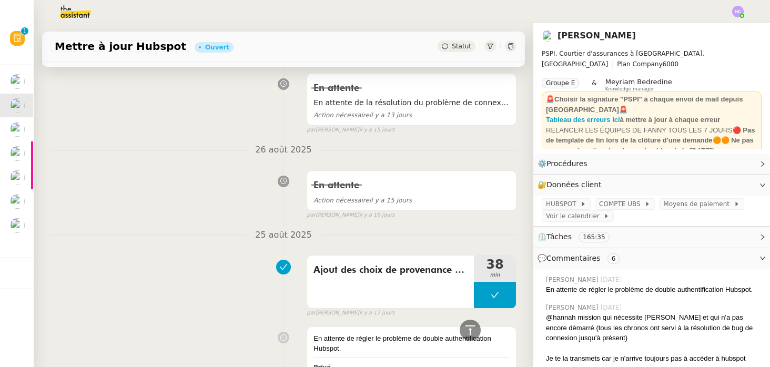
scroll to position [239, 0]
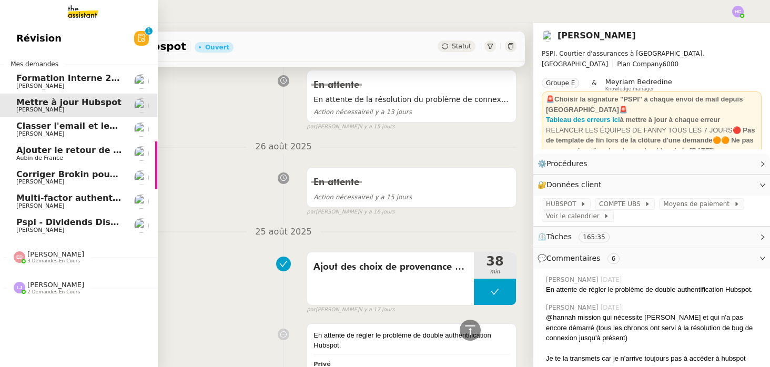
click at [65, 124] on span "Classer l'email et les fichiers" at bounding box center [84, 126] width 136 height 10
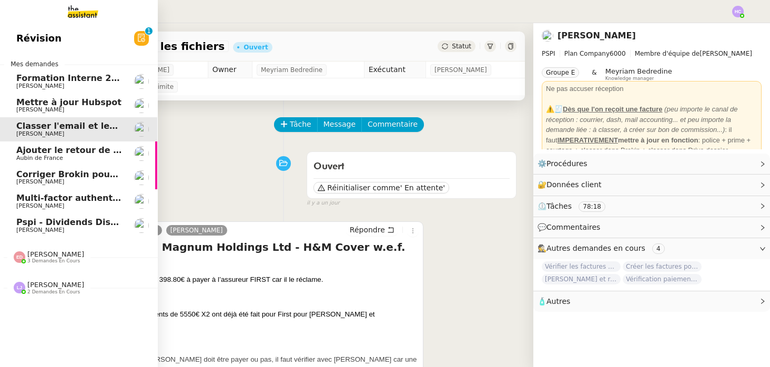
click at [64, 101] on span "Mettre à jour Hubspot" at bounding box center [68, 102] width 105 height 10
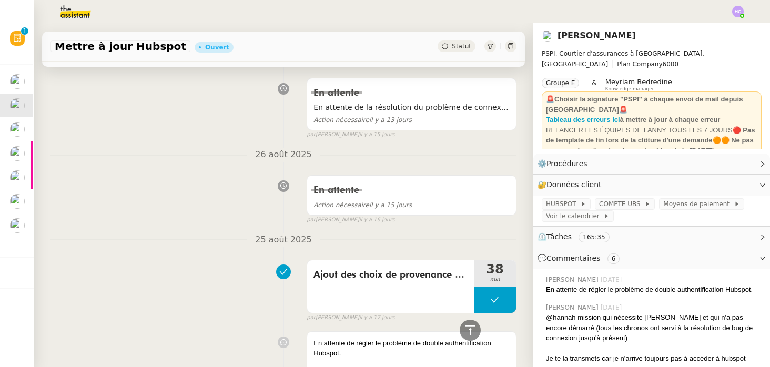
scroll to position [236, 0]
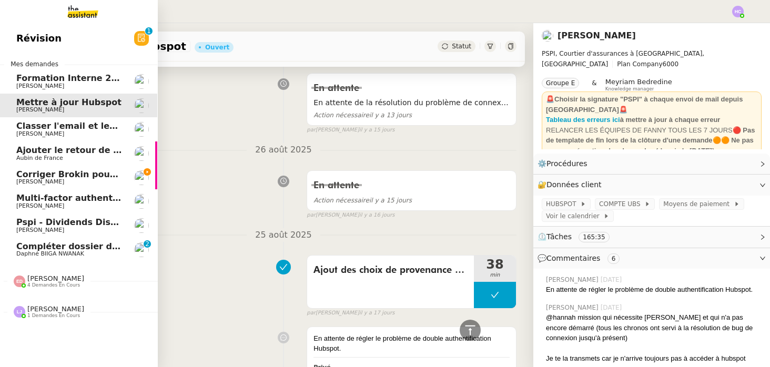
click at [61, 248] on span "Compléter dossier domiciliation asso sur Se Domicilier" at bounding box center [145, 246] width 259 height 10
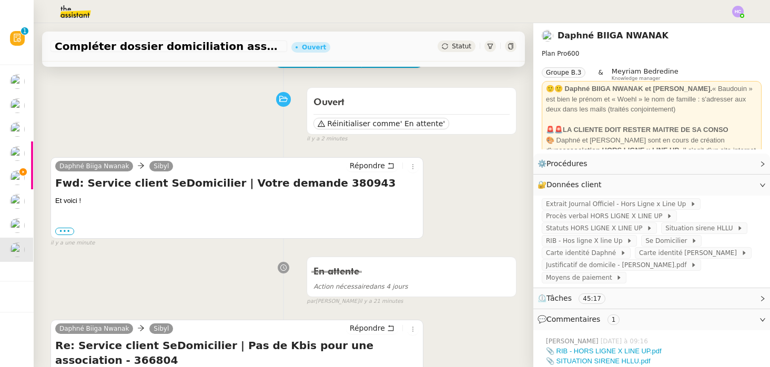
scroll to position [211, 0]
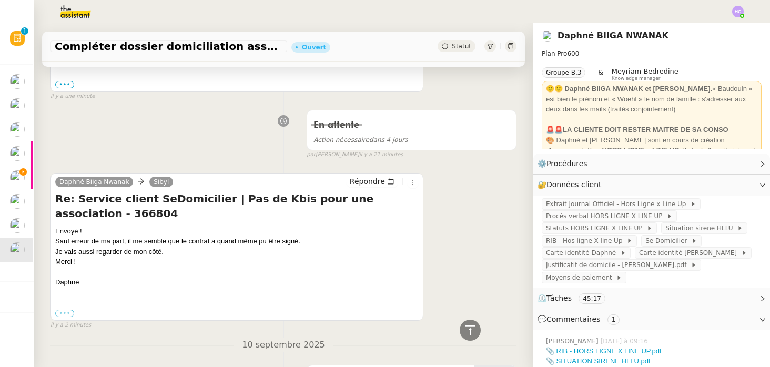
click at [62, 310] on label "•••" at bounding box center [64, 313] width 19 height 7
click at [0, 0] on input "•••" at bounding box center [0, 0] width 0 height 0
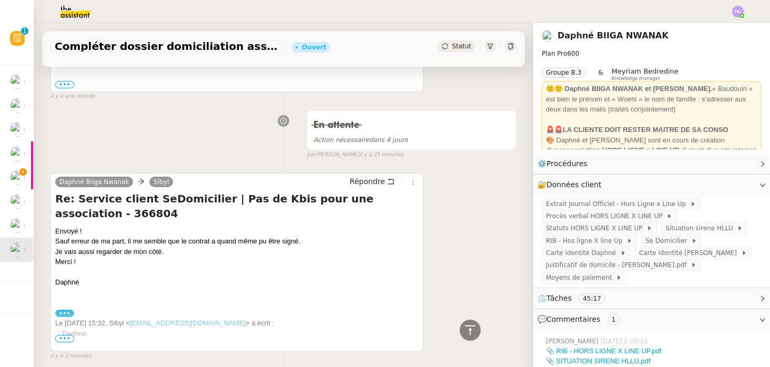
scroll to position [310, 0]
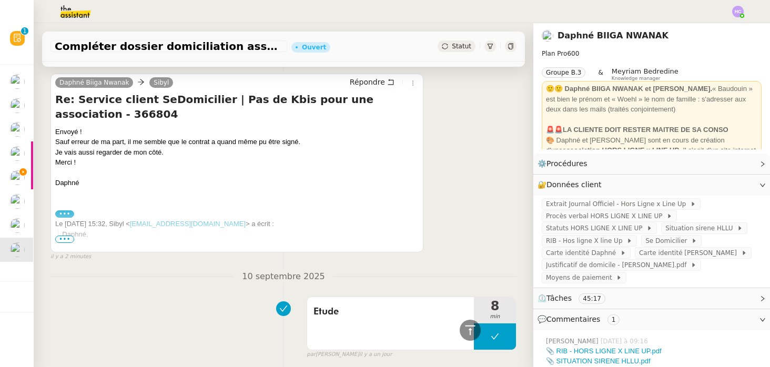
click at [63, 238] on span "•••" at bounding box center [64, 239] width 19 height 7
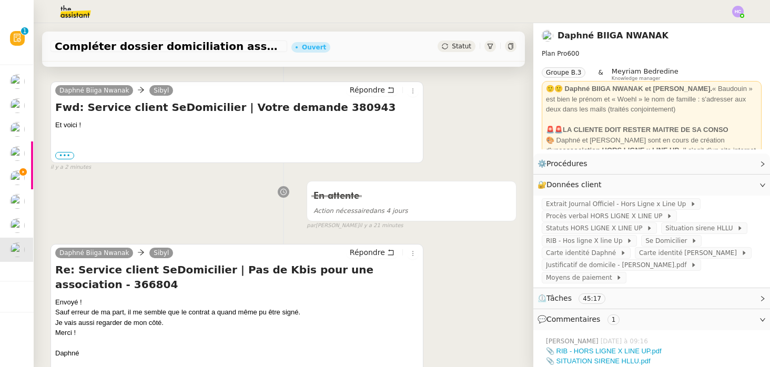
scroll to position [72, 0]
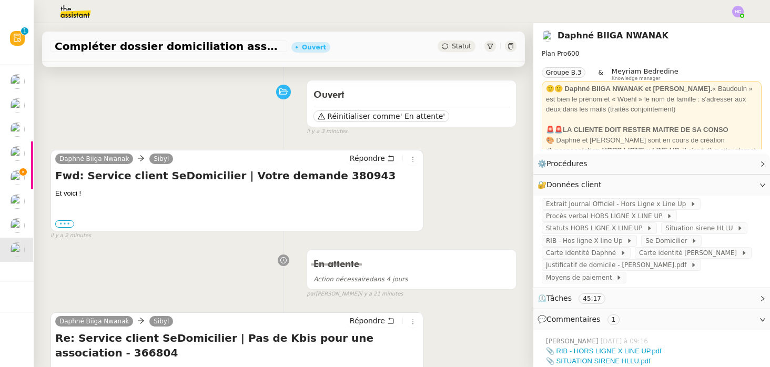
click at [60, 225] on label "•••" at bounding box center [64, 223] width 19 height 7
click at [0, 0] on input "•••" at bounding box center [0, 0] width 0 height 0
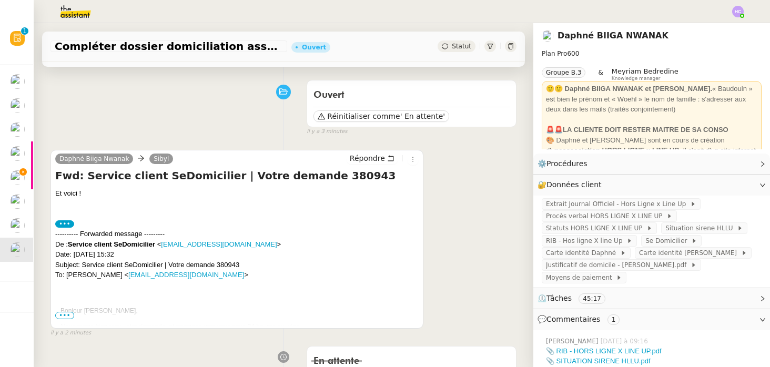
click at [67, 316] on span "•••" at bounding box center [64, 315] width 19 height 7
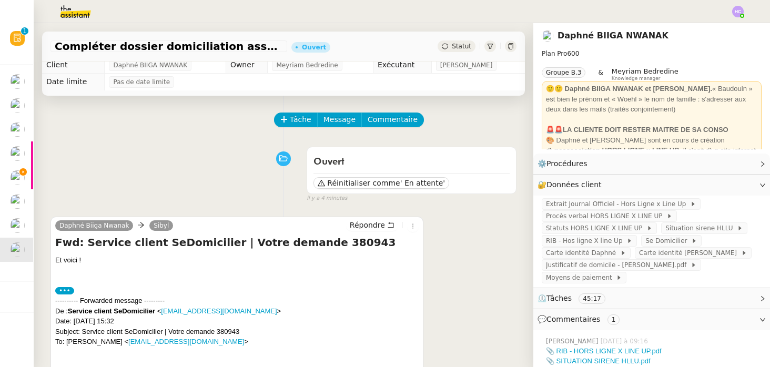
scroll to position [0, 0]
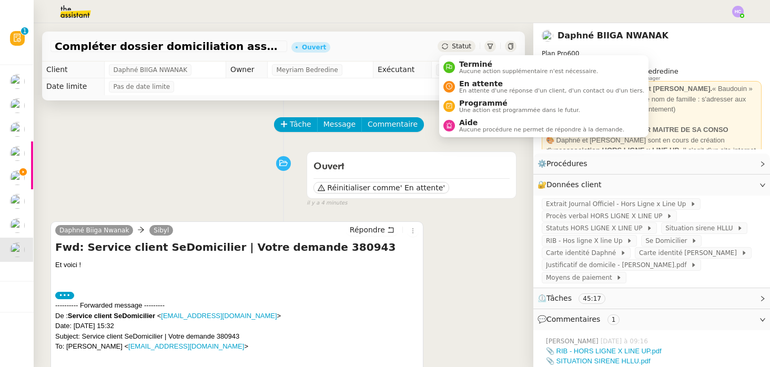
click at [448, 49] on icon at bounding box center [445, 46] width 6 height 6
click at [460, 86] on span "En attente" at bounding box center [551, 83] width 185 height 8
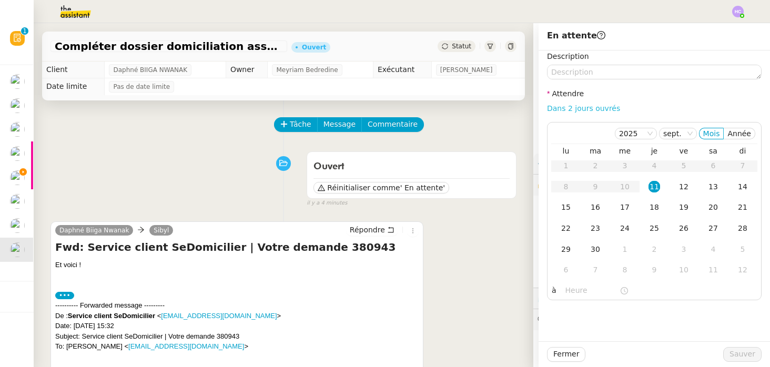
click at [551, 108] on link "Dans 2 jours ouvrés" at bounding box center [583, 108] width 73 height 8
type input "07:00"
click at [746, 354] on span "Sauver" at bounding box center [743, 354] width 26 height 12
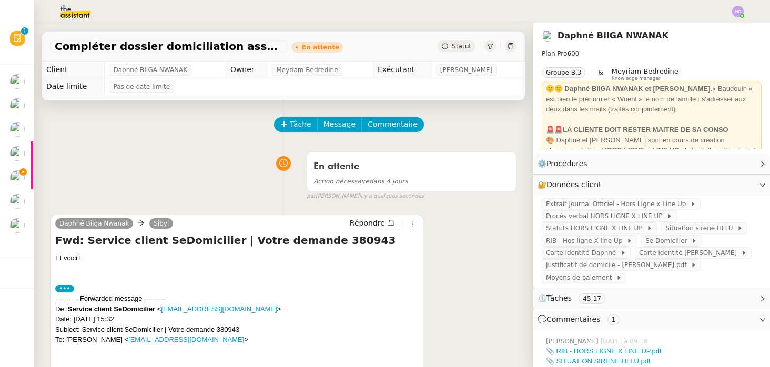
scroll to position [63, 0]
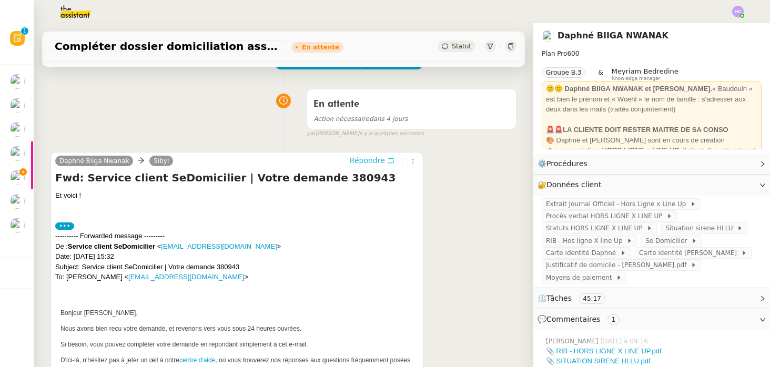
click at [358, 156] on span "Répondre" at bounding box center [367, 160] width 35 height 11
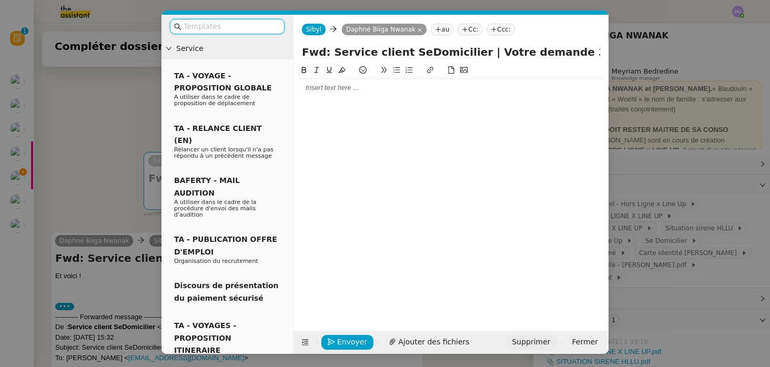
click at [546, 341] on span "Supprimer" at bounding box center [531, 342] width 38 height 12
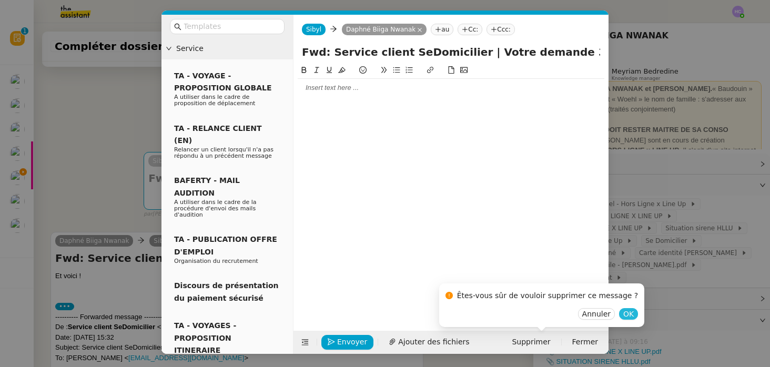
click at [623, 312] on span "OK" at bounding box center [628, 314] width 11 height 11
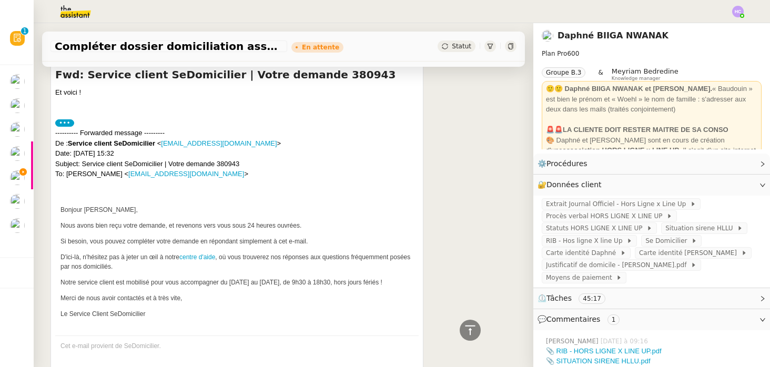
scroll to position [48, 0]
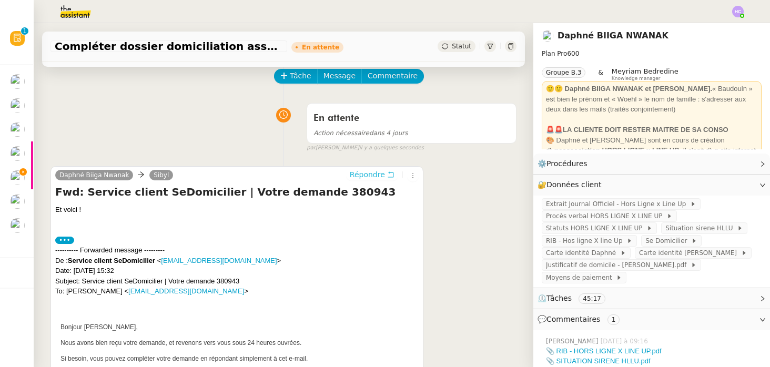
click at [372, 177] on span "Répondre" at bounding box center [367, 174] width 35 height 11
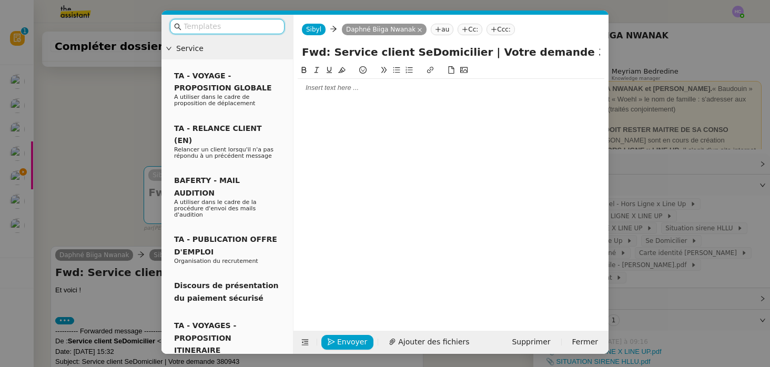
click at [364, 92] on div at bounding box center [451, 87] width 307 height 9
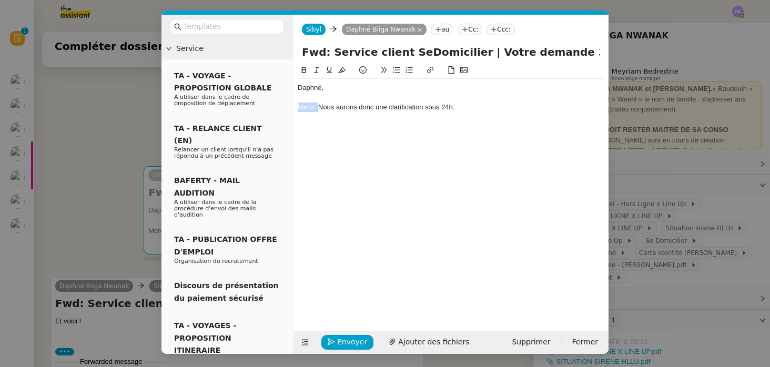
drag, startPoint x: 319, startPoint y: 105, endPoint x: 298, endPoint y: 103, distance: 21.1
click at [298, 104] on div "Merci. Nous aurons donc une clarification sous 24h." at bounding box center [451, 107] width 307 height 9
click at [443, 106] on div "Nous aurons donc une clarification sous 24h." at bounding box center [451, 107] width 307 height 9
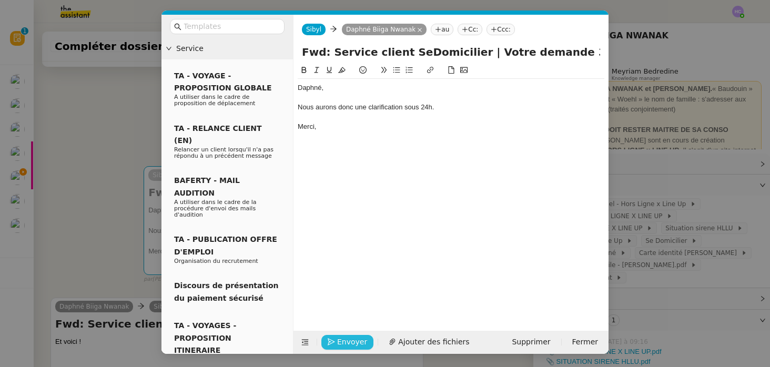
click at [351, 337] on span "Envoyer" at bounding box center [352, 342] width 30 height 12
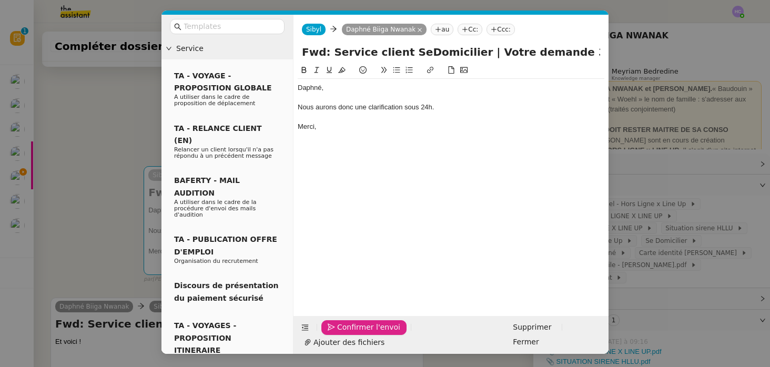
click at [351, 334] on span "Confirmer l'envoi" at bounding box center [368, 327] width 63 height 12
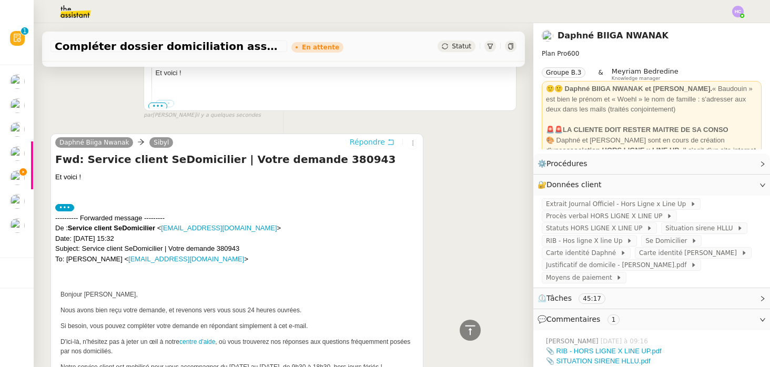
scroll to position [0, 0]
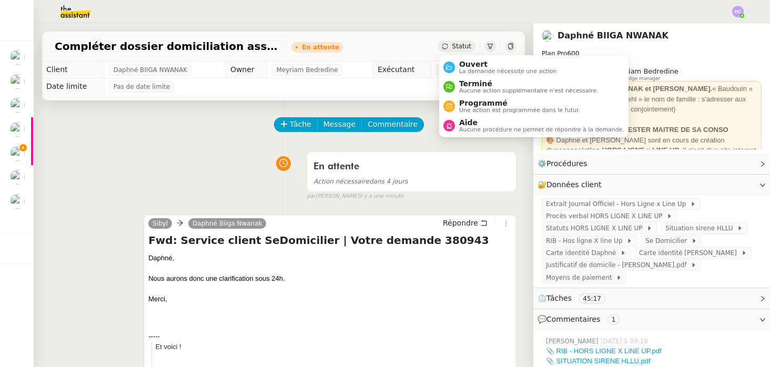
click at [199, 177] on div "En attente Action nécessaire dans 4 jours false par Hannah C. il y a une minute" at bounding box center [284, 174] width 466 height 54
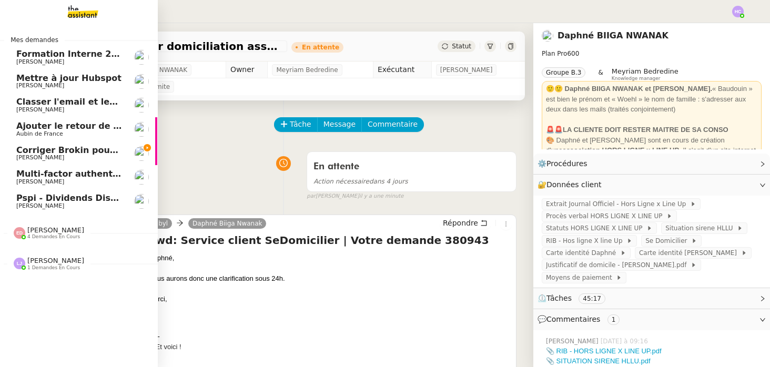
click at [61, 82] on span "Mettre à jour Hubspot" at bounding box center [68, 78] width 105 height 10
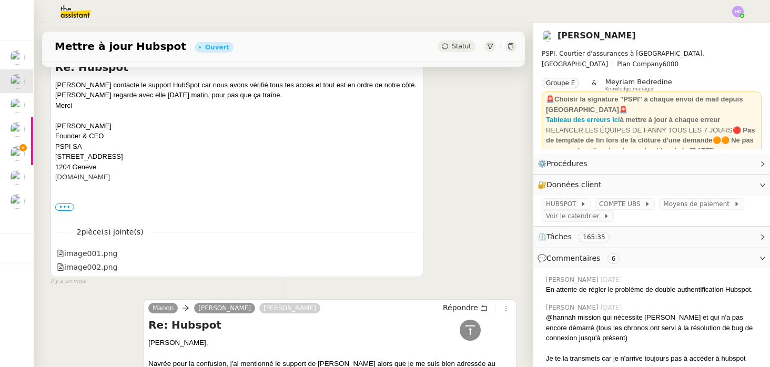
scroll to position [2273, 0]
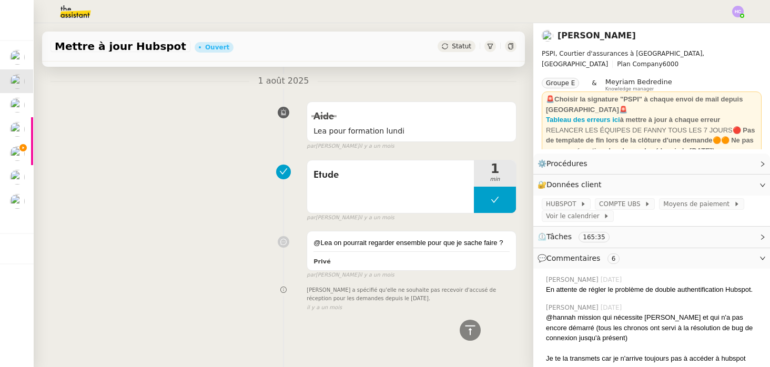
scroll to position [5449, 0]
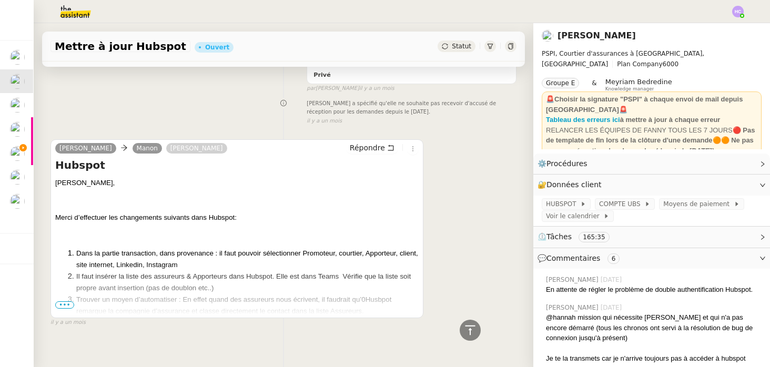
click at [68, 301] on span "•••" at bounding box center [64, 304] width 19 height 7
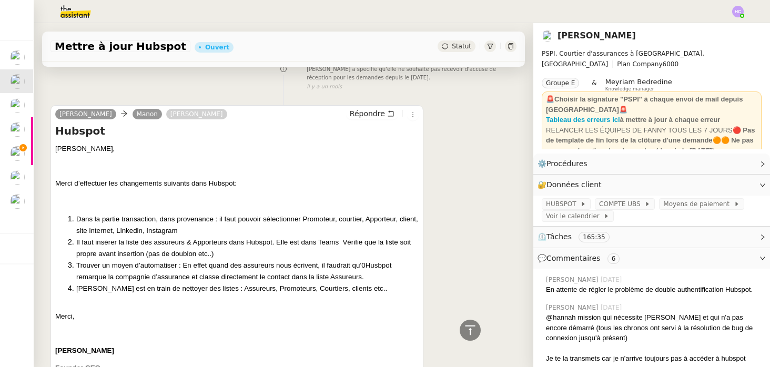
scroll to position [5484, 0]
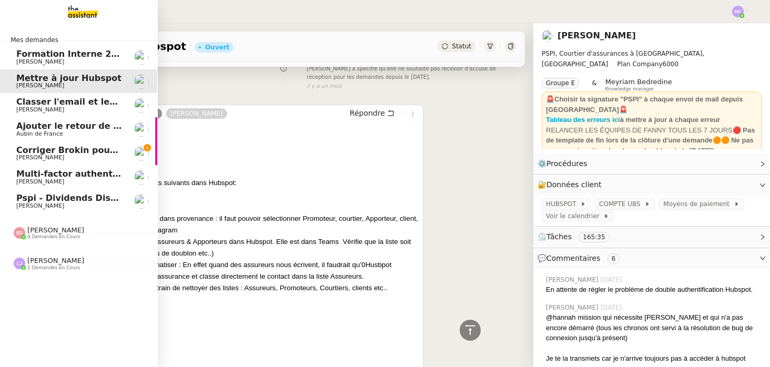
click at [48, 234] on span "[PERSON_NAME]" at bounding box center [55, 230] width 57 height 8
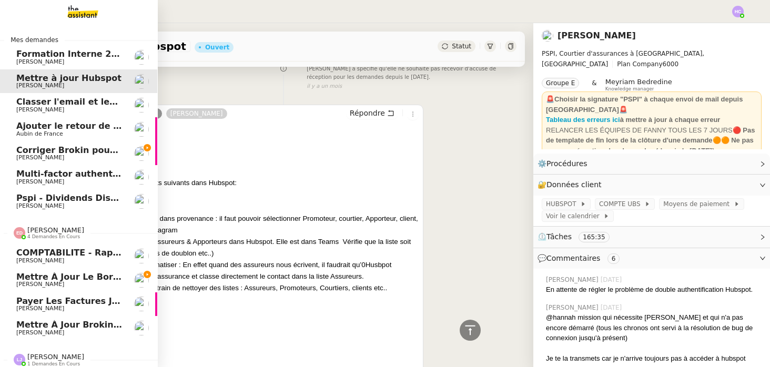
click at [48, 234] on span "[PERSON_NAME]" at bounding box center [55, 230] width 57 height 8
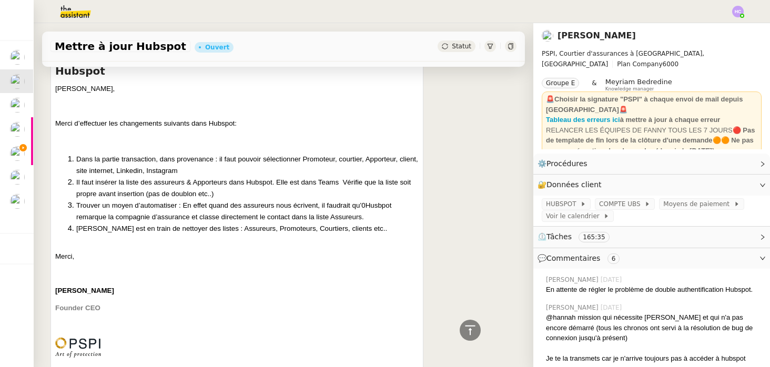
scroll to position [5547, 0]
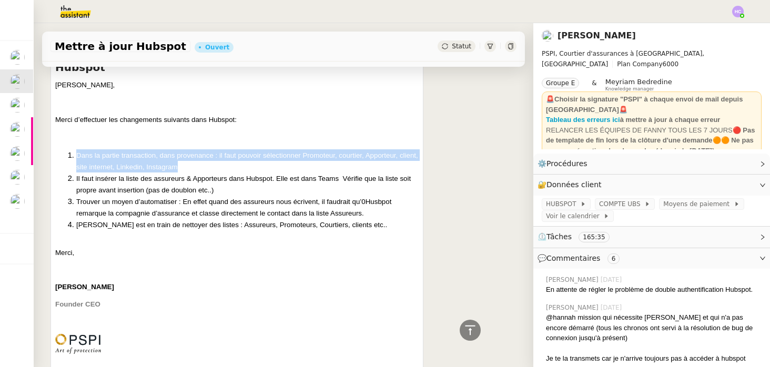
drag, startPoint x: 183, startPoint y: 153, endPoint x: 74, endPoint y: 148, distance: 108.5
click at [76, 149] on li "Dans la partie transaction, dans provenance : il faut pouvoir sélectionner Prom…" at bounding box center [247, 160] width 342 height 23
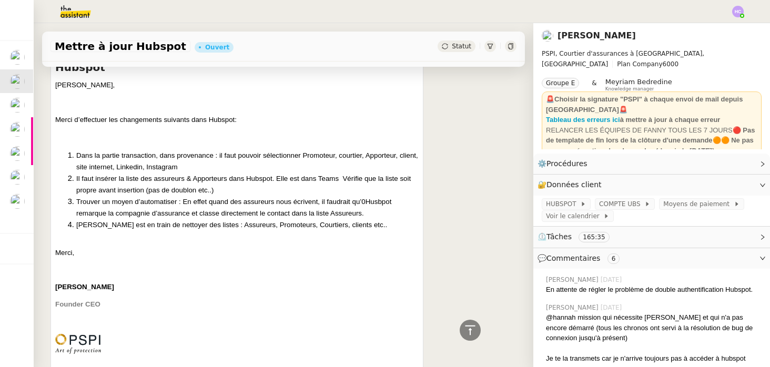
click at [221, 178] on li "Il faut insérer la liste des assureurs & Apporteurs dans Hubspot. Elle est dans…" at bounding box center [247, 184] width 342 height 23
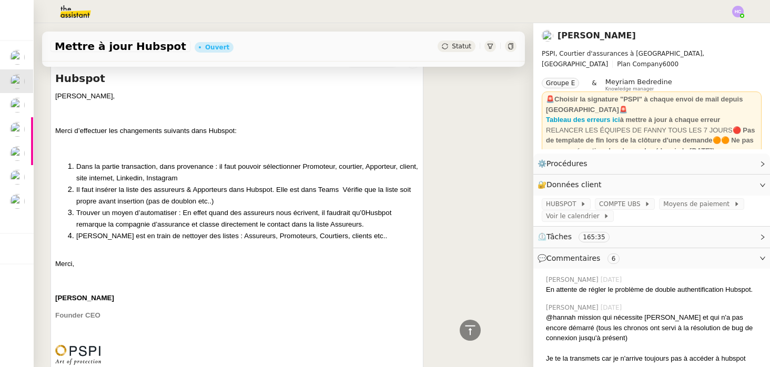
scroll to position [5568, 0]
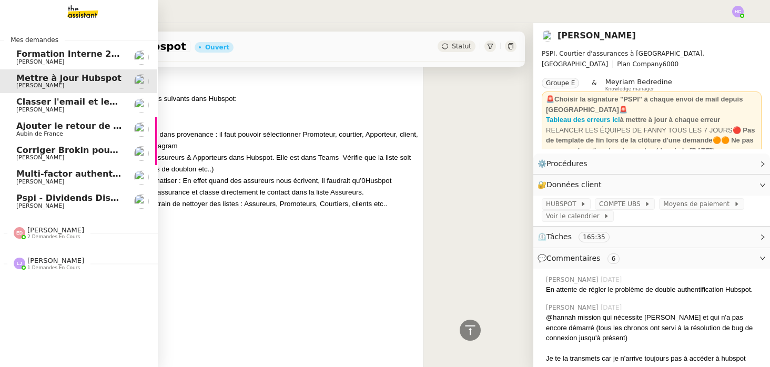
click at [40, 271] on div "Léa Jonville 1 demandes en cours" at bounding box center [78, 259] width 158 height 31
click at [85, 155] on span "[PERSON_NAME]" at bounding box center [69, 158] width 106 height 6
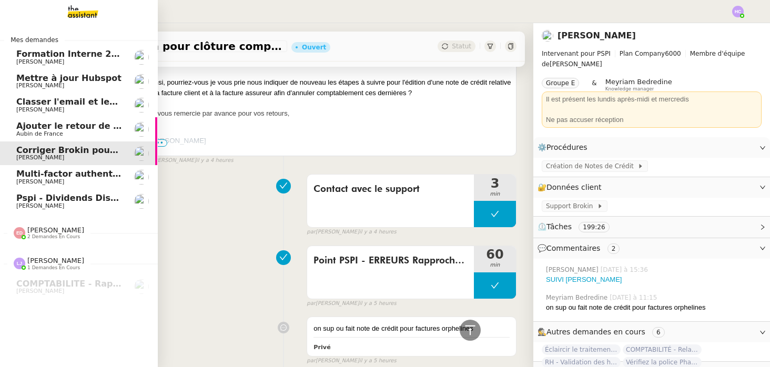
scroll to position [1713, 0]
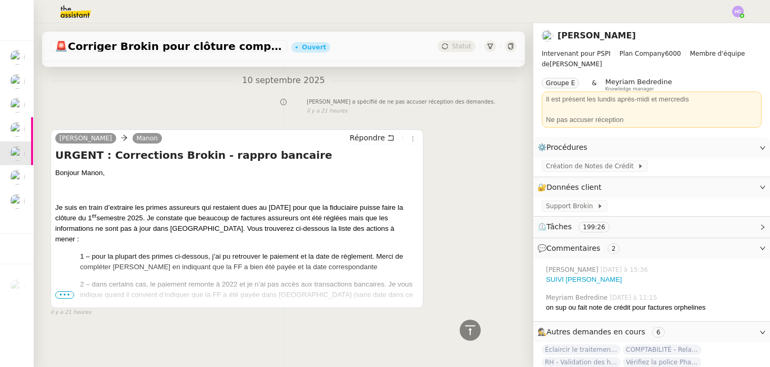
click at [67, 295] on span "•••" at bounding box center [64, 294] width 19 height 7
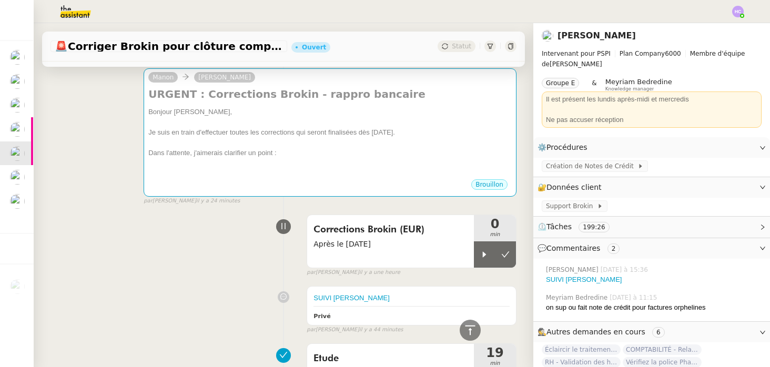
scroll to position [0, 0]
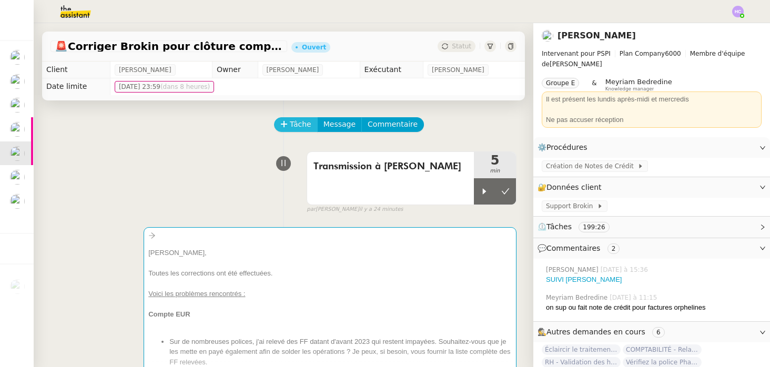
click at [298, 123] on span "Tâche" at bounding box center [301, 124] width 22 height 12
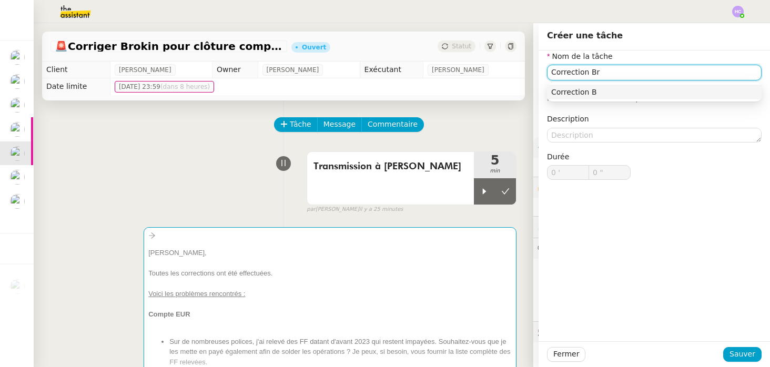
type input "Correction Bro"
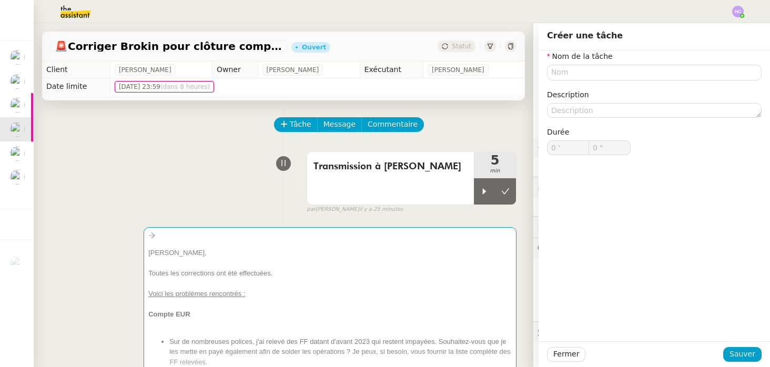
type input "0 '"
type input "0 ""
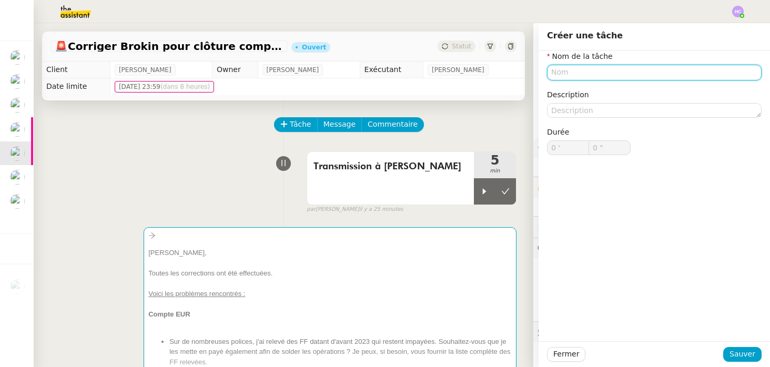
click at [588, 73] on input "text" at bounding box center [654, 72] width 215 height 15
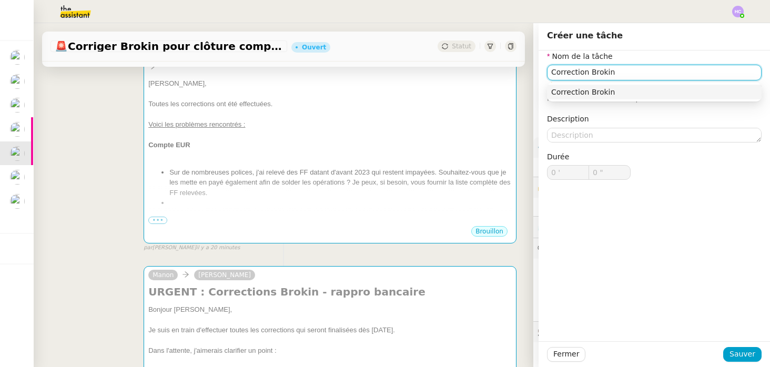
scroll to position [277, 0]
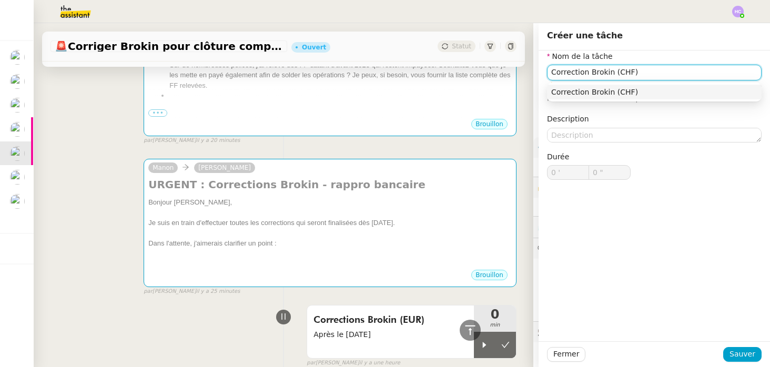
type input "Correction Brokin (CHF)"
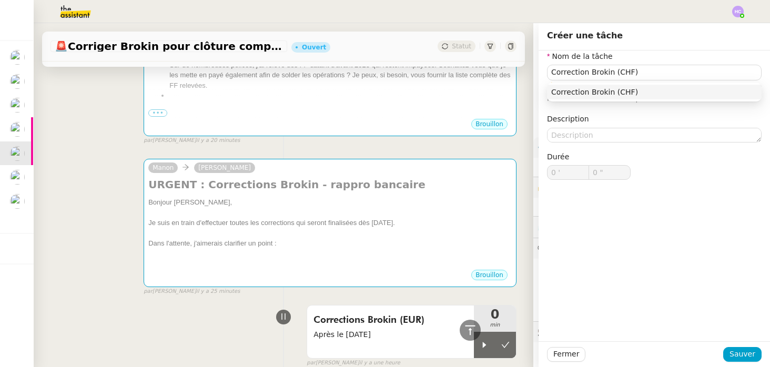
click at [583, 113] on div "Nom de la tâche Correction Brokin (CHF) ⚠️ Privilégiez un titre clair et explic…" at bounding box center [654, 124] width 215 height 146
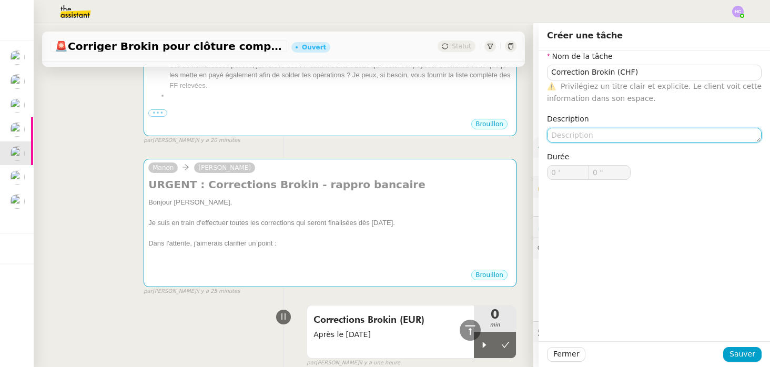
click at [573, 136] on textarea at bounding box center [654, 135] width 215 height 15
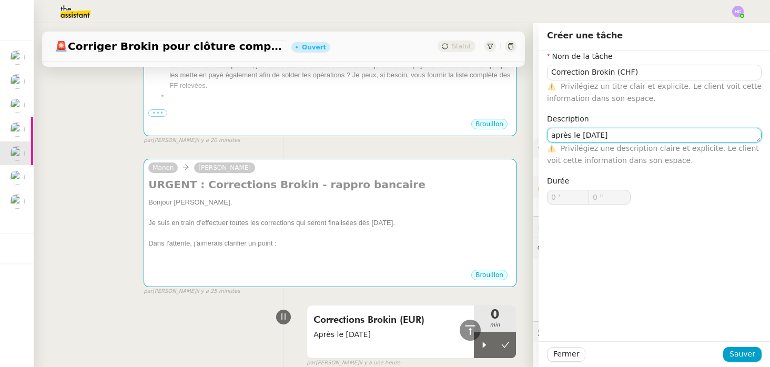
click at [556, 137] on textarea "après le 25/11/24" at bounding box center [654, 135] width 215 height 15
click at [0, 0] on lt-strong "A" at bounding box center [0, 0] width 0 height 0
type textarea "Après le 25/11/24"
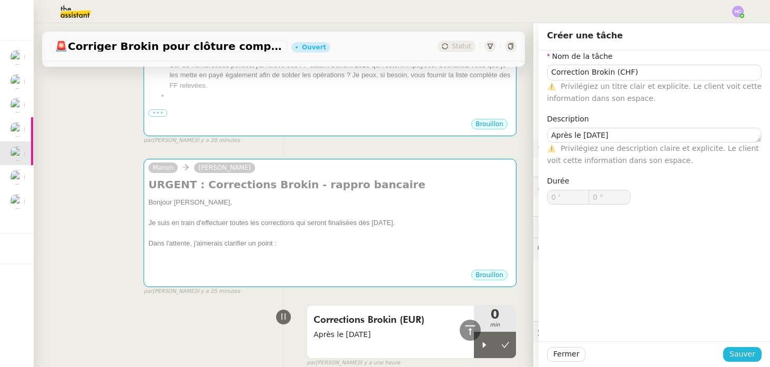
click at [744, 354] on span "Sauver" at bounding box center [743, 354] width 26 height 12
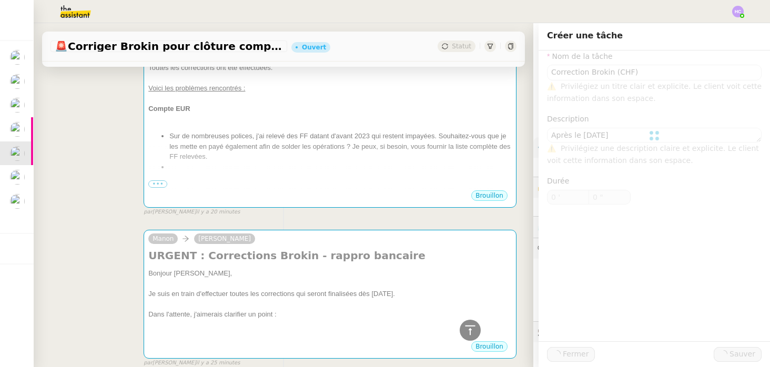
scroll to position [348, 0]
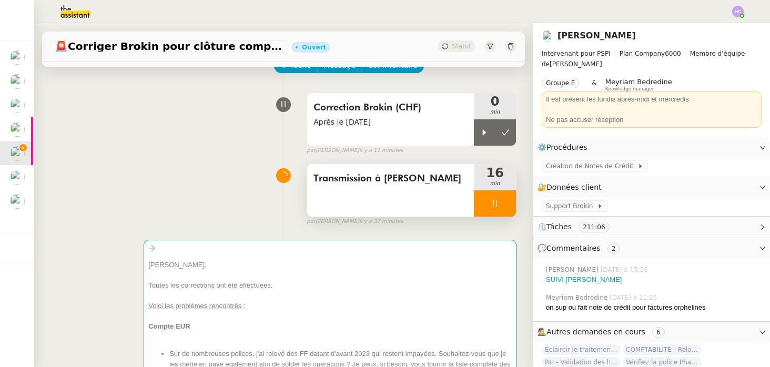
scroll to position [70, 0]
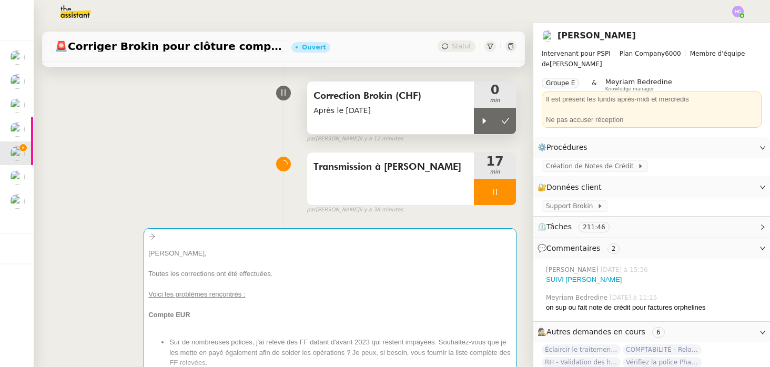
click at [427, 100] on span "Correction Brokin (CHF)" at bounding box center [391, 96] width 154 height 16
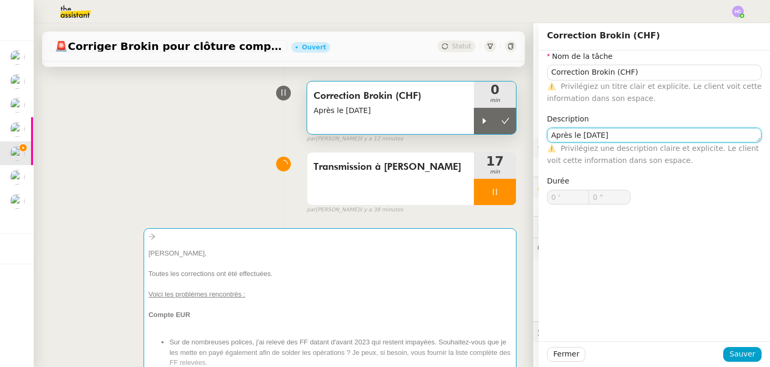
drag, startPoint x: 570, startPoint y: 133, endPoint x: 557, endPoint y: 132, distance: 13.8
click at [557, 133] on textarea "Après le 25/11/24" at bounding box center [654, 135] width 215 height 15
type textarea "Avant le 25/11/24"
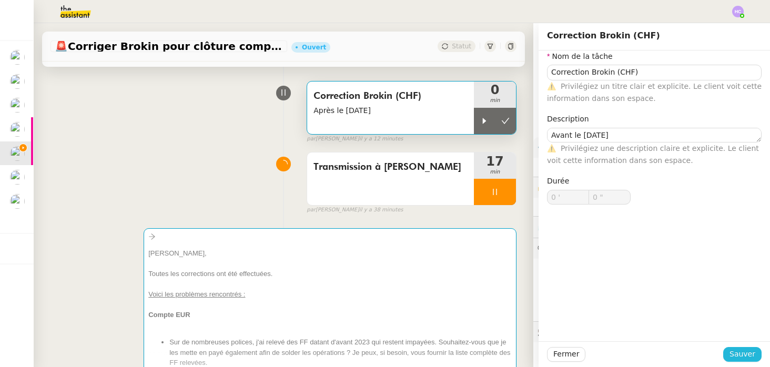
click at [738, 352] on span "Sauver" at bounding box center [743, 354] width 26 height 12
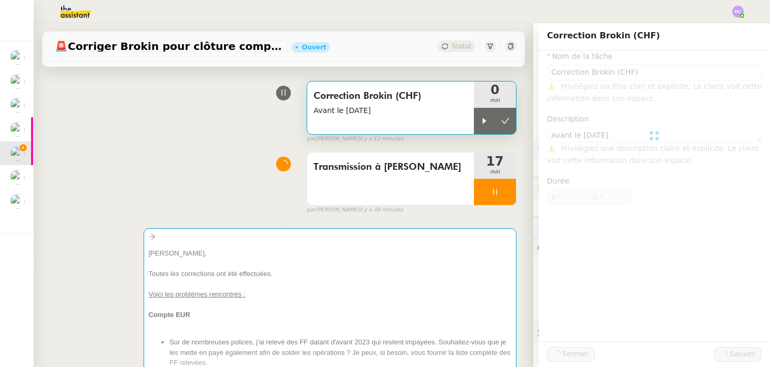
type input "Correction Brokin (CHF)"
type textarea "Avant le 25/11/24"
type input "0 '"
type input "0 ""
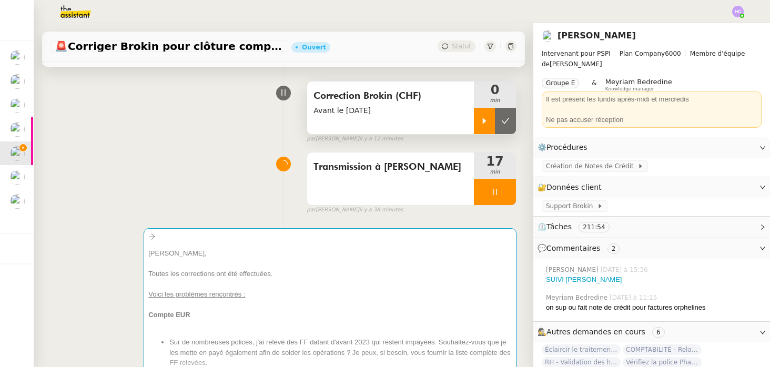
click at [483, 117] on icon at bounding box center [484, 121] width 8 height 8
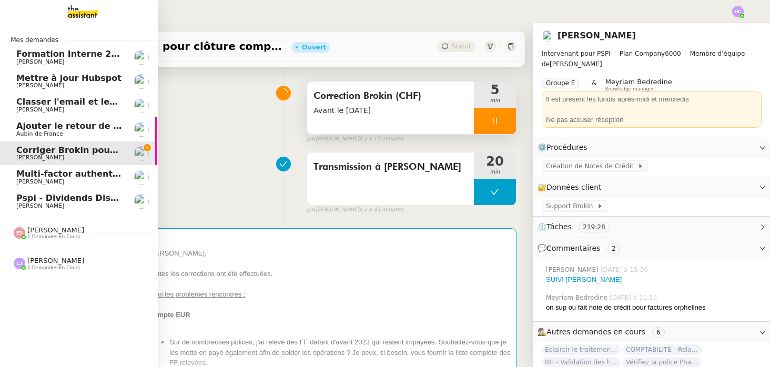
click at [42, 267] on span "1 demandes en cours" at bounding box center [53, 268] width 53 height 6
click at [43, 263] on span "[PERSON_NAME]" at bounding box center [55, 261] width 57 height 8
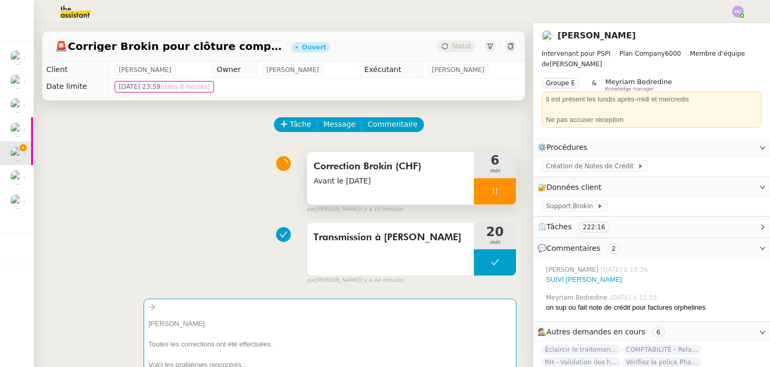
click at [496, 191] on icon at bounding box center [495, 191] width 4 height 6
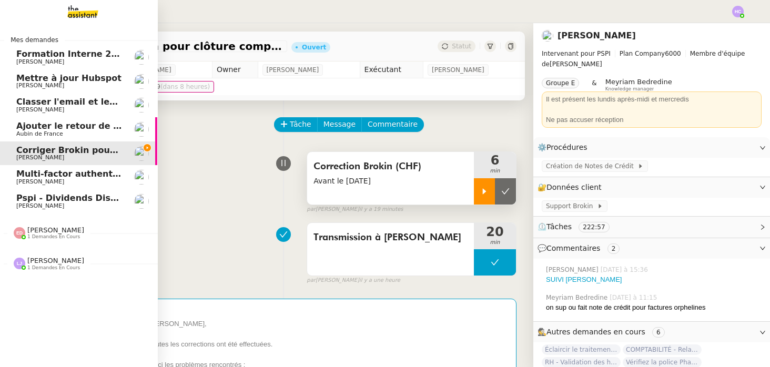
click at [54, 238] on span "1 demandes en cours" at bounding box center [53, 237] width 53 height 6
click at [62, 230] on span "[PERSON_NAME]" at bounding box center [55, 230] width 57 height 8
click at [64, 77] on span "Mettre à jour Hubspot" at bounding box center [68, 78] width 105 height 10
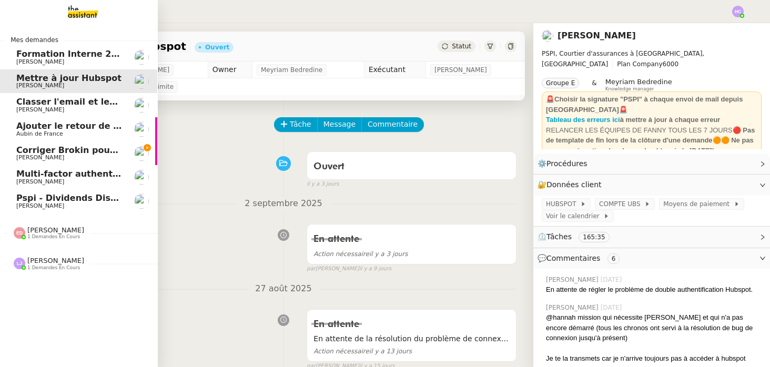
click at [69, 152] on span "Corriger Brokin pour clôture comptable" at bounding box center [109, 150] width 187 height 10
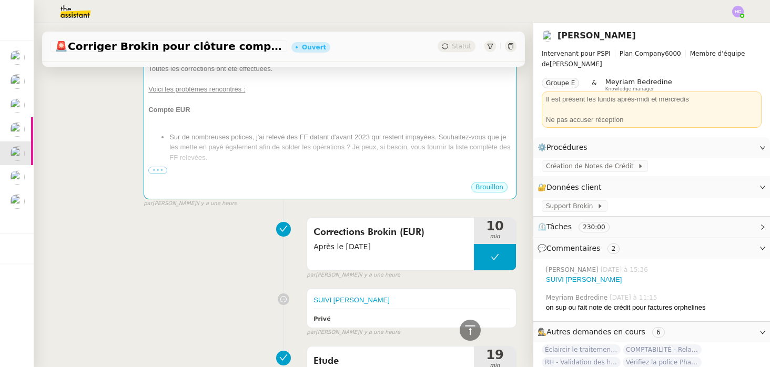
scroll to position [386, 0]
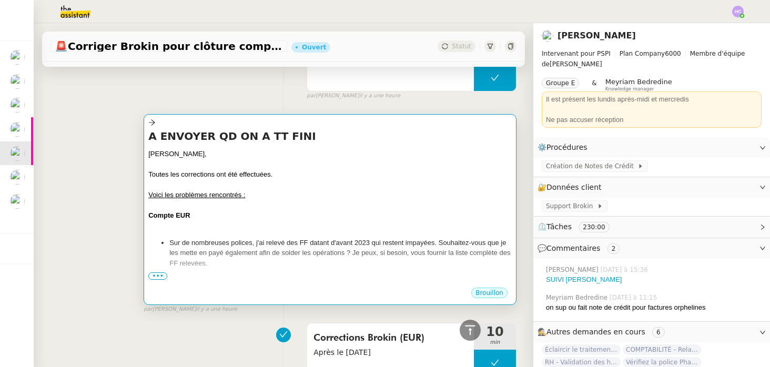
click at [160, 276] on span "•••" at bounding box center [157, 276] width 19 height 7
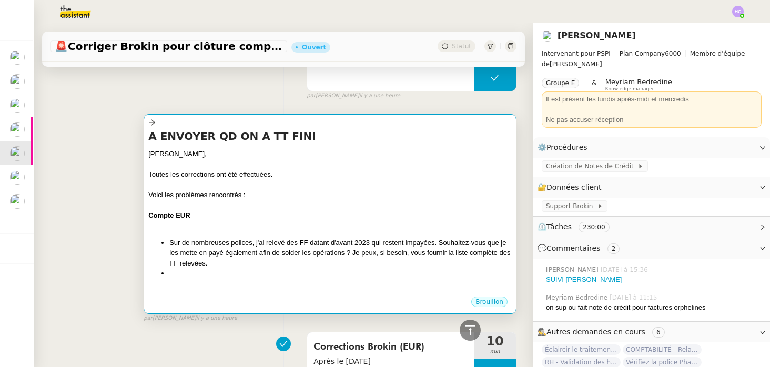
click at [103, 256] on div "A ENVOYER QD ON A TT FINI Pierrick, Toutes les corrections ont été effectuées. …" at bounding box center [284, 214] width 466 height 218
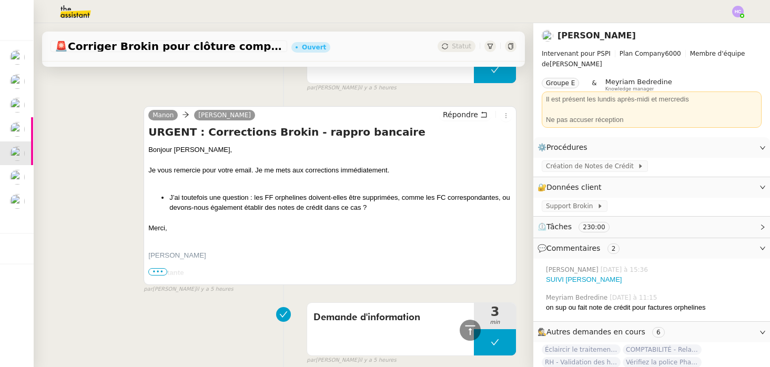
scroll to position [924, 0]
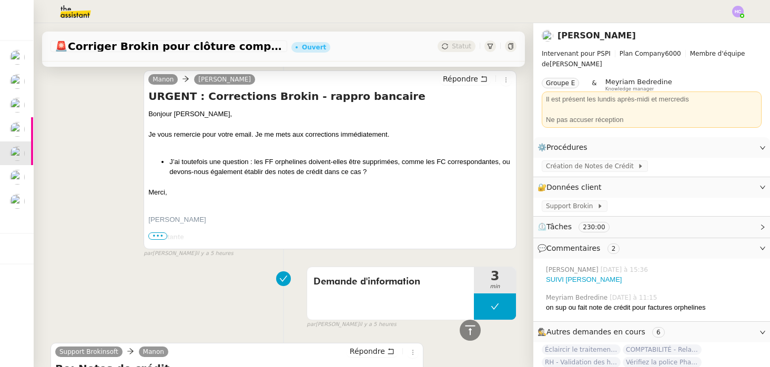
click at [158, 235] on span "•••" at bounding box center [157, 236] width 19 height 7
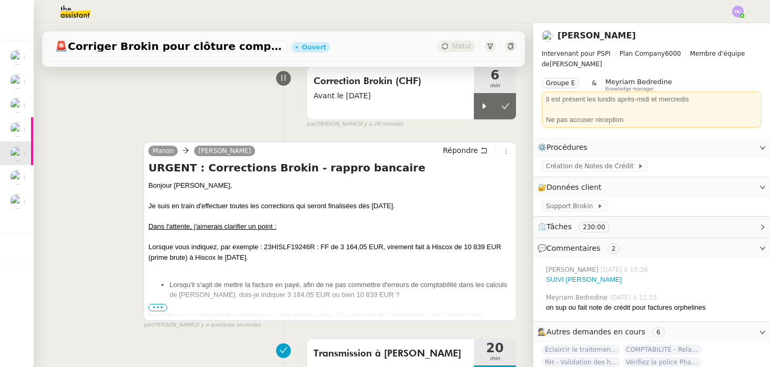
scroll to position [91, 0]
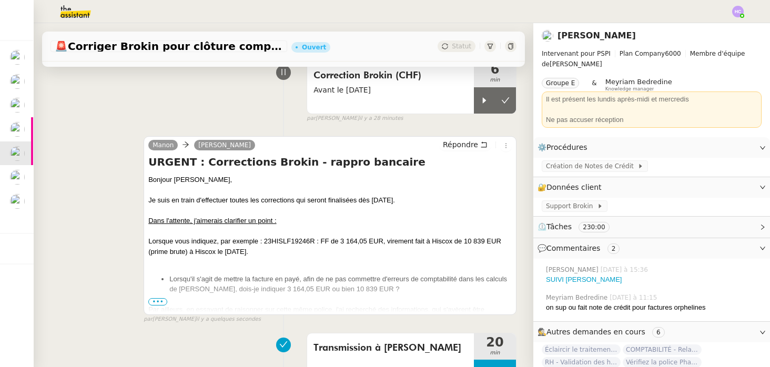
click at [152, 300] on span "•••" at bounding box center [157, 301] width 19 height 7
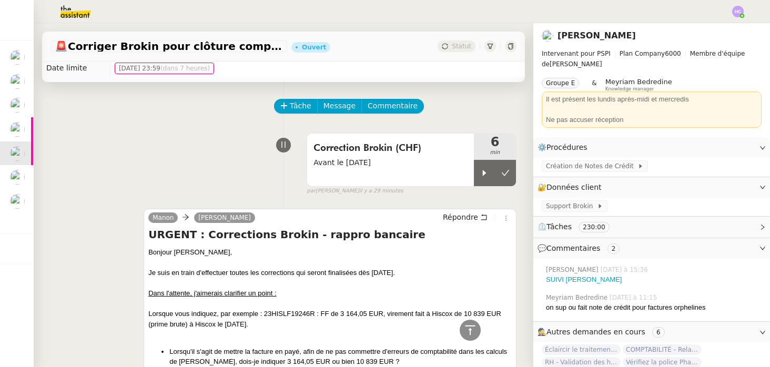
scroll to position [0, 0]
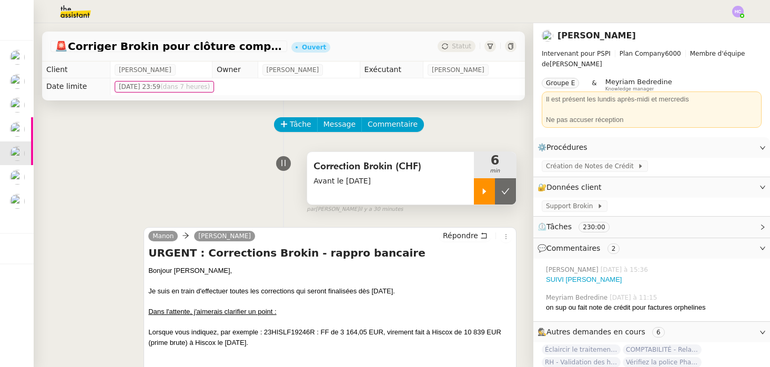
click at [483, 196] on div at bounding box center [484, 191] width 21 height 26
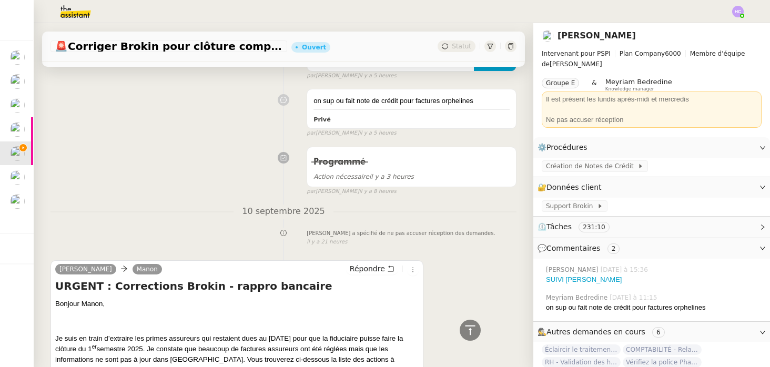
scroll to position [8351, 0]
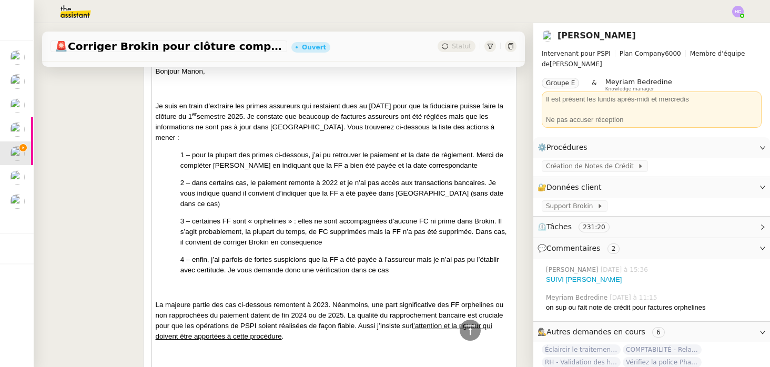
scroll to position [4826, 0]
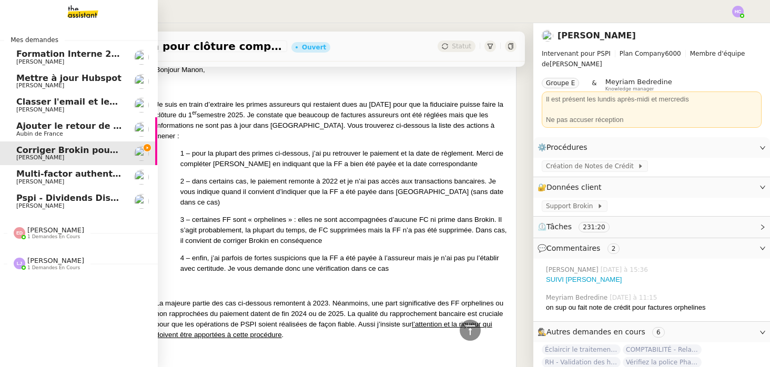
click at [50, 176] on span "Multi-factor authentication expires [DATE] 9/11/20250588dce9498f385d8e1be13c99c…" at bounding box center [254, 174] width 476 height 10
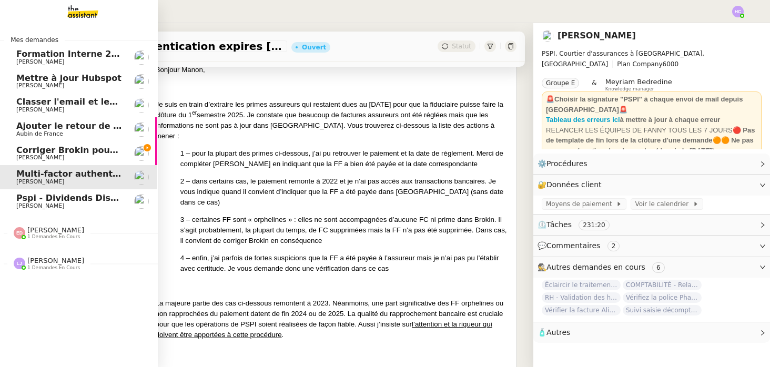
scroll to position [134, 0]
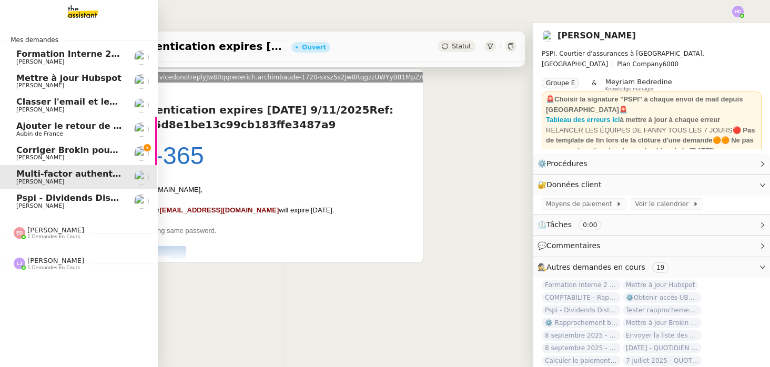
click at [62, 150] on span "Corriger Brokin pour clôture comptable" at bounding box center [109, 150] width 187 height 10
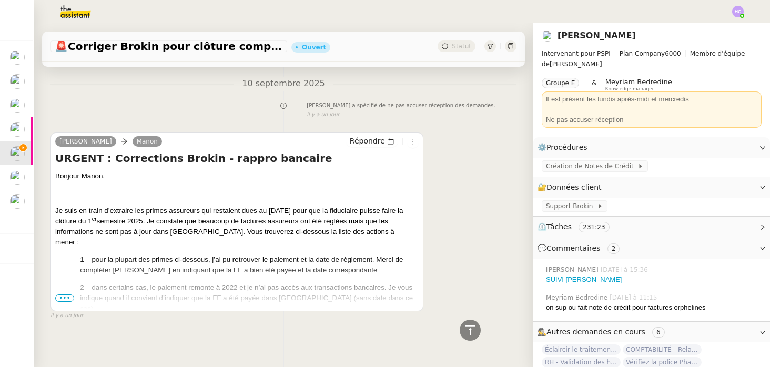
scroll to position [1841, 0]
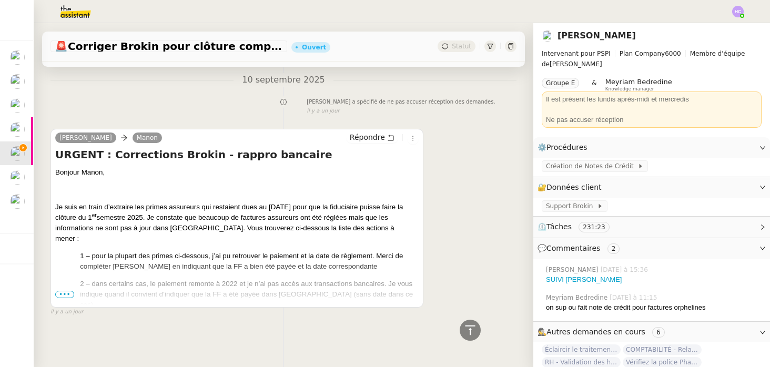
click at [66, 294] on span "•••" at bounding box center [64, 294] width 19 height 7
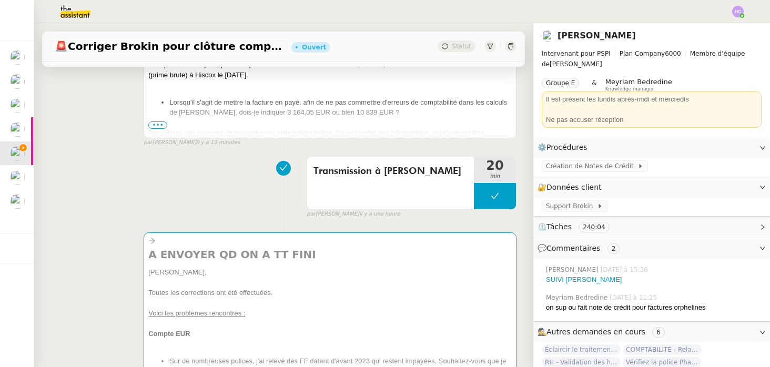
scroll to position [0, 0]
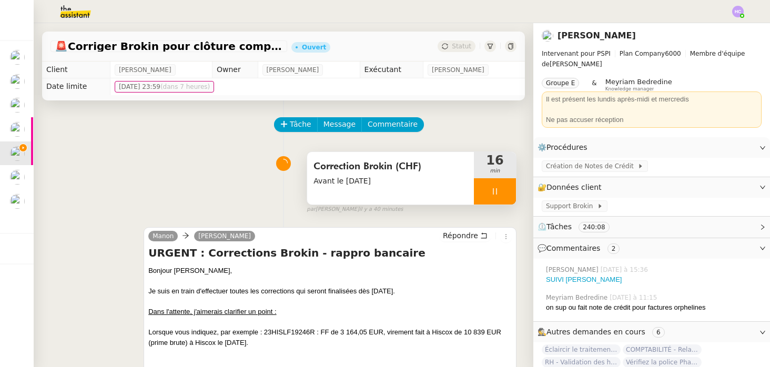
click at [500, 187] on div at bounding box center [495, 191] width 42 height 26
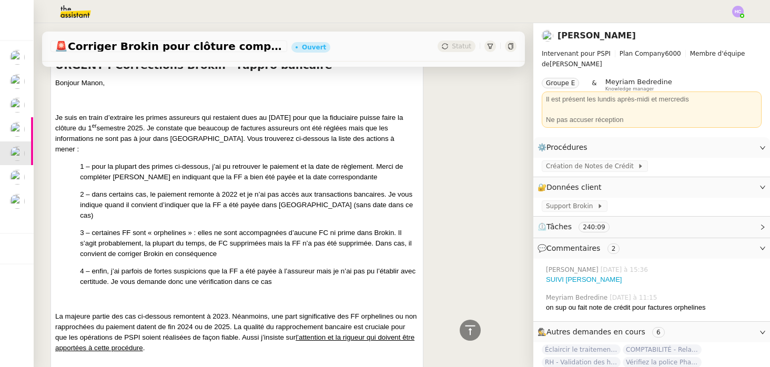
scroll to position [1927, 0]
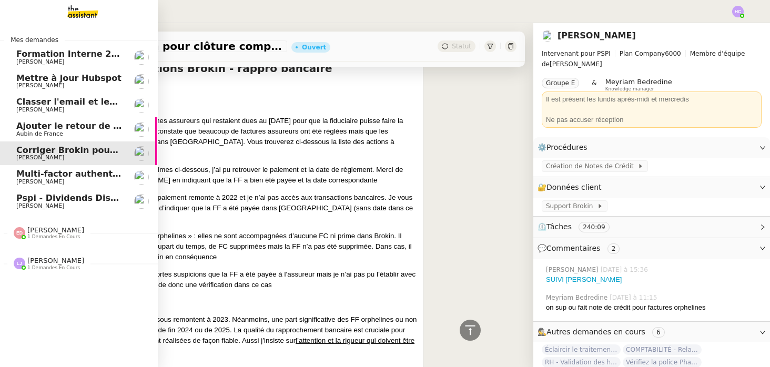
click at [30, 203] on span "[PERSON_NAME]" at bounding box center [40, 206] width 48 height 7
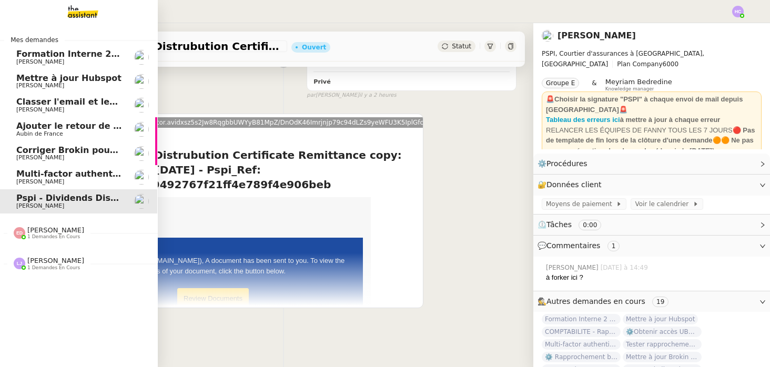
click at [39, 175] on span "Multi-factor authentication expires [DATE] 9/11/20250588dce9498f385d8e1be13c99c…" at bounding box center [254, 174] width 476 height 10
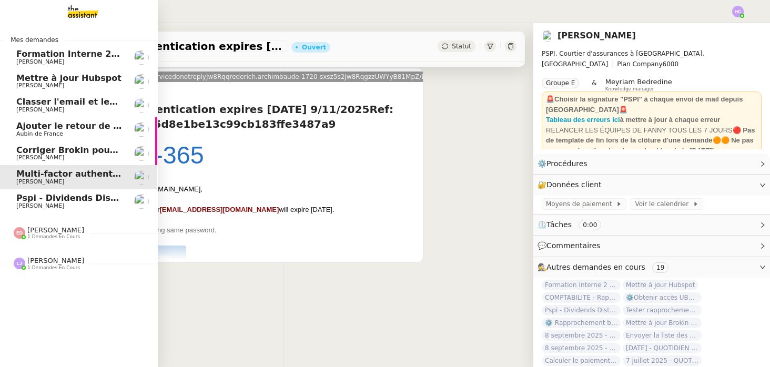
scroll to position [134, 0]
click at [41, 150] on span "Corriger Brokin pour clôture comptable" at bounding box center [109, 150] width 187 height 10
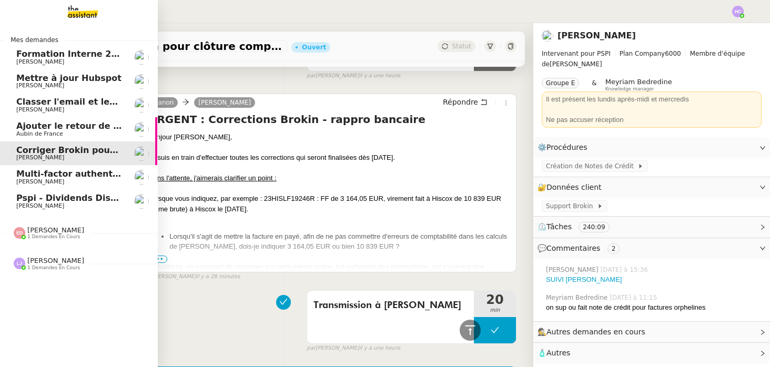
scroll to position [634, 0]
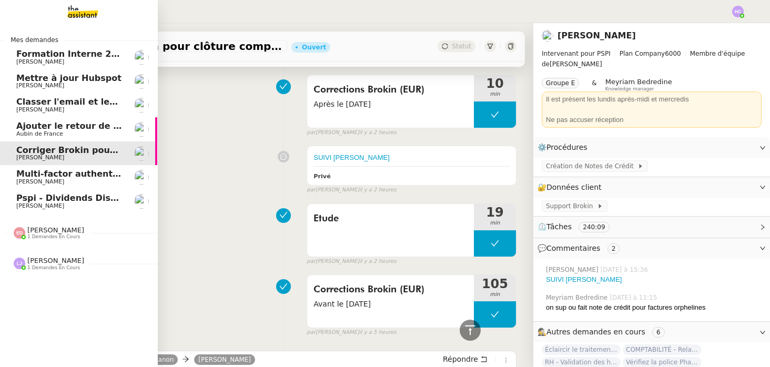
click at [41, 130] on span "Ajouter le retour de crédit à la commission" at bounding box center [118, 126] width 204 height 10
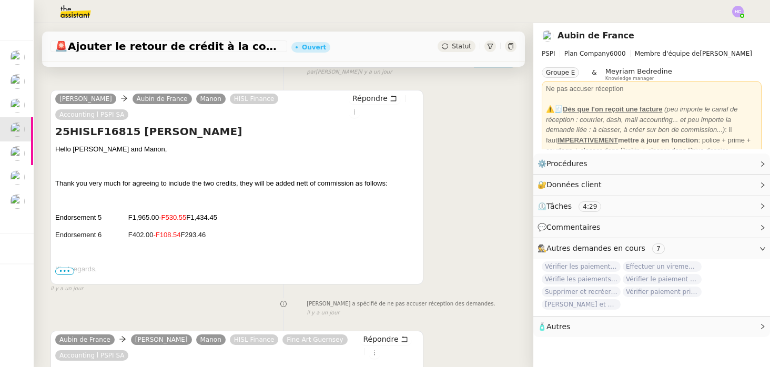
scroll to position [172, 0]
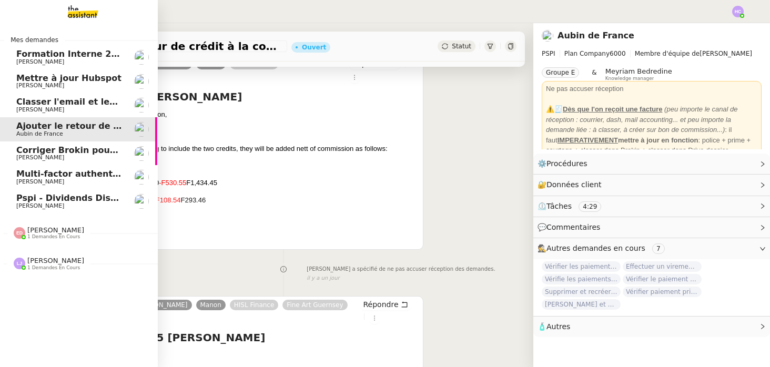
click at [62, 105] on span "Classer l'email et les fichiers" at bounding box center [84, 102] width 136 height 10
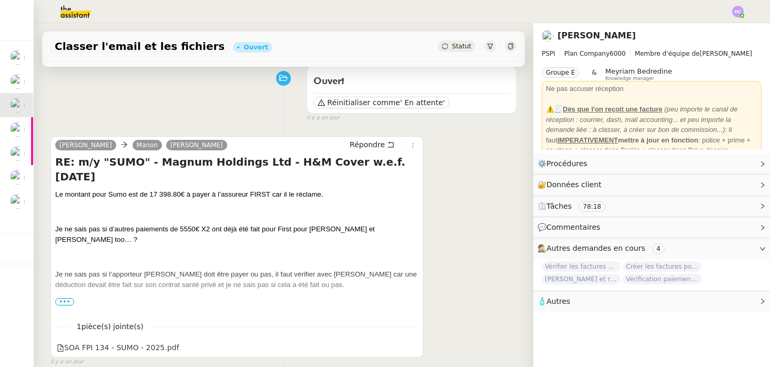
scroll to position [285, 0]
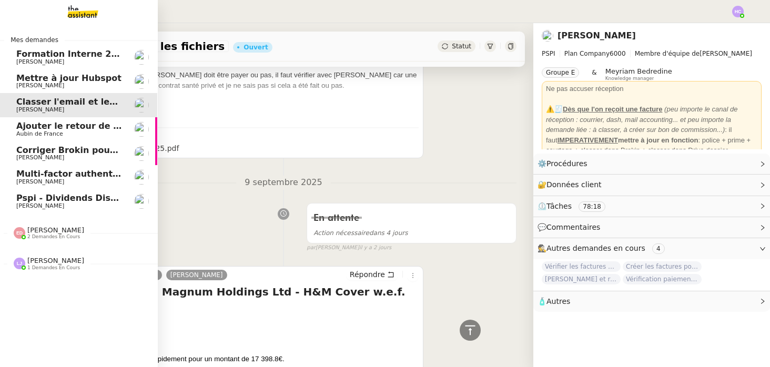
click at [37, 236] on span "2 demandes en cours" at bounding box center [53, 237] width 53 height 6
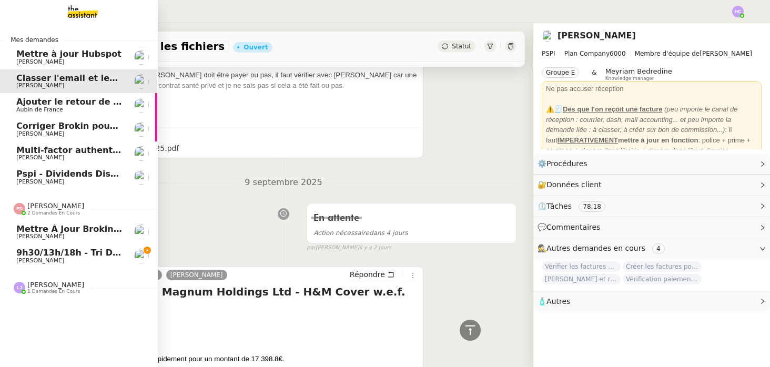
drag, startPoint x: 60, startPoint y: 254, endPoint x: 67, endPoint y: 257, distance: 7.1
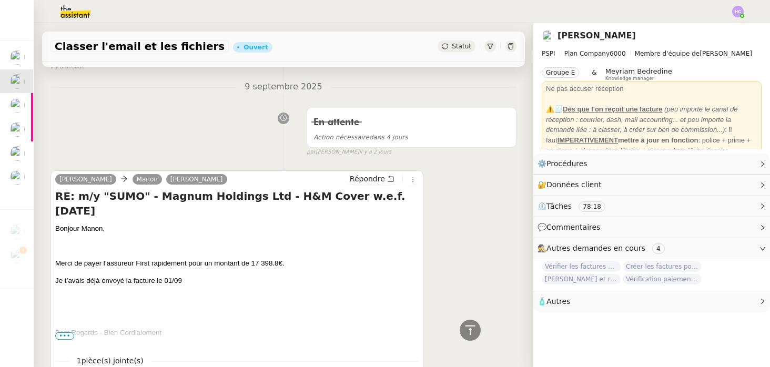
scroll to position [0, 0]
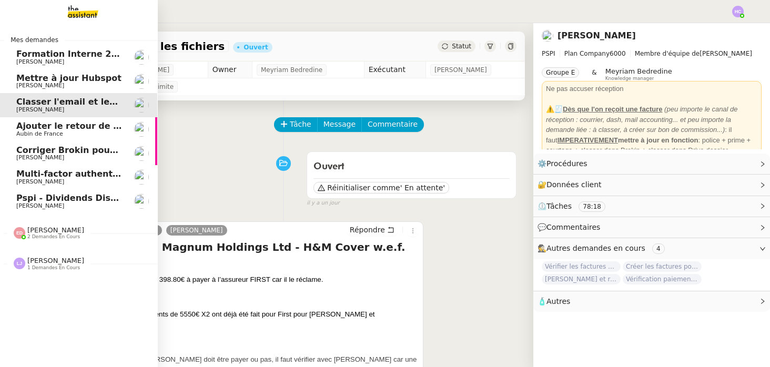
click at [89, 102] on span "Classer l'email et les fichiers" at bounding box center [84, 102] width 136 height 10
click at [66, 258] on div "Léa Jonville 1 demandes en cours" at bounding box center [55, 264] width 57 height 14
click at [67, 267] on span "1 demandes en cours" at bounding box center [53, 268] width 53 height 6
click at [61, 231] on span "[PERSON_NAME]" at bounding box center [55, 230] width 57 height 8
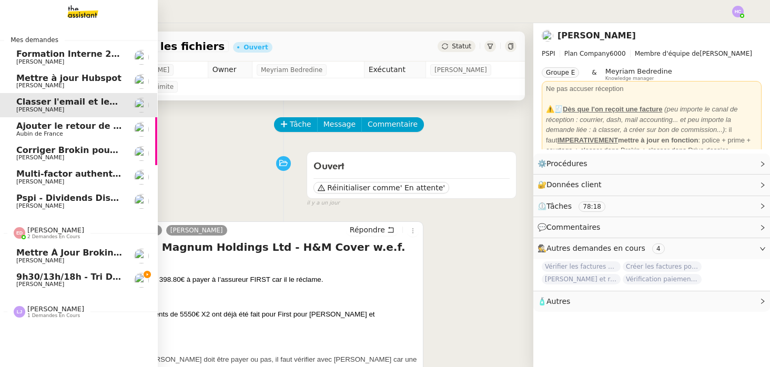
click at [67, 231] on div "Eva Dubois 2 demandes en cours" at bounding box center [55, 233] width 57 height 14
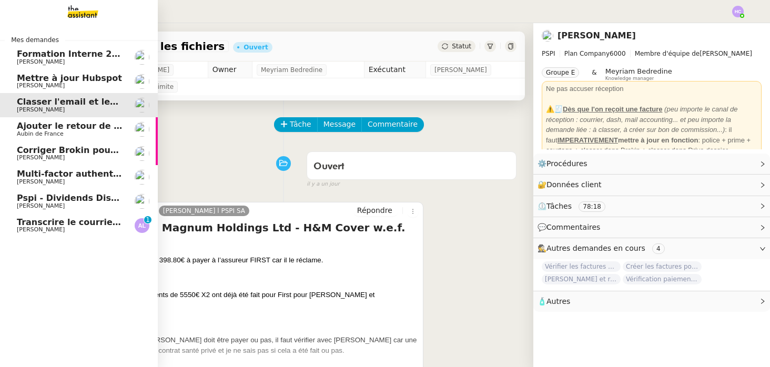
click at [35, 225] on span "Transcrire le courrier manuscrit en document Word" at bounding box center [138, 222] width 243 height 10
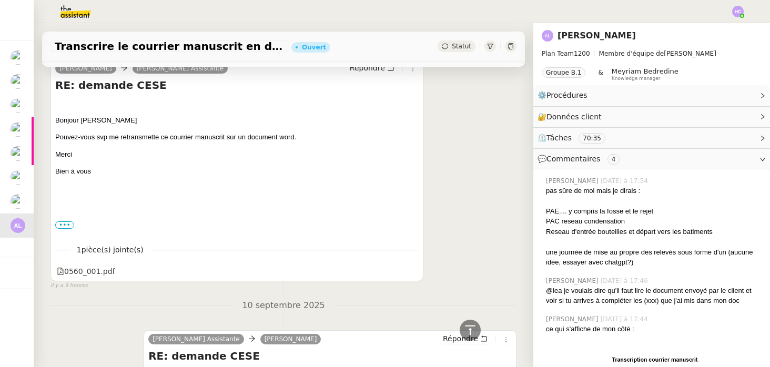
scroll to position [572, 0]
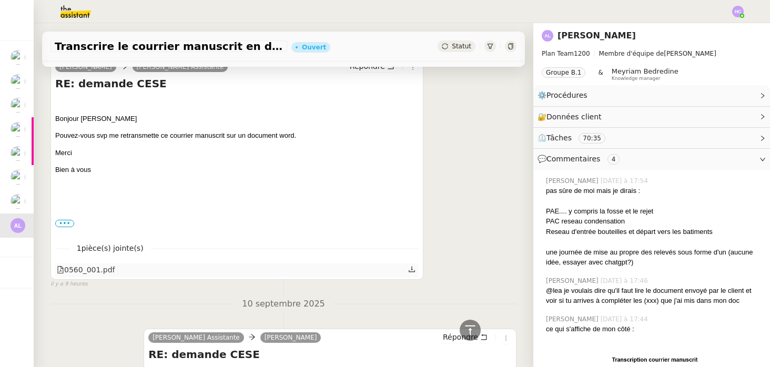
click at [412, 267] on icon at bounding box center [411, 269] width 7 height 7
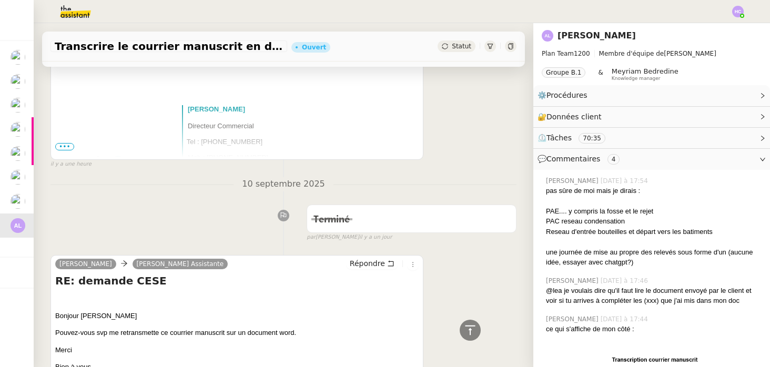
scroll to position [0, 0]
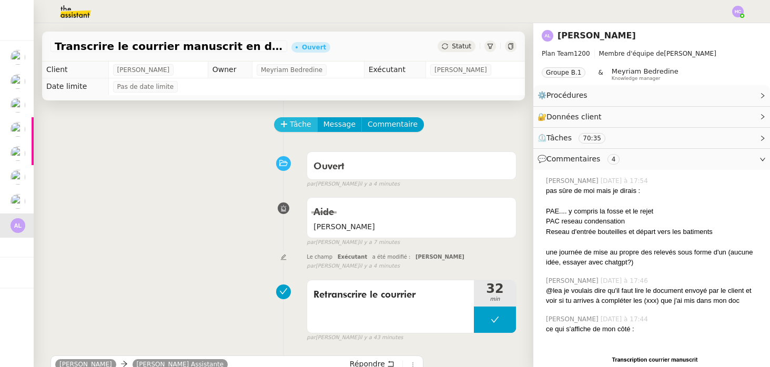
click at [292, 124] on span "Tâche" at bounding box center [301, 124] width 22 height 12
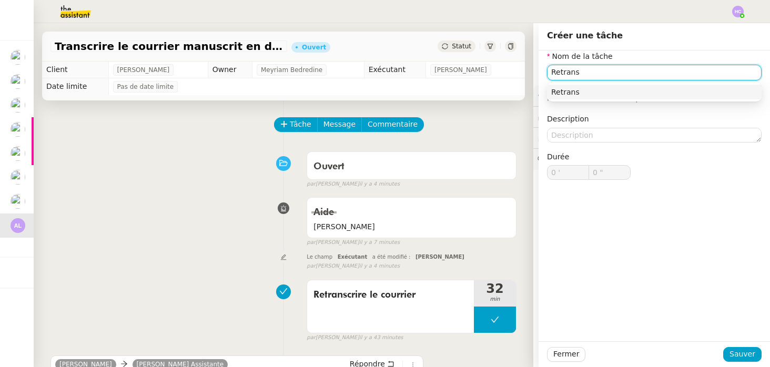
drag, startPoint x: 609, startPoint y: 72, endPoint x: 519, endPoint y: 72, distance: 90.5
click at [519, 72] on app-ticket "Transcrire le courrier manuscrit en document Word Ouvert Statut Client [PERSON_…" at bounding box center [402, 195] width 736 height 344
click at [597, 93] on div "Retranscrire le courrier" at bounding box center [654, 91] width 206 height 9
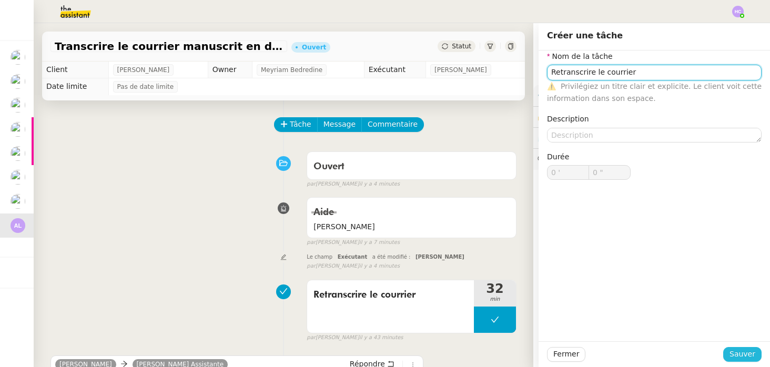
type input "Retranscrire le courrier"
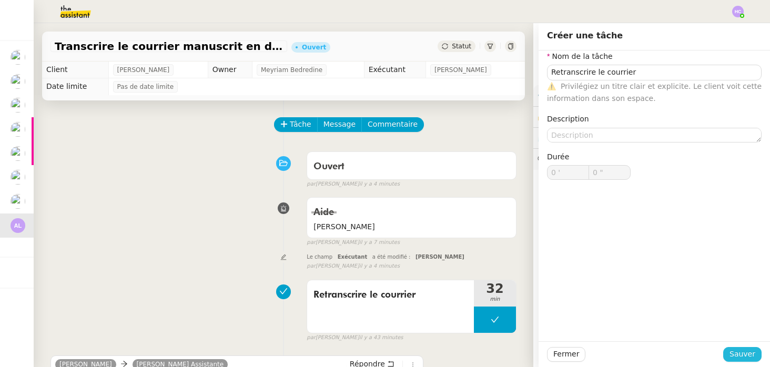
click at [751, 360] on span "Sauver" at bounding box center [743, 354] width 26 height 12
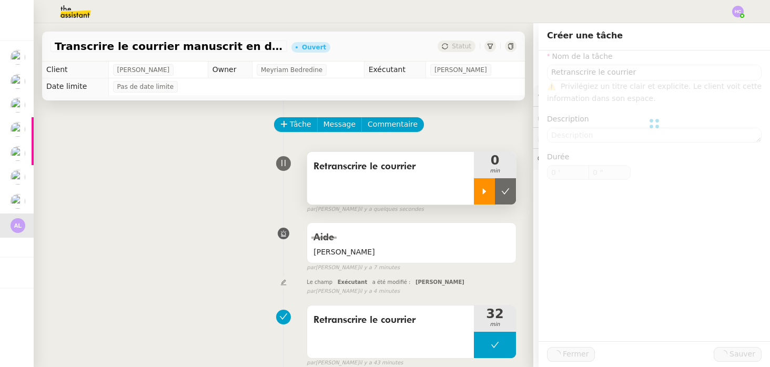
click at [479, 192] on div at bounding box center [484, 191] width 21 height 26
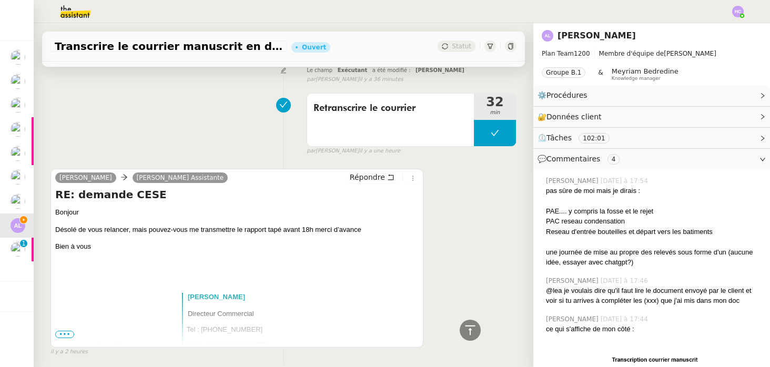
scroll to position [214, 0]
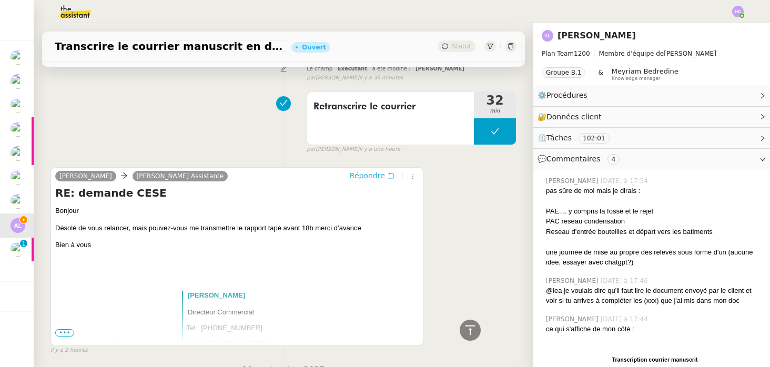
click at [359, 177] on span "Répondre" at bounding box center [367, 175] width 35 height 11
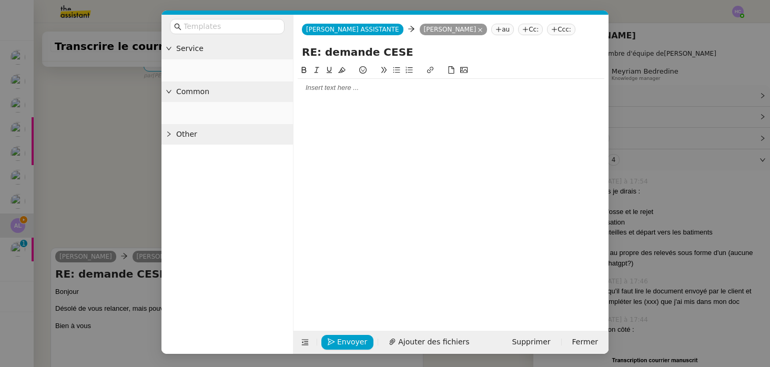
scroll to position [294, 0]
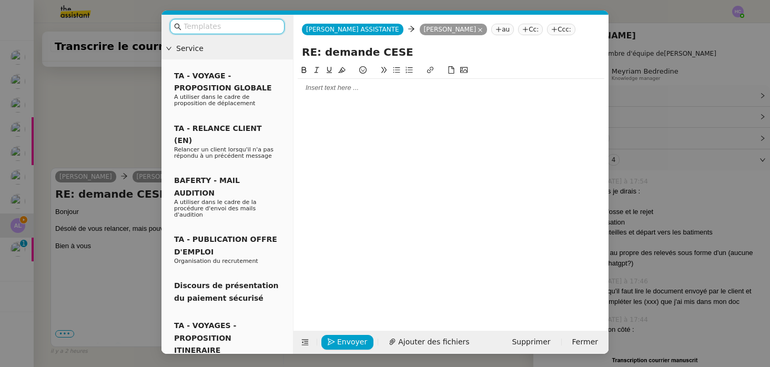
click at [319, 93] on div at bounding box center [451, 88] width 307 height 18
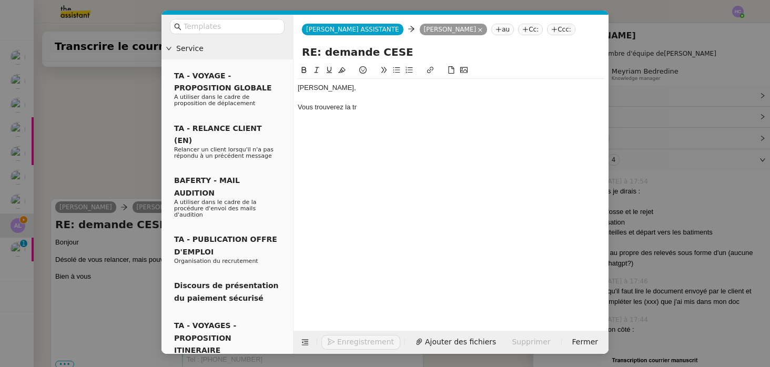
scroll to position [325, 0]
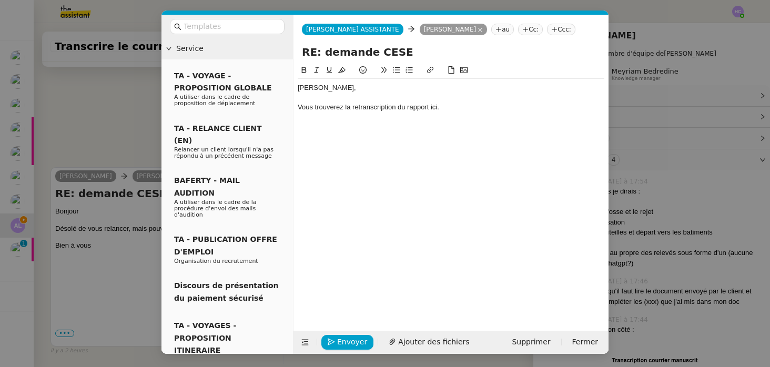
drag, startPoint x: 443, startPoint y: 108, endPoint x: 347, endPoint y: 110, distance: 95.8
click at [347, 110] on div "Vous trouverez la retranscription du rapport ici." at bounding box center [451, 107] width 307 height 9
paste input "[URL][DOMAIN_NAME]"
type input "[URL][DOMAIN_NAME]"
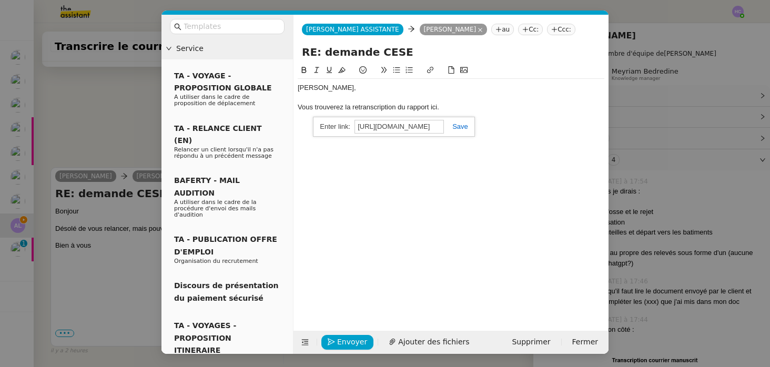
click at [461, 125] on link at bounding box center [456, 127] width 24 height 8
click at [451, 109] on div "Vous trouverez l a retranscription du rapport ici." at bounding box center [451, 107] width 307 height 9
click at [348, 107] on link "a retranscription du rapport ici." at bounding box center [393, 107] width 93 height 8
click at [449, 106] on div "Vous trouverez la retranscription du rapport ici." at bounding box center [451, 107] width 307 height 9
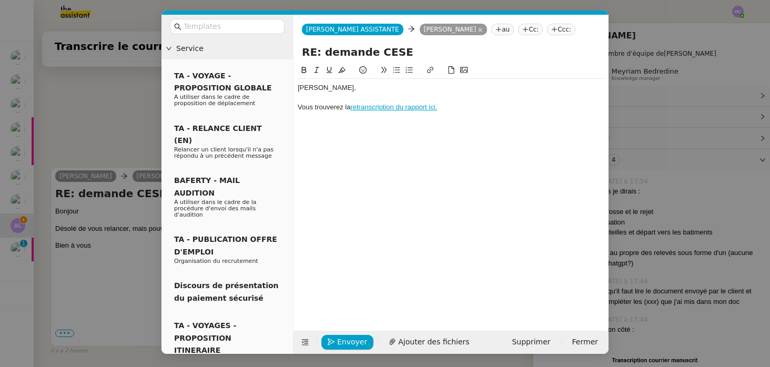
scroll to position [335, 0]
click at [449, 106] on div "Vous trouverez la retranscription du rapport ici." at bounding box center [451, 107] width 307 height 9
click at [315, 111] on div "Vous trouverez la retranscription du rapport ici." at bounding box center [451, 107] width 307 height 9
click at [314, 119] on div at bounding box center [451, 117] width 307 height 9
click at [326, 117] on div "Les indivcations" at bounding box center [451, 117] width 307 height 9
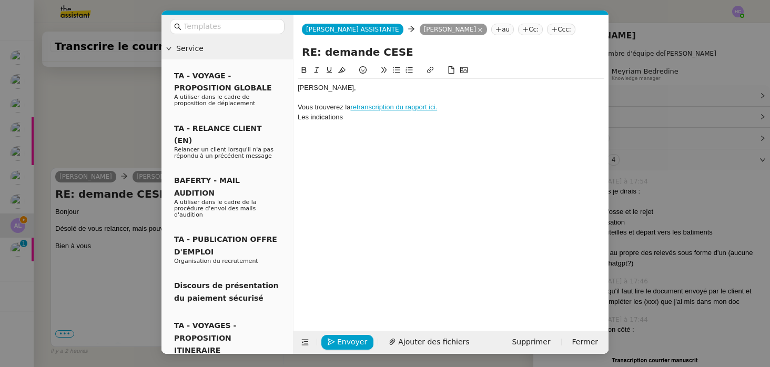
click at [357, 118] on div "Les indications" at bounding box center [451, 117] width 307 height 9
click at [316, 116] on div "Les indications (xxx)" at bounding box center [451, 117] width 307 height 9
click at [396, 118] on div "Les mots ou passage en (xxx)" at bounding box center [451, 117] width 307 height 9
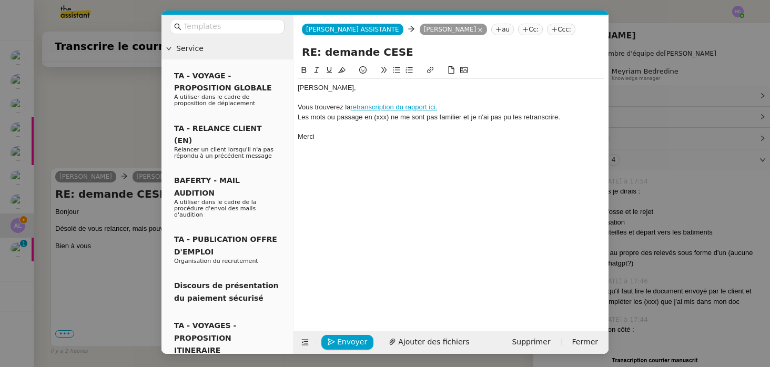
click at [453, 118] on div "Les mots ou passage en (xxx) ne me sont pas familier et je n'ai pas pu les retr…" at bounding box center [451, 117] width 307 height 9
click at [0, 0] on lt-span "familier s" at bounding box center [0, 0] width 0 height 0
click at [394, 154] on div "[PERSON_NAME], Vous trouverez la retranscription du rapport ici. Les mots ou pa…" at bounding box center [451, 189] width 307 height 250
click at [362, 117] on div "Les mots ou passage en (xxx) ne me sont pas familiers et je n'ai pas pu les ret…" at bounding box center [451, 117] width 307 height 9
click at [376, 105] on link "retranscription du rapport ici." at bounding box center [393, 107] width 87 height 8
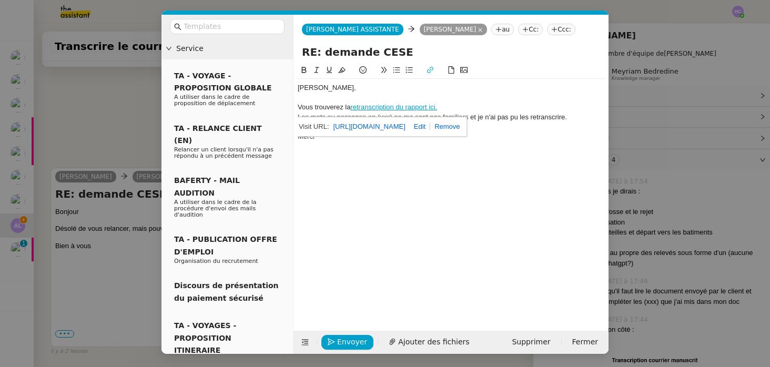
click at [405, 125] on link "[URL][DOMAIN_NAME]" at bounding box center [370, 127] width 72 height 14
click at [333, 207] on div "[PERSON_NAME], Vous trouverez la retranscription du rapport ici. Les mots ou pa…" at bounding box center [451, 189] width 307 height 250
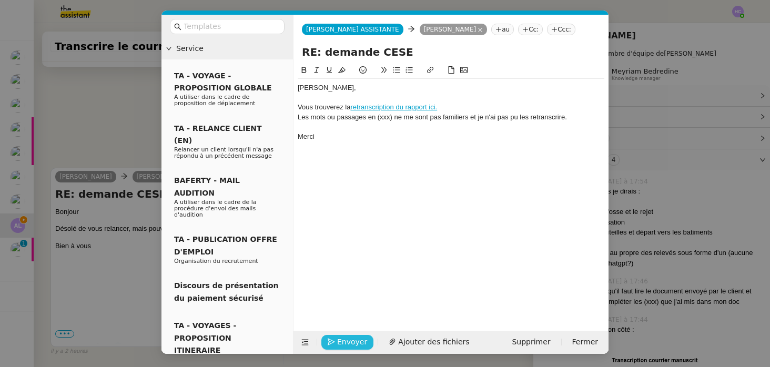
click at [343, 341] on span "Envoyer" at bounding box center [352, 342] width 30 height 12
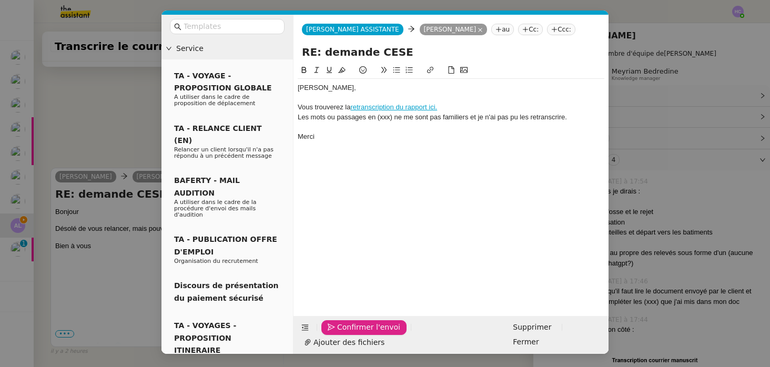
click at [343, 334] on span "Confirmer l'envoi" at bounding box center [368, 327] width 63 height 12
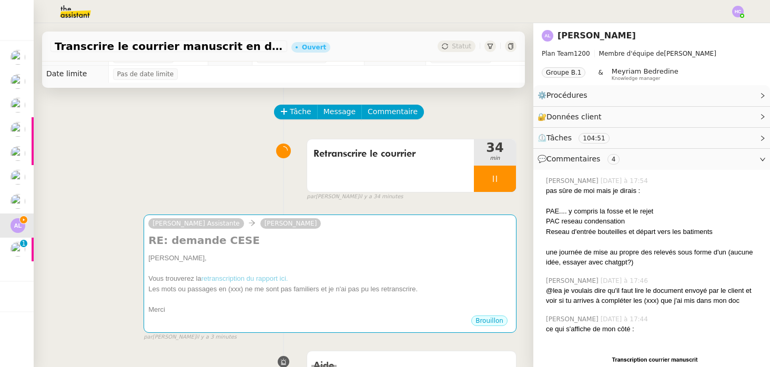
scroll to position [0, 0]
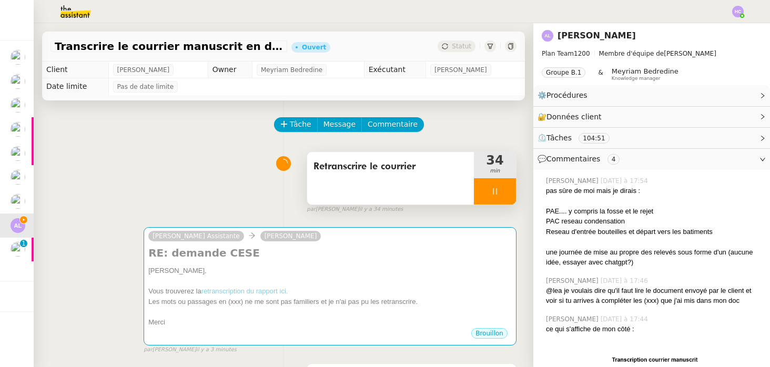
click at [499, 190] on div at bounding box center [495, 191] width 42 height 26
click at [503, 191] on icon at bounding box center [505, 191] width 8 height 8
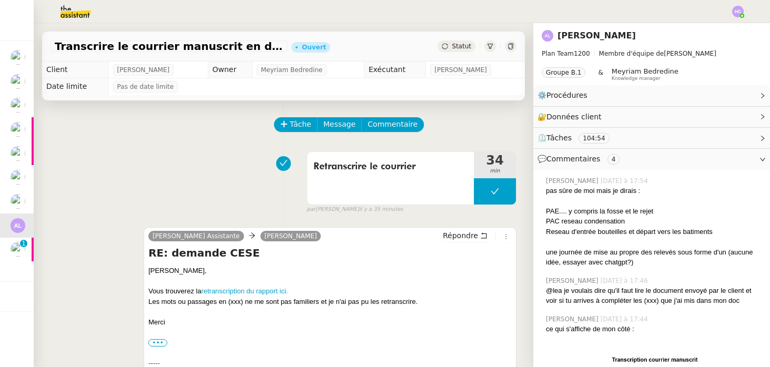
click at [465, 46] on span "Statut" at bounding box center [461, 46] width 19 height 7
click at [741, 14] on div at bounding box center [738, 12] width 12 height 12
click at [717, 32] on li "Suivi" at bounding box center [709, 30] width 68 height 15
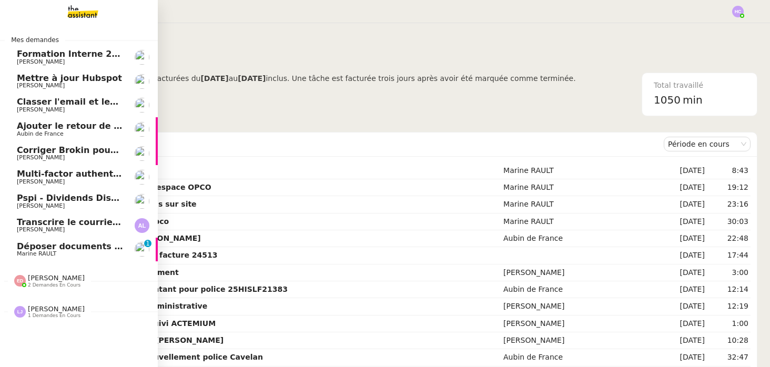
click at [60, 247] on span "Déposer documents sur espace OPCO" at bounding box center [106, 246] width 178 height 10
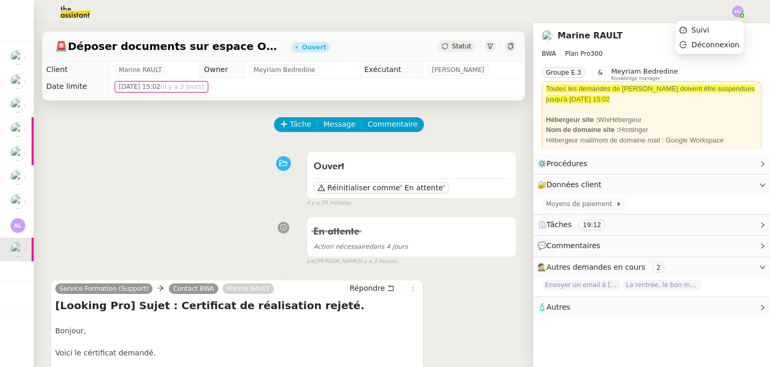
click at [735, 9] on img at bounding box center [738, 12] width 12 height 12
click at [701, 28] on span "Suivi" at bounding box center [701, 30] width 18 height 8
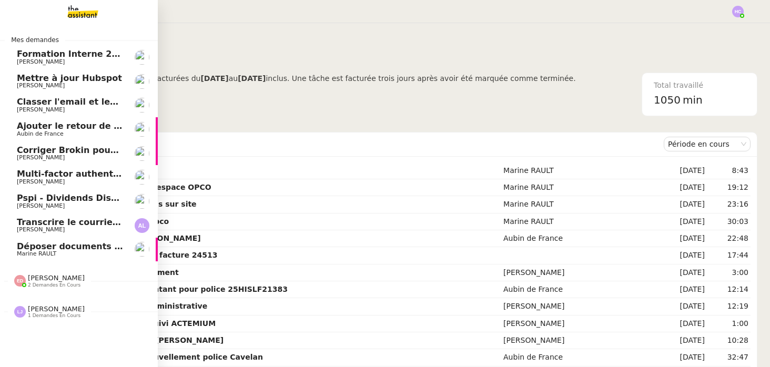
click at [48, 250] on span "Déposer documents sur espace OPCO" at bounding box center [106, 246] width 178 height 10
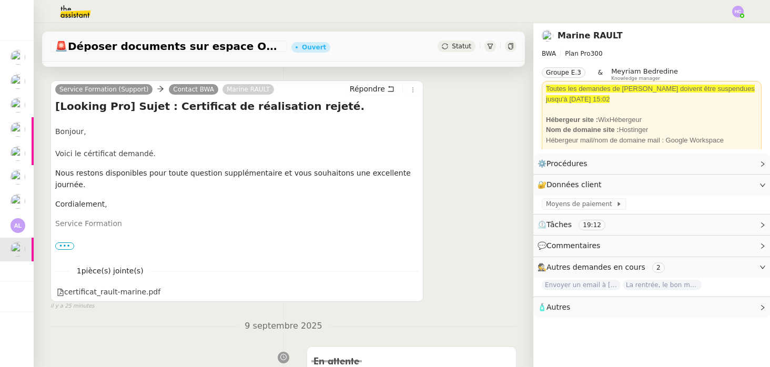
scroll to position [204, 0]
